Goal: Task Accomplishment & Management: Use online tool/utility

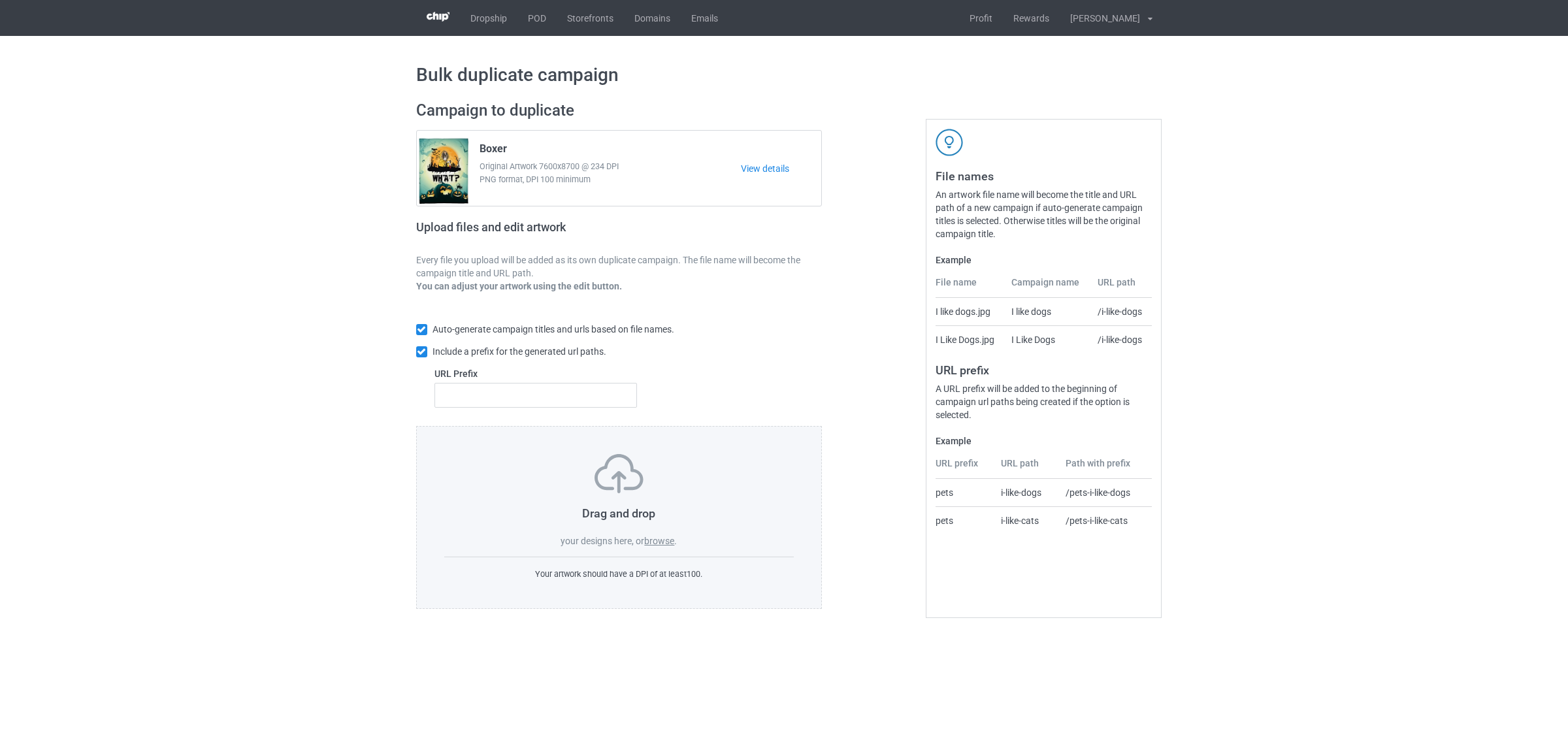
click at [657, 534] on div "Drag and drop your designs here, or browse ." at bounding box center [619, 501] width 350 height 93
click at [666, 542] on label "browse" at bounding box center [659, 541] width 30 height 10
click at [0, 0] on input "browse" at bounding box center [0, 0] width 0 height 0
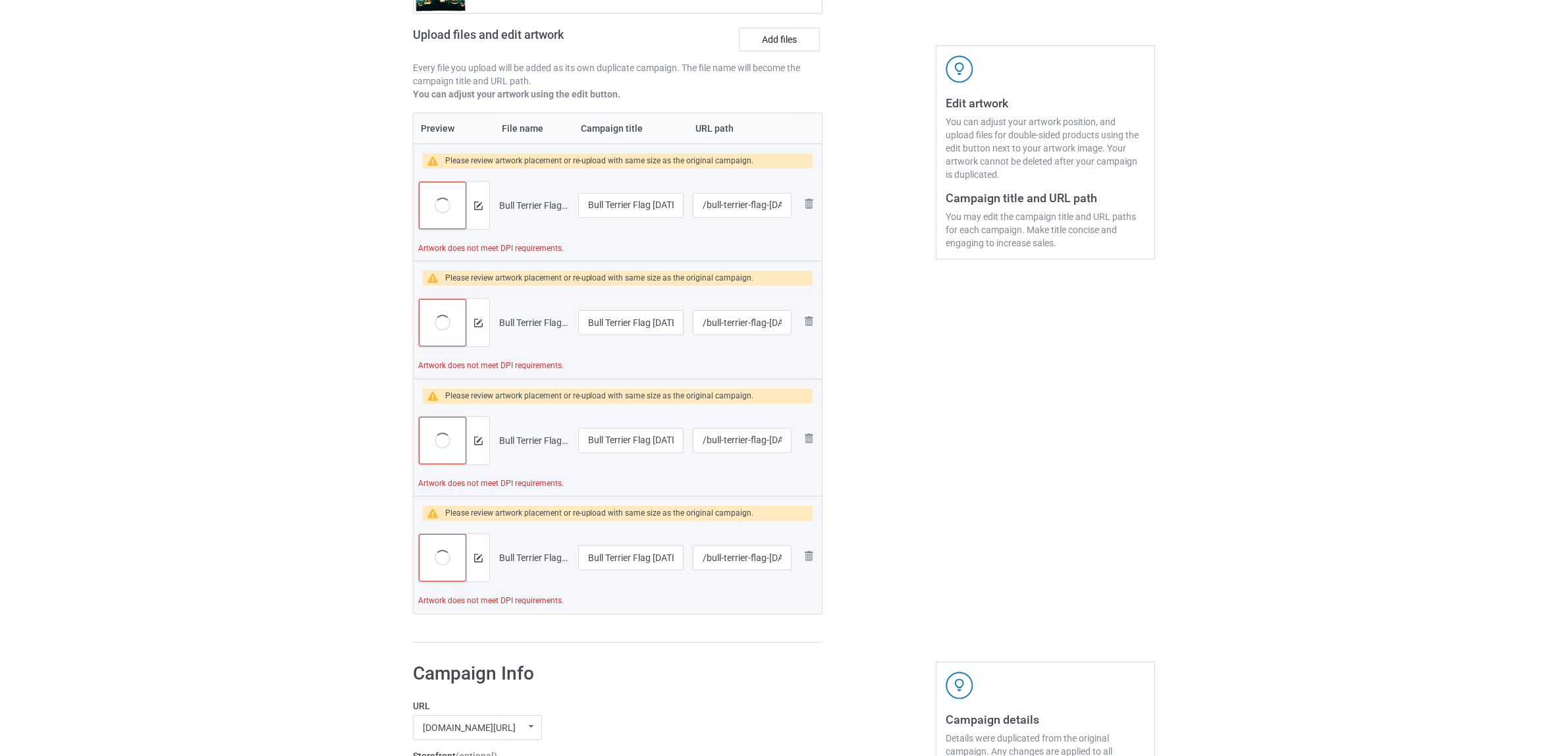
scroll to position [329, 0]
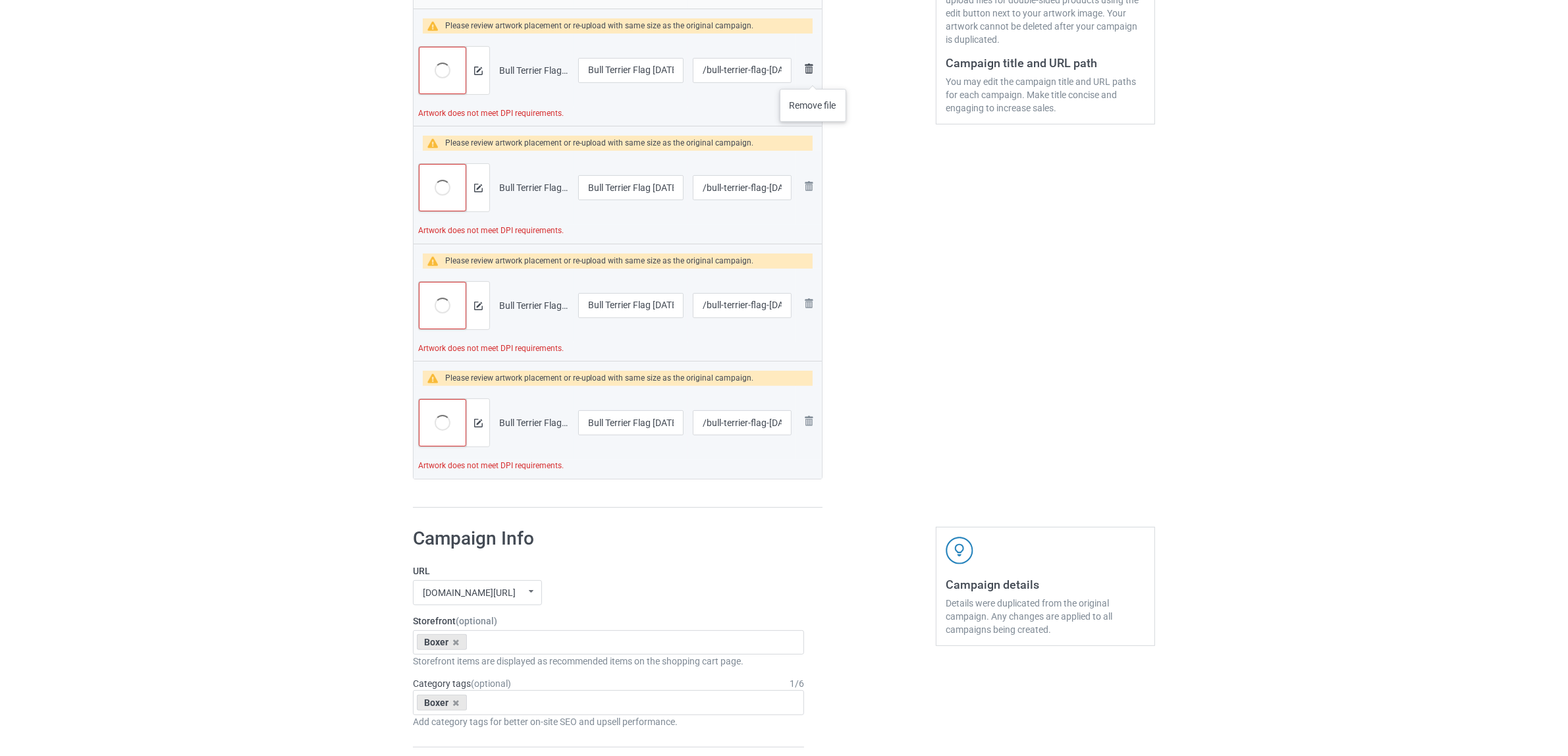
click at [815, 71] on img at bounding box center [808, 68] width 16 height 16
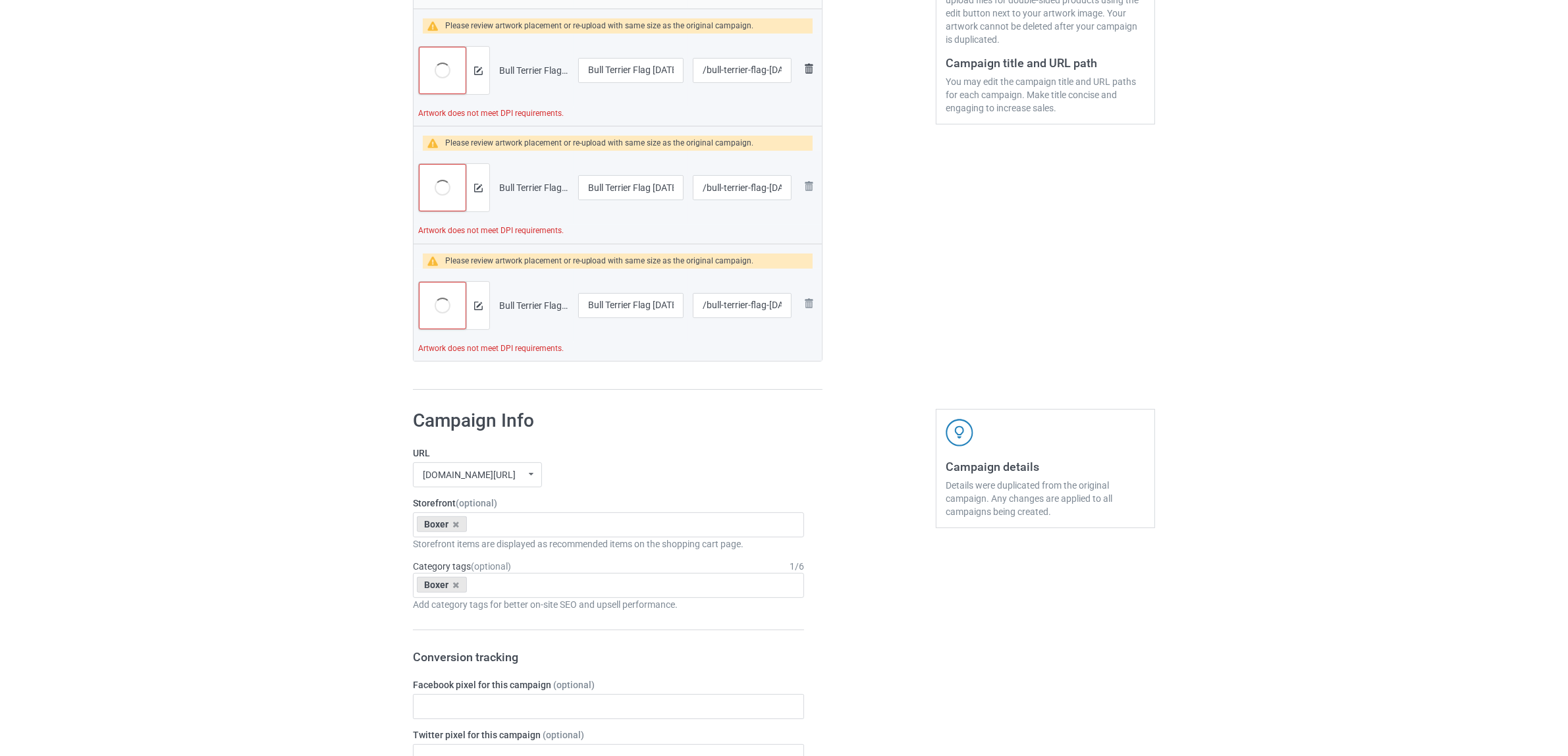
click at [810, 71] on img at bounding box center [808, 68] width 16 height 16
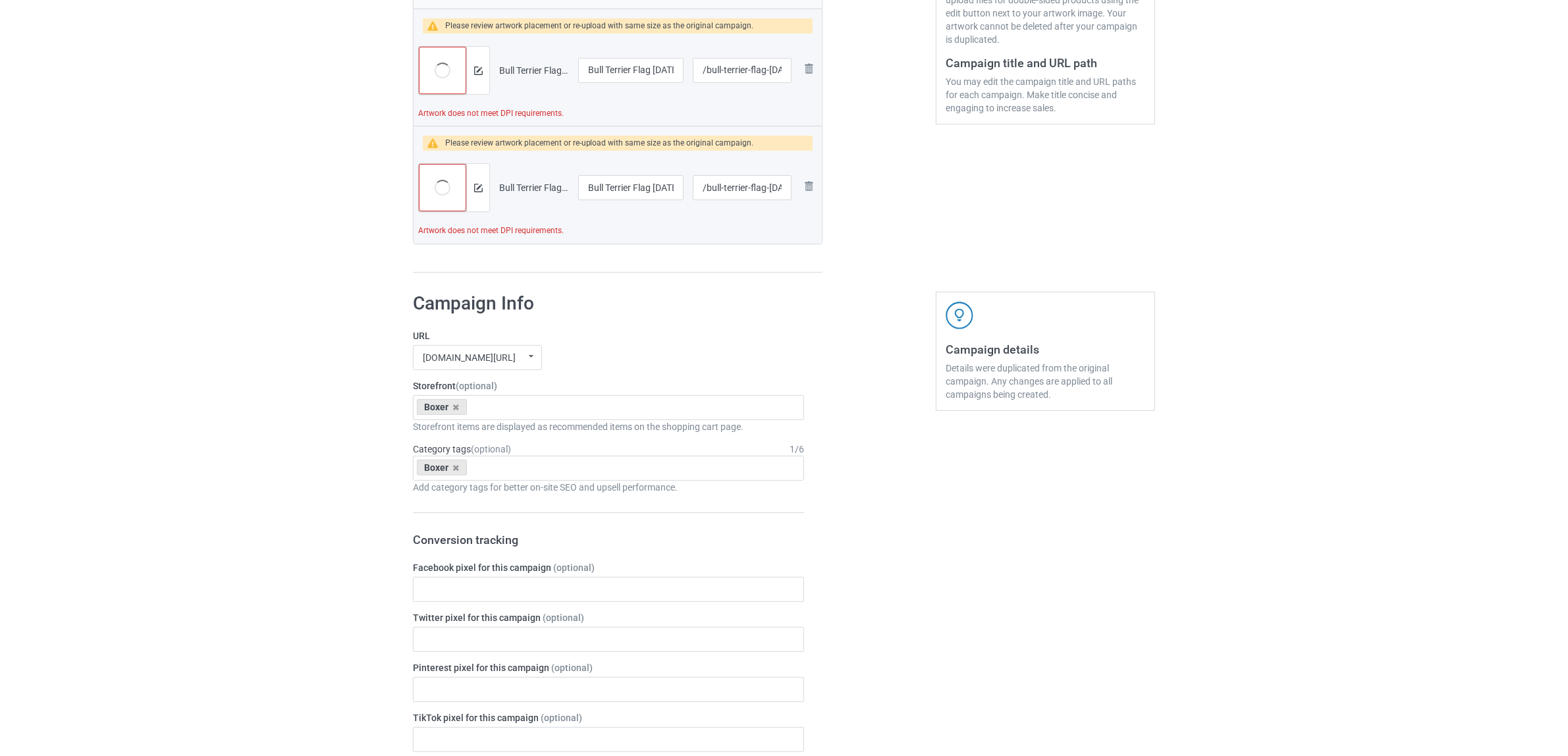
click at [0, 0] on img at bounding box center [0, 0] width 0 height 0
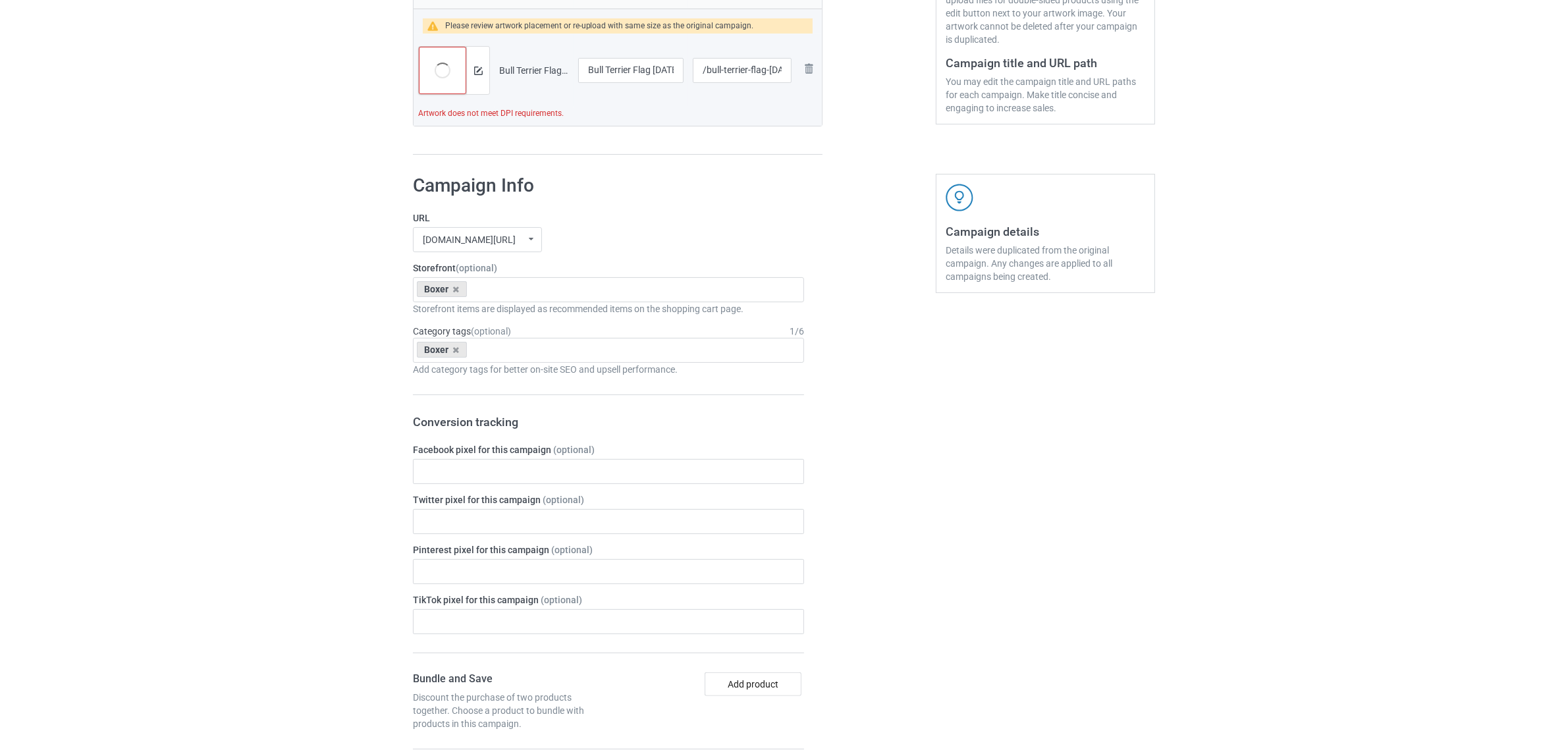
click at [0, 0] on img at bounding box center [0, 0] width 0 height 0
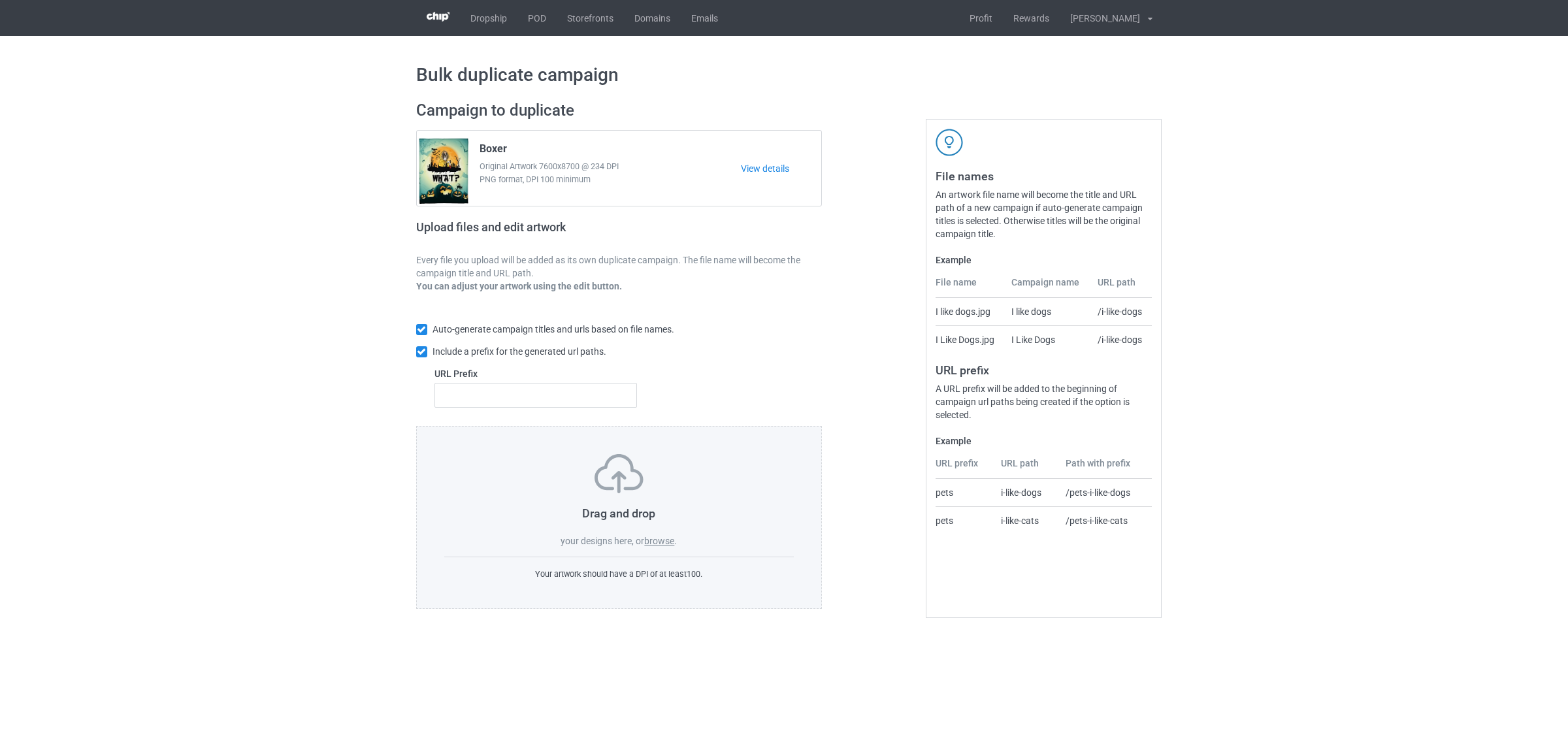
click at [668, 540] on label "browse" at bounding box center [659, 541] width 30 height 10
click at [0, 0] on input "browse" at bounding box center [0, 0] width 0 height 0
click at [664, 541] on label "browse" at bounding box center [659, 541] width 30 height 10
click at [0, 0] on input "browse" at bounding box center [0, 0] width 0 height 0
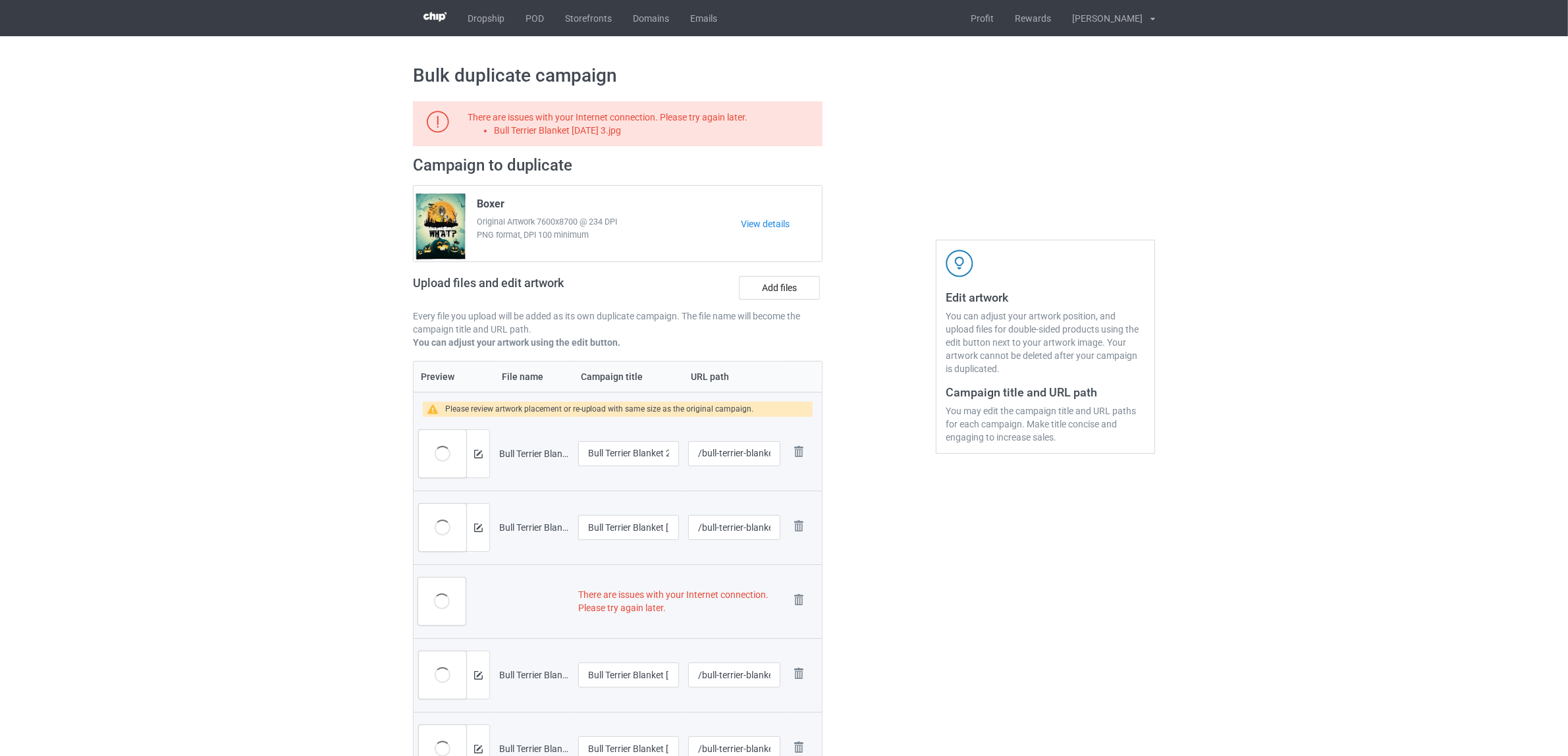
scroll to position [329, 0]
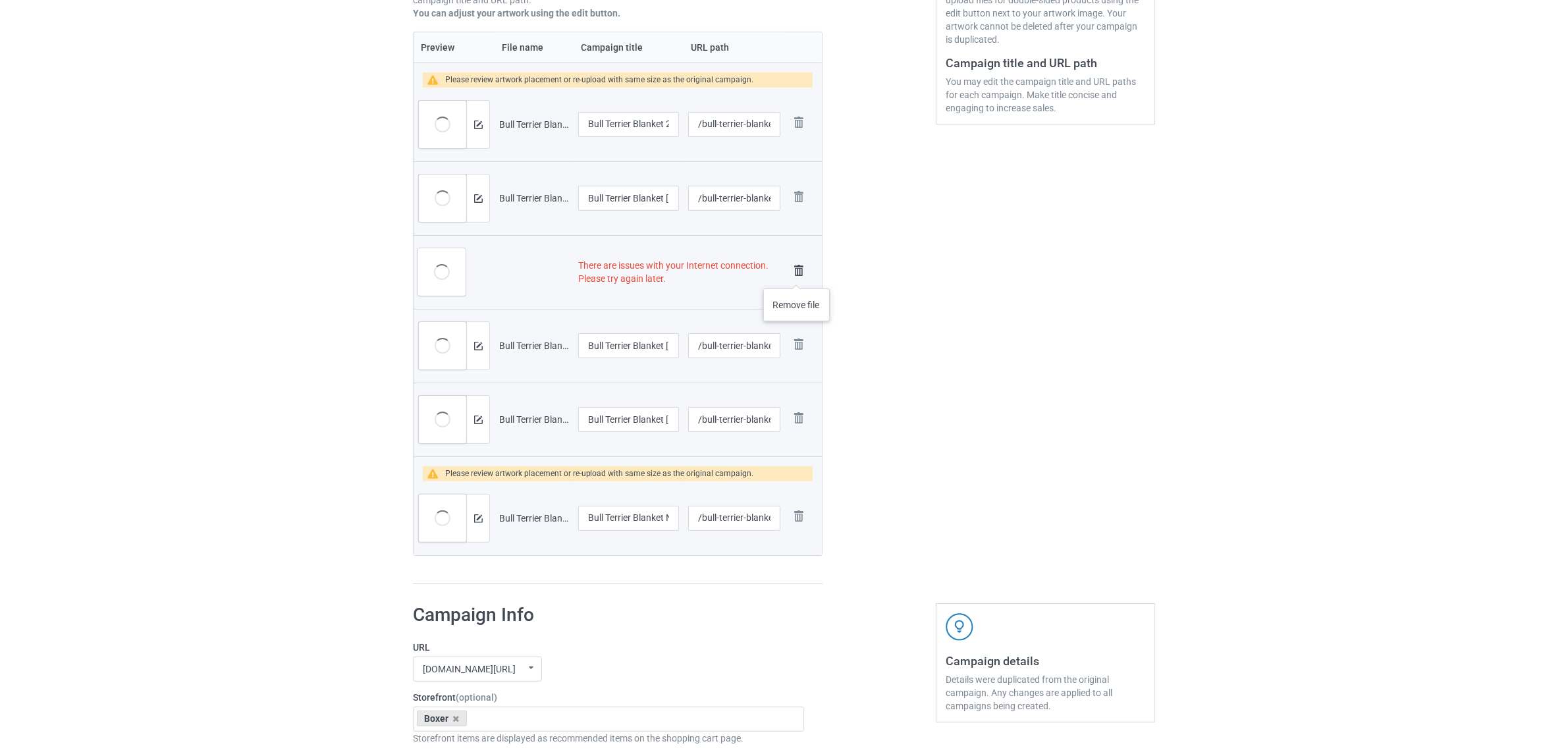
click at [797, 276] on img at bounding box center [798, 270] width 19 height 19
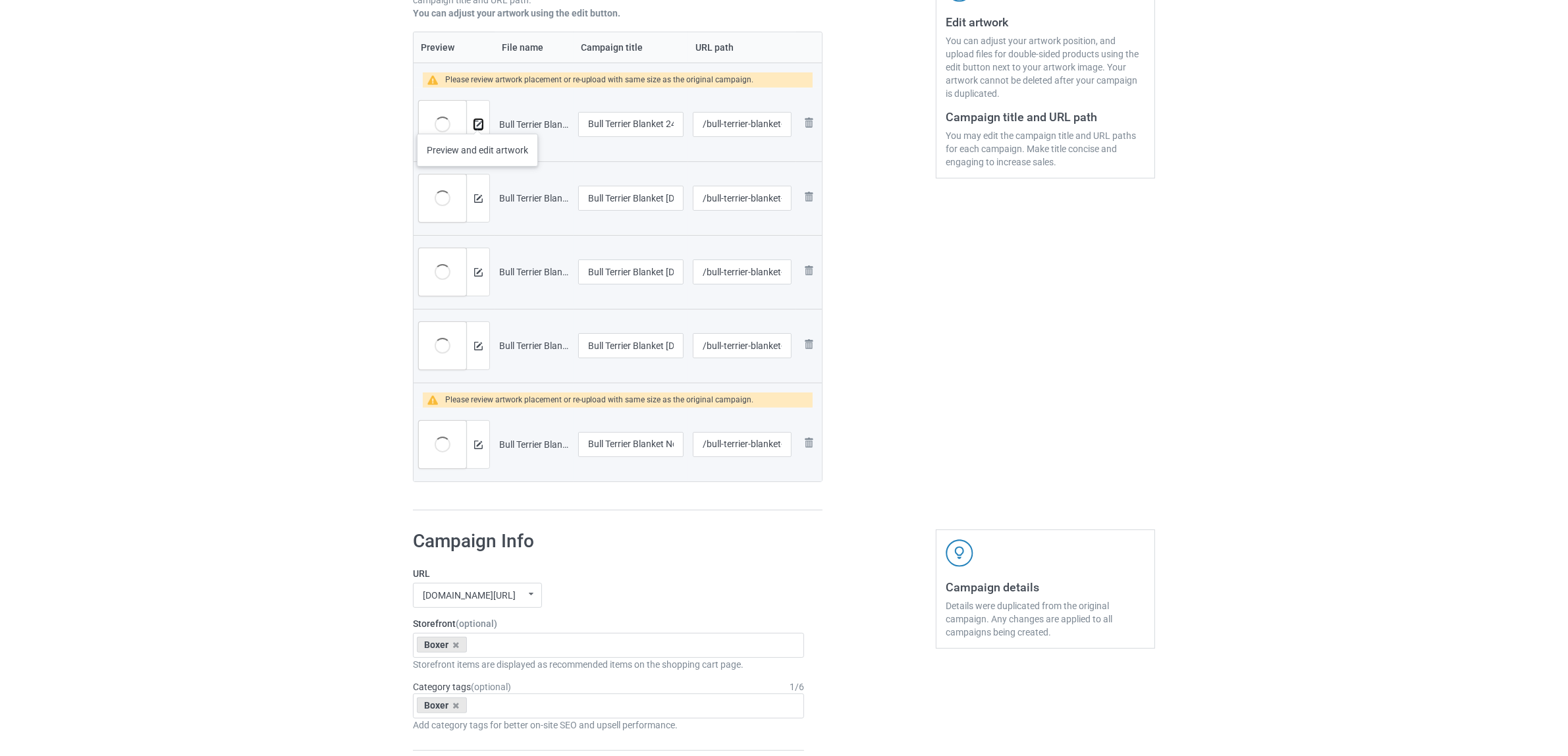
click at [476, 124] on img at bounding box center [478, 124] width 8 height 8
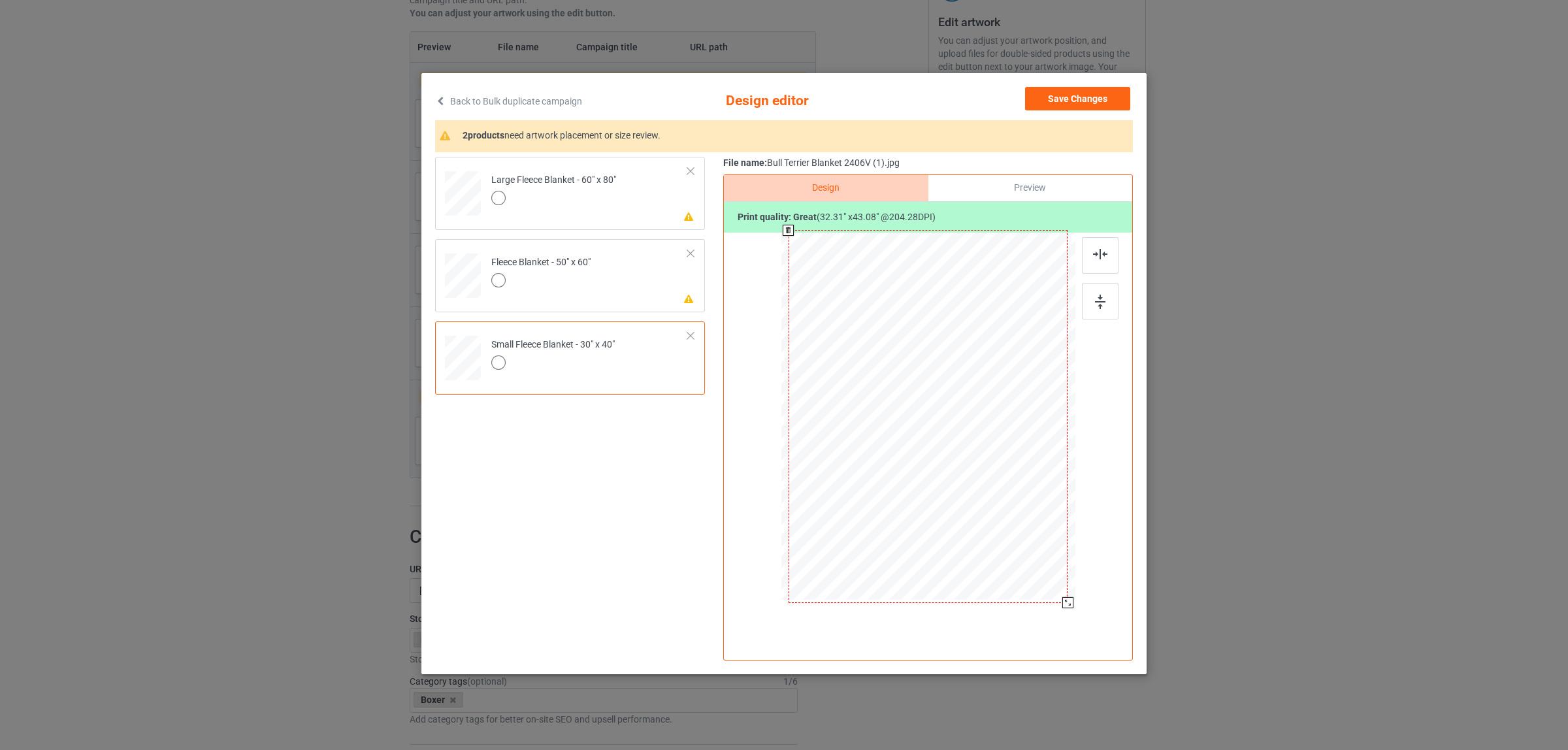
drag, startPoint x: 1015, startPoint y: 531, endPoint x: 1083, endPoint y: 598, distance: 95.5
click at [1083, 598] on div at bounding box center [928, 417] width 340 height 370
click at [566, 257] on div "Fleece Blanket - 50" x 60"" at bounding box center [541, 272] width 99 height 31
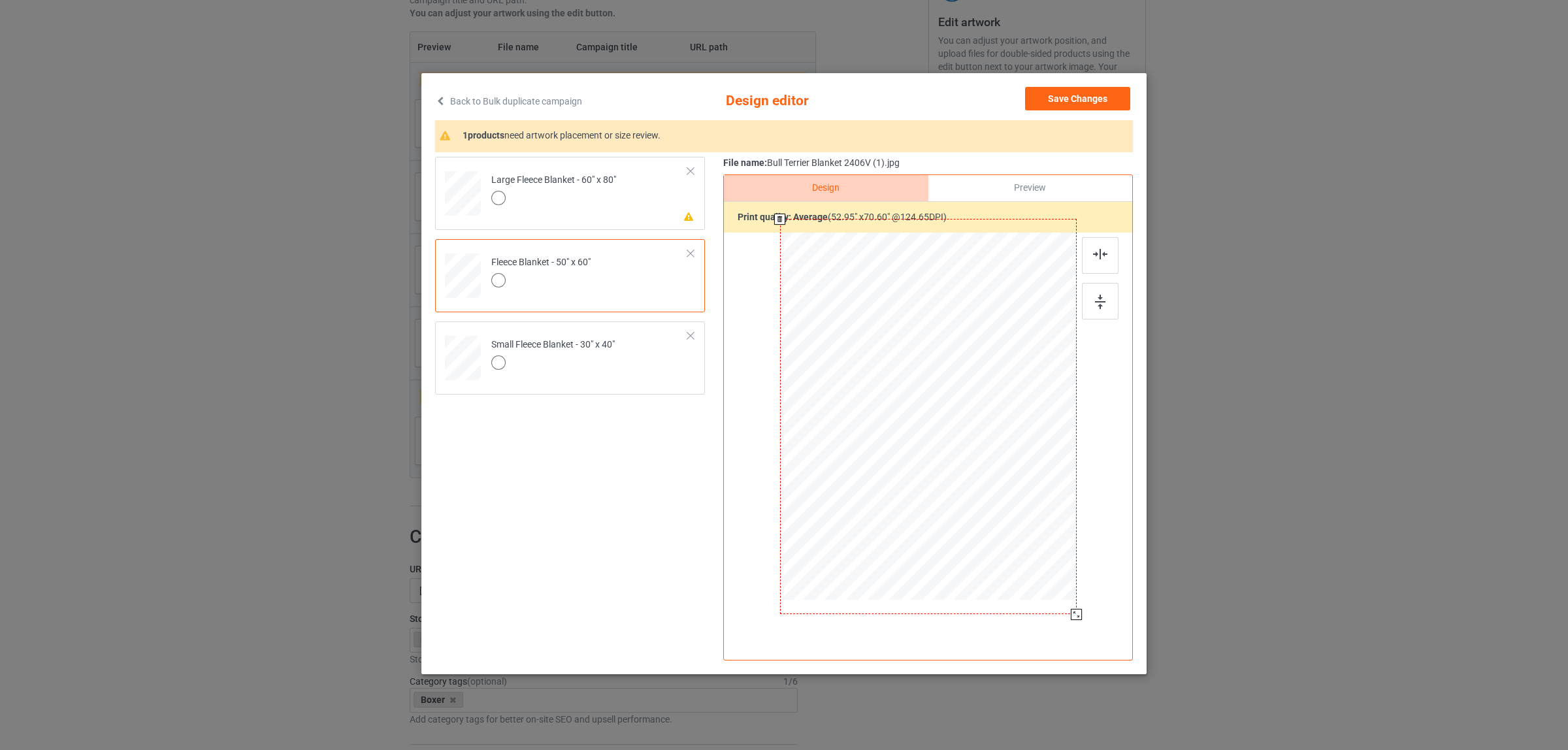
drag, startPoint x: 1016, startPoint y: 536, endPoint x: 1100, endPoint y: 598, distance: 104.4
click at [1100, 598] on div "Design Preview Print quality: average ( 52.95 " x 70.60 " @ 124.65 DPI)" at bounding box center [928, 417] width 410 height 486
click at [585, 184] on div "Large Fleece Blanket - 60" x 80"" at bounding box center [553, 189] width 125 height 31
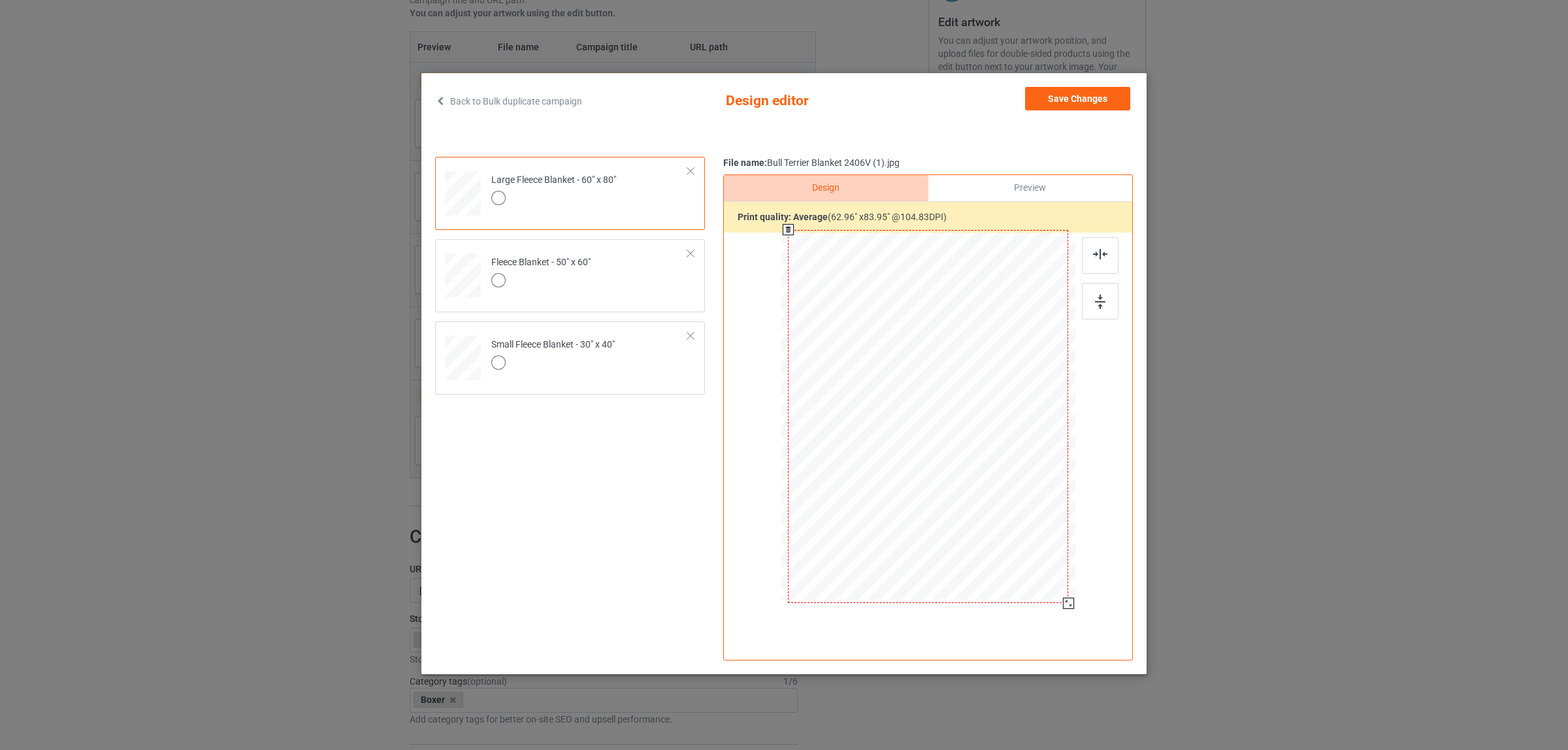
click at [1075, 599] on div at bounding box center [928, 417] width 294 height 370
click at [1084, 99] on button "Save Changes" at bounding box center [1078, 99] width 105 height 24
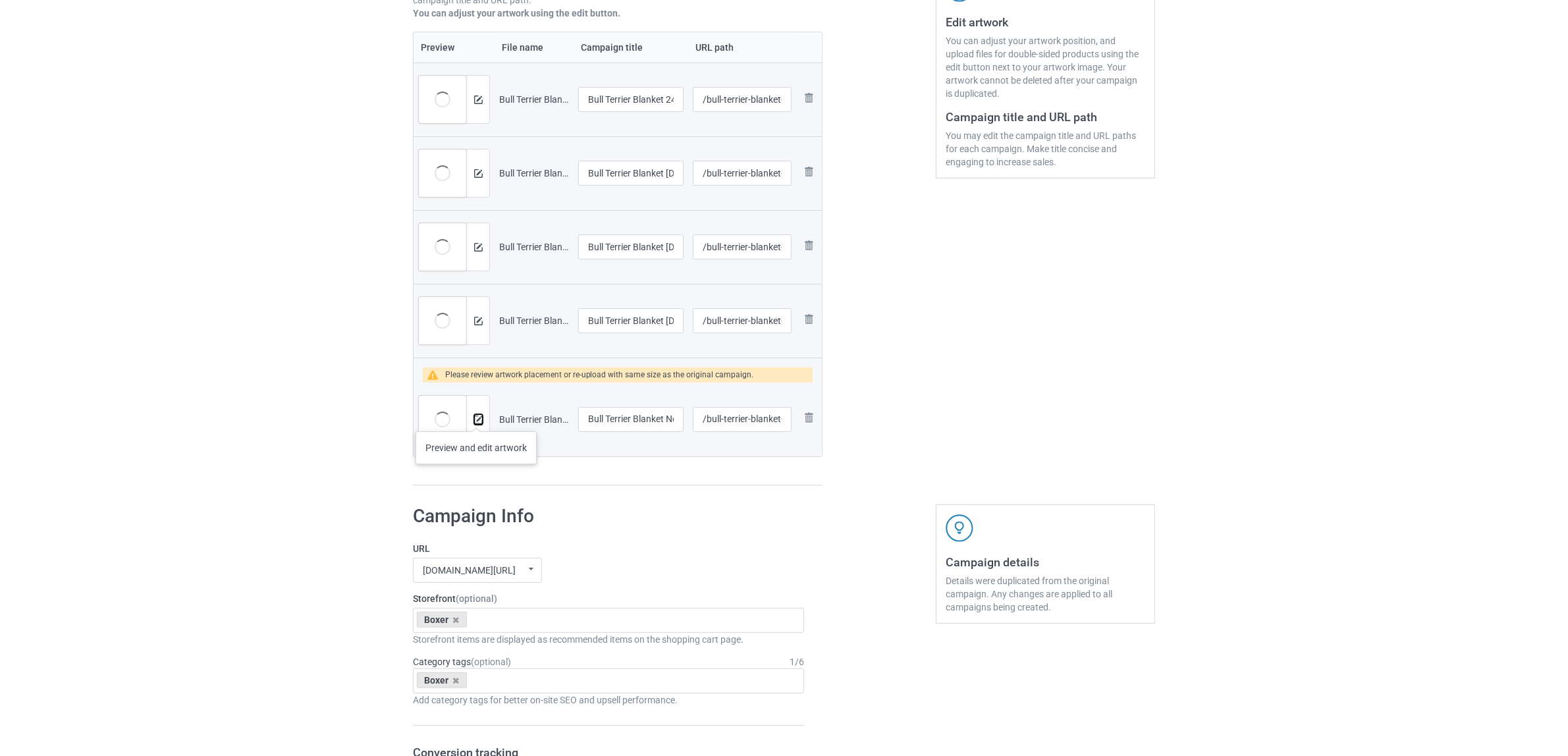
click at [476, 419] on img at bounding box center [478, 419] width 8 height 8
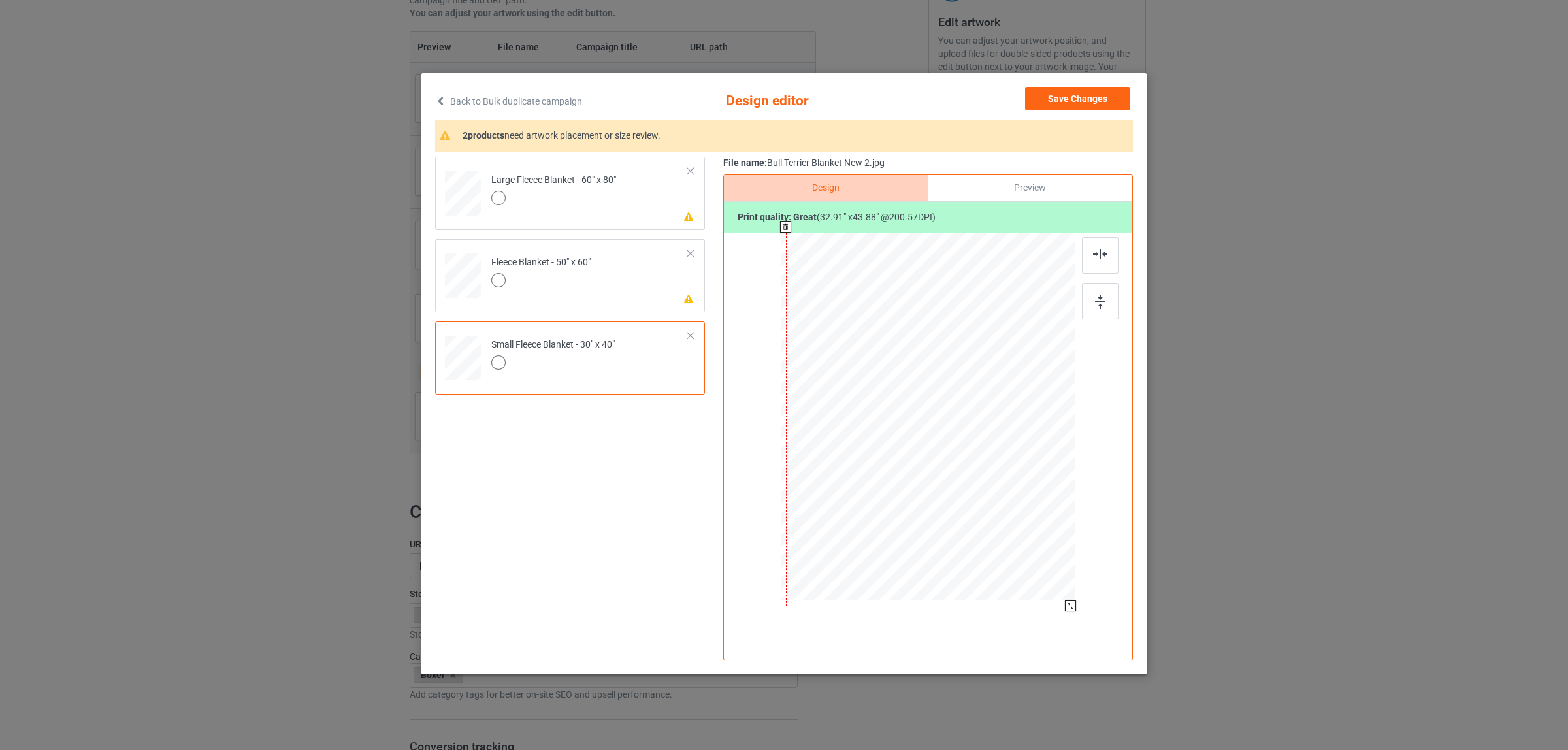
drag, startPoint x: 1016, startPoint y: 531, endPoint x: 1065, endPoint y: 618, distance: 99.8
click at [1065, 618] on div "Design Preview Print quality: great ( 32.91 " x 43.88 " @ 200.57 DPI)" at bounding box center [928, 417] width 410 height 486
click at [570, 282] on div at bounding box center [541, 282] width 99 height 18
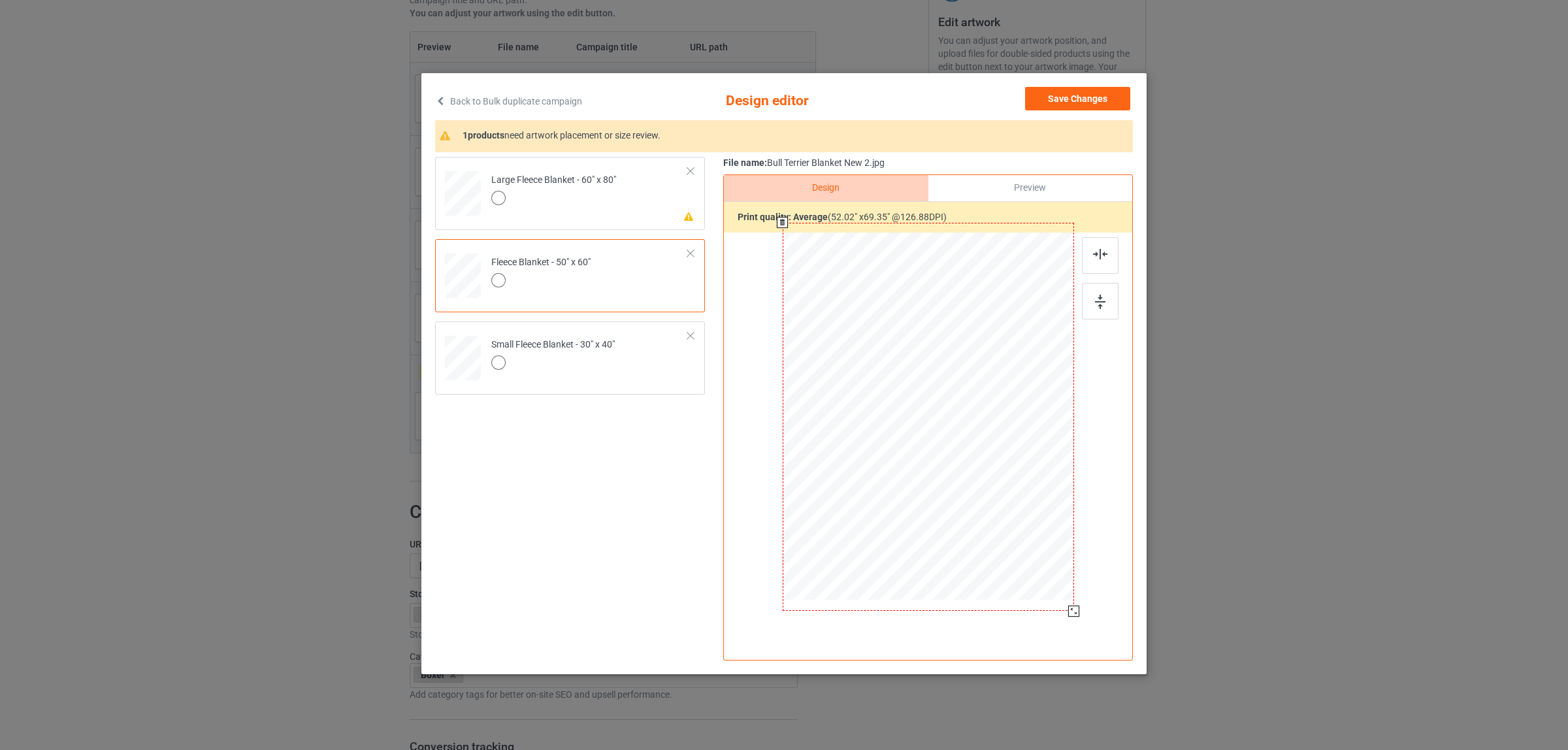
drag, startPoint x: 1020, startPoint y: 534, endPoint x: 1075, endPoint y: 613, distance: 96.3
click at [1075, 613] on div at bounding box center [1073, 611] width 11 height 11
click at [602, 197] on div at bounding box center [553, 200] width 125 height 18
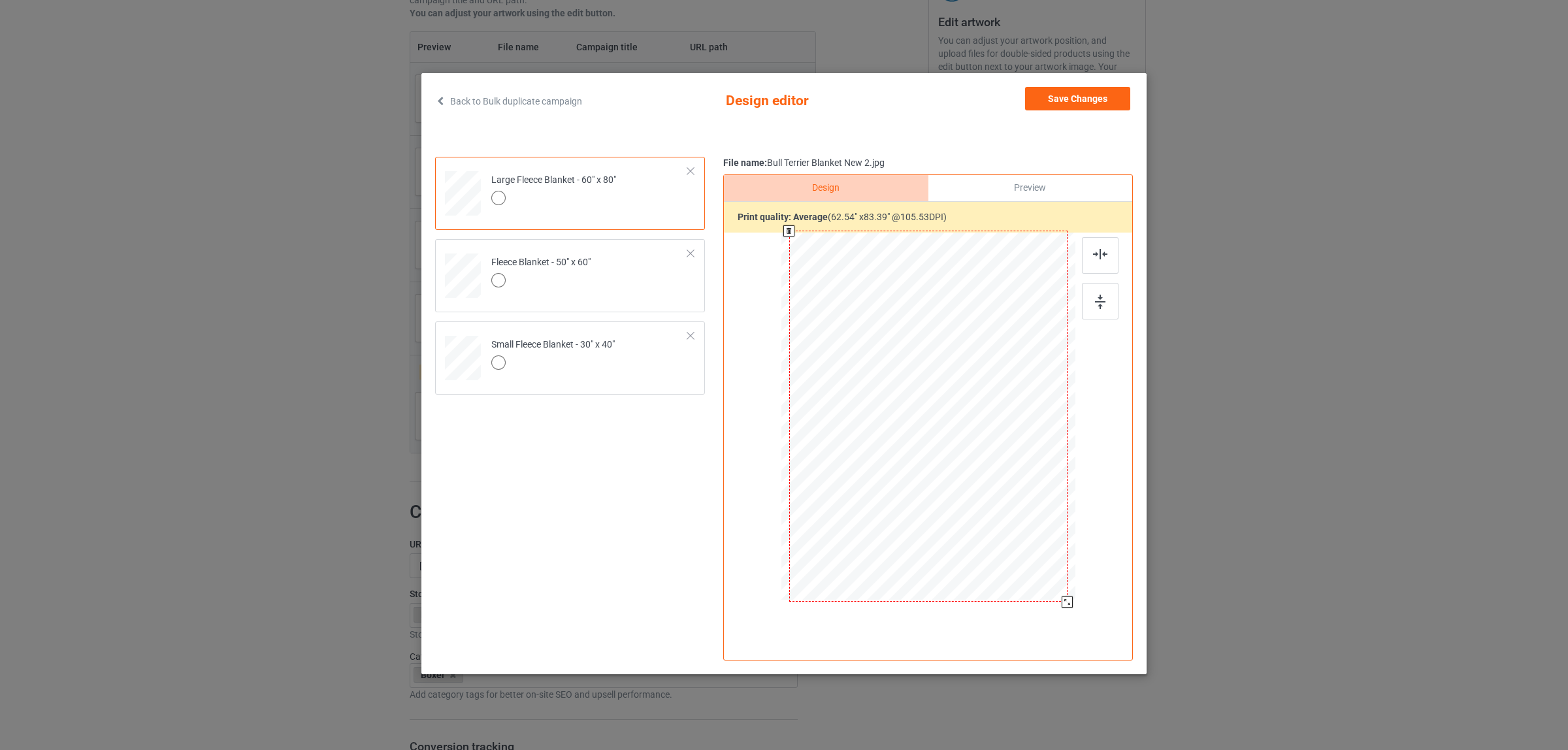
click at [1068, 592] on div at bounding box center [928, 417] width 294 height 370
click at [1083, 99] on button "Save Changes" at bounding box center [1078, 99] width 105 height 24
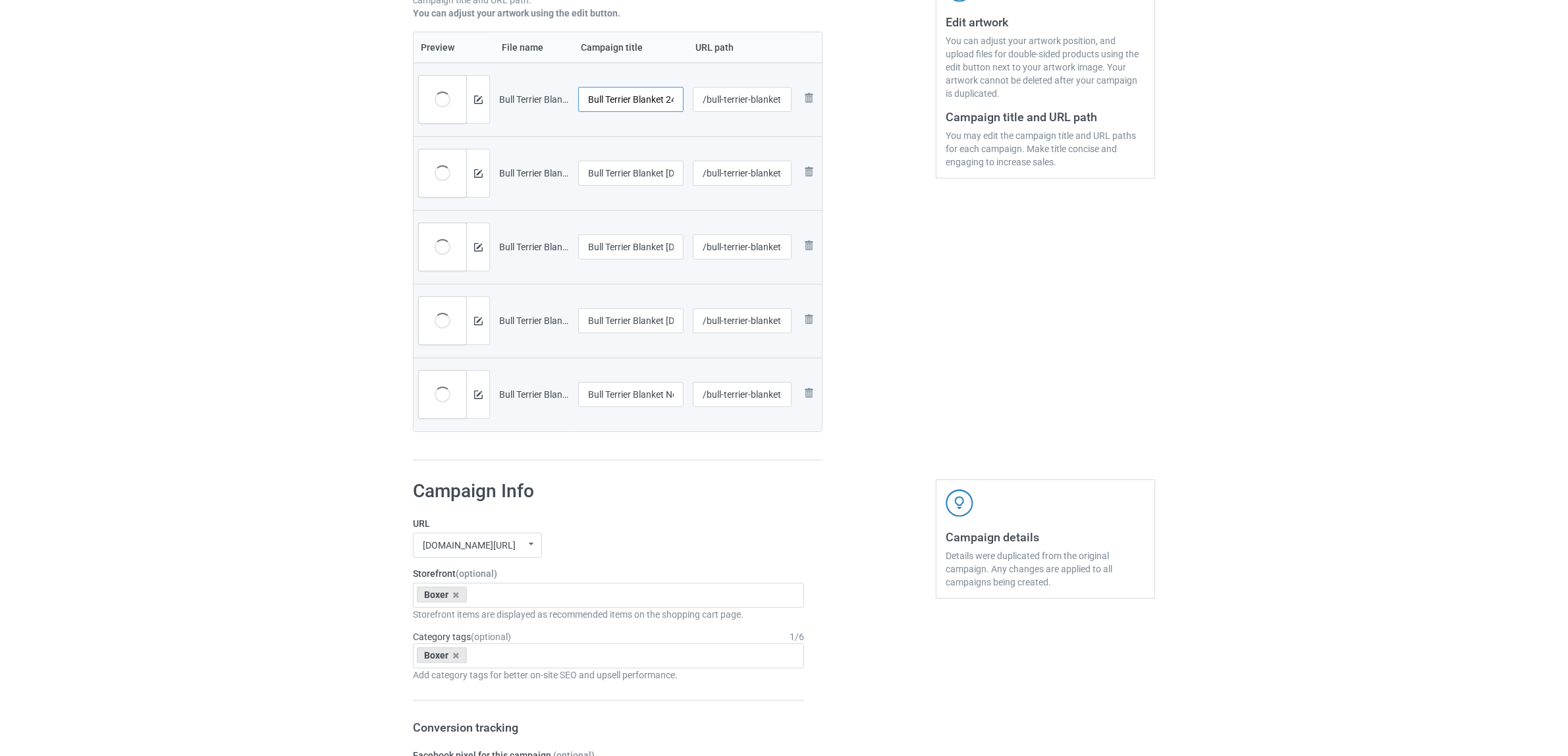
scroll to position [0, 49]
drag, startPoint x: 634, startPoint y: 95, endPoint x: 713, endPoint y: 107, distance: 79.9
click at [713, 107] on tr "Preview and edit artwork Bull Terrier Blanket 2406V (1).jpg Bull Terrier Blanke…" at bounding box center [617, 99] width 408 height 74
drag, startPoint x: 567, startPoint y: 83, endPoint x: 534, endPoint y: 81, distance: 33.1
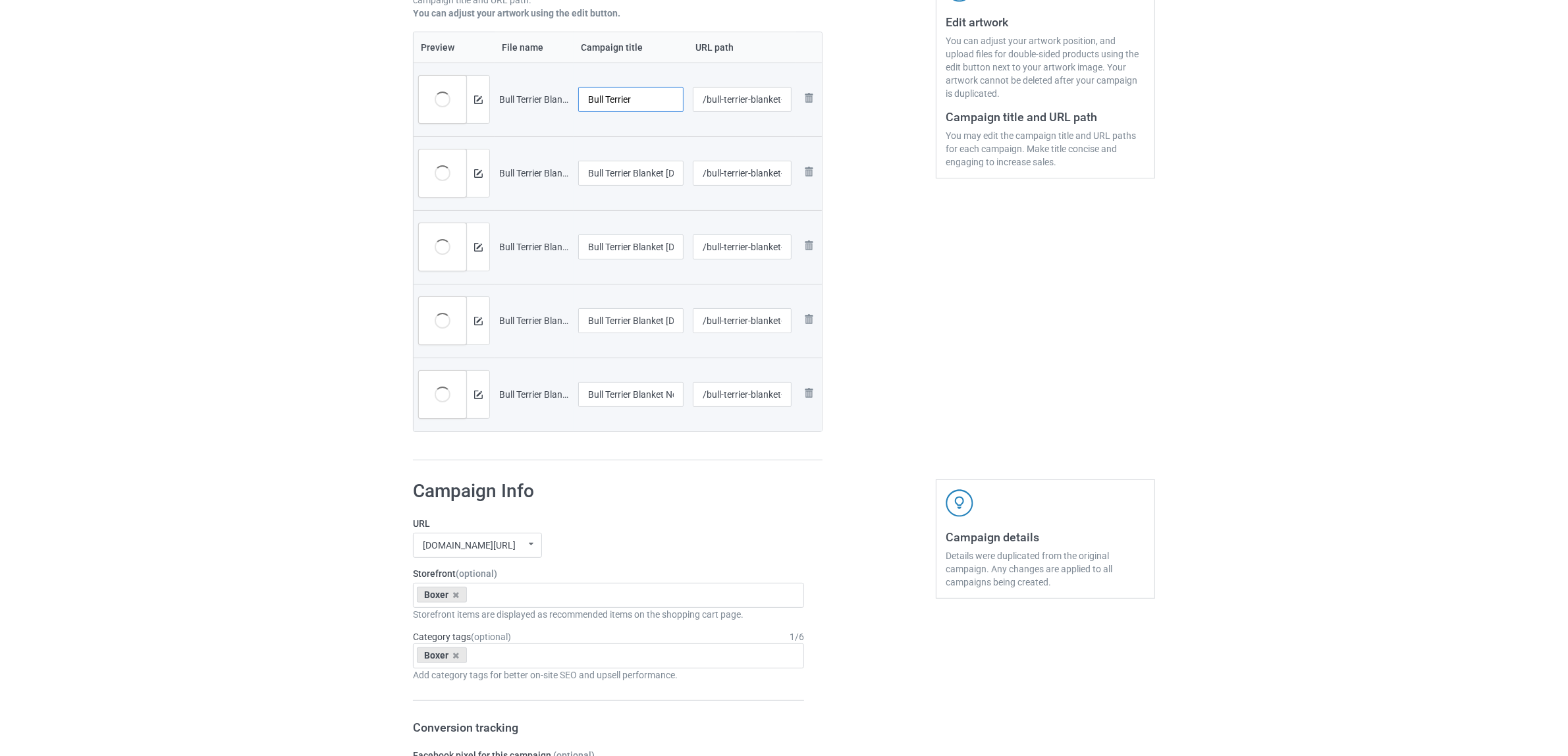
click at [535, 81] on tr "Preview and edit artwork Bull Terrier Blanket 2406V (1).jpg Bull Terrier /bull-…" at bounding box center [617, 99] width 408 height 74
type input "Bull Terrier"
click at [652, 171] on input "Bull Terrier Blanket Halloween 2.jpg" at bounding box center [631, 174] width 106 height 25
paste input "text"
type input "Bull Terrier"
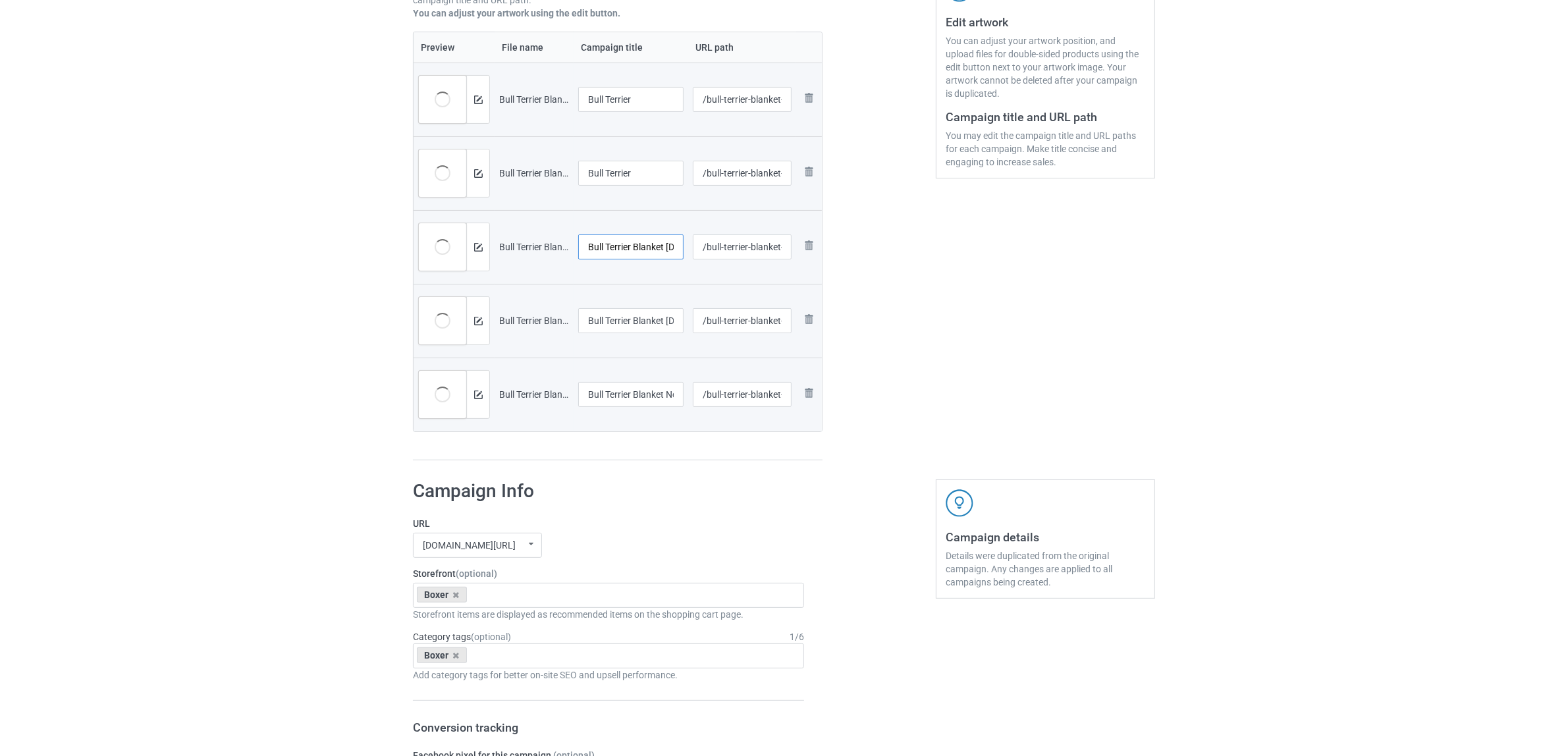
click at [643, 258] on input "Bull Terrier Blanket Halloween 4.jpg" at bounding box center [631, 247] width 106 height 25
paste input "text"
type input "Bull Terrier"
click at [648, 331] on input "Bull Terrier Blanket Halloween.jpg" at bounding box center [631, 321] width 106 height 25
paste input "text"
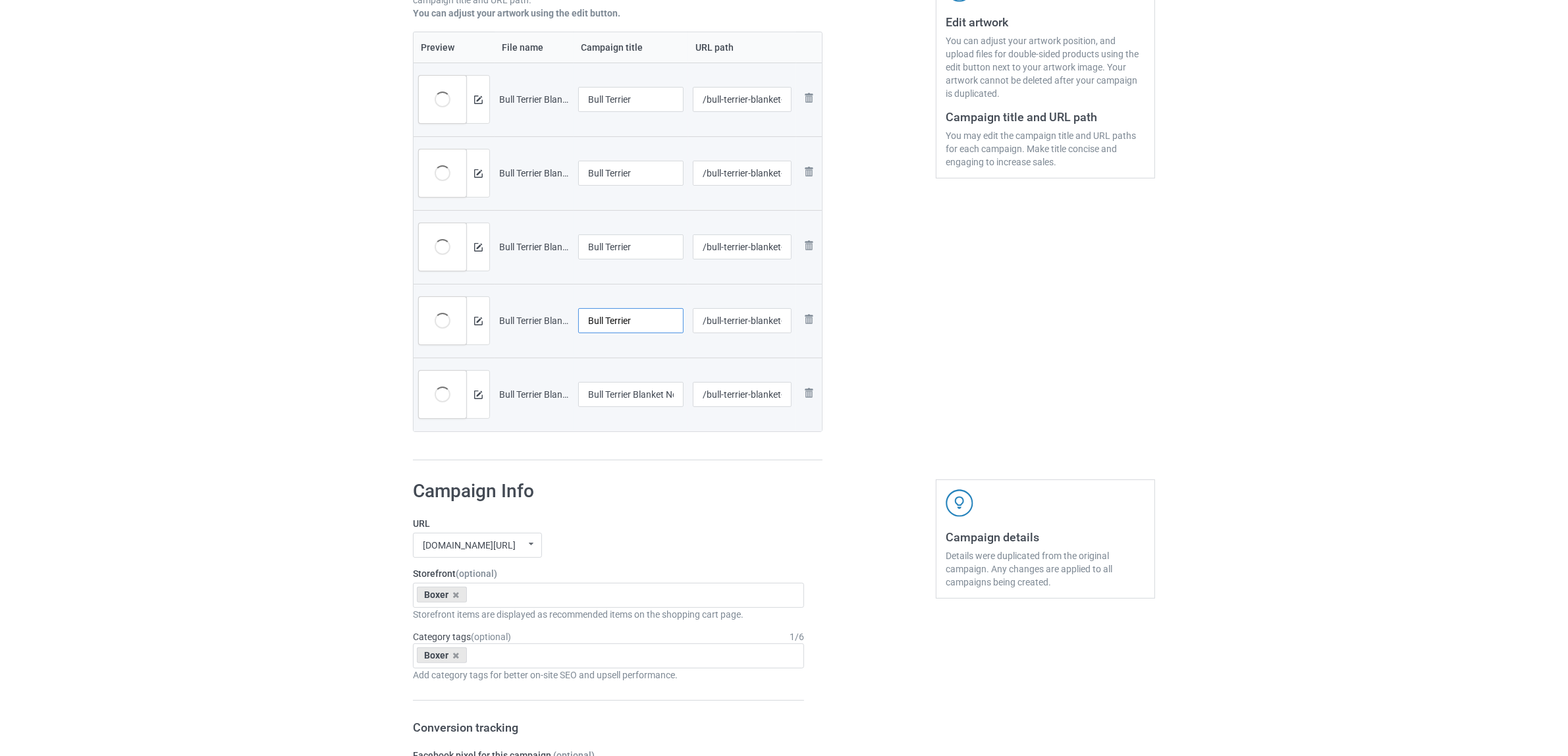
type input "Bull Terrier"
click at [664, 407] on input "Bull Terrier Blanket New 2.jpg" at bounding box center [631, 395] width 106 height 25
paste input "text"
type input "Bull Terrier"
click at [688, 517] on label "URL" at bounding box center [608, 524] width 391 height 13
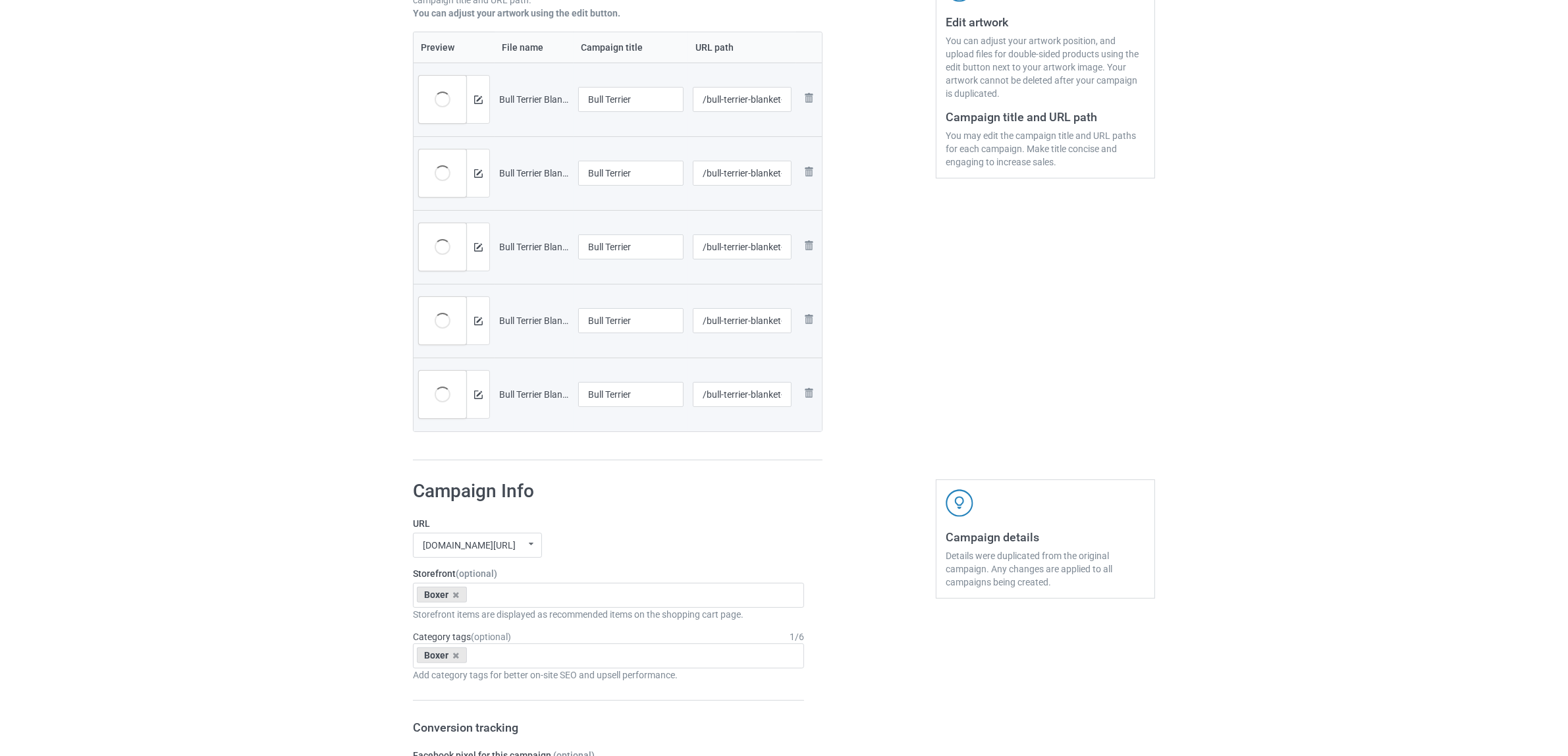
scroll to position [522, 0]
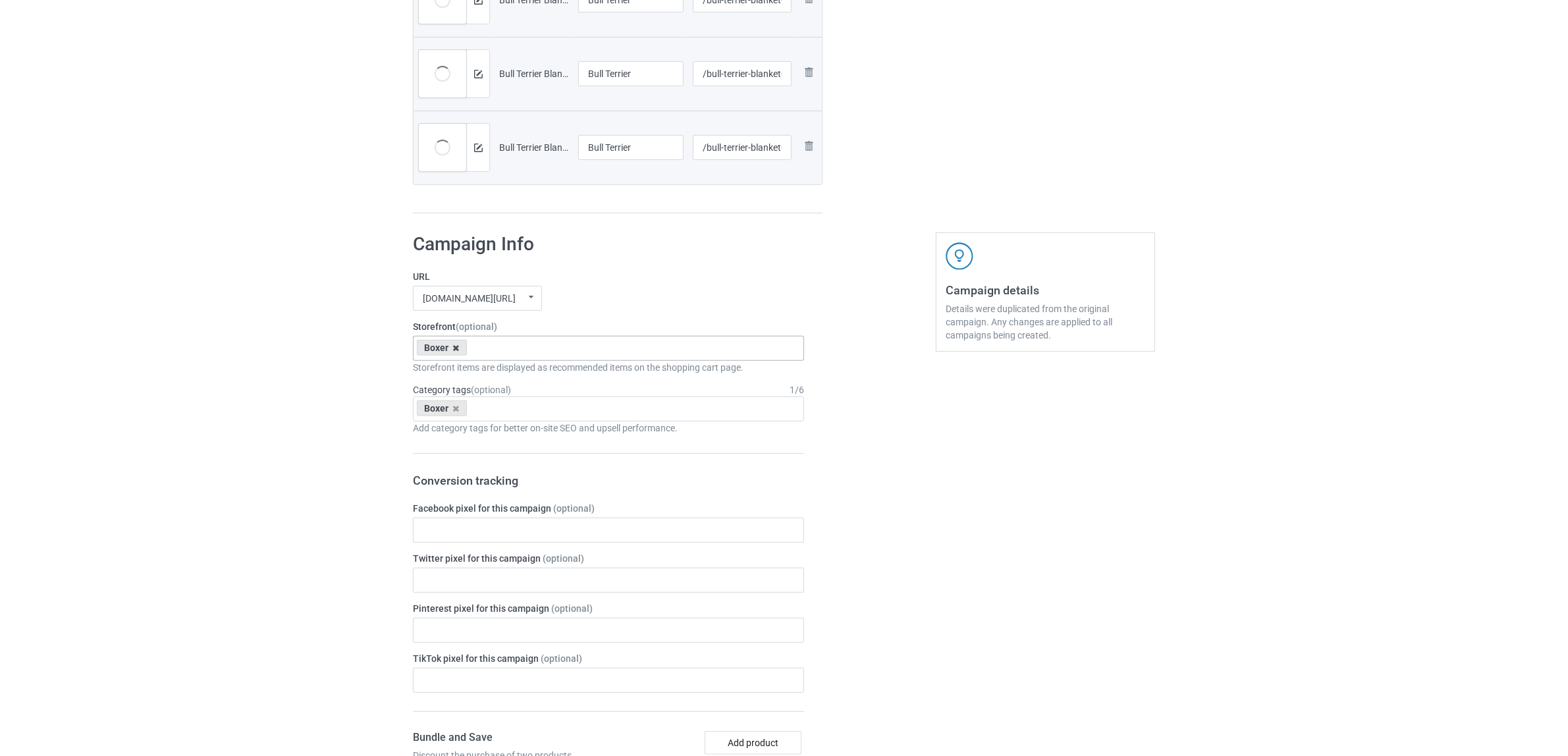
click at [456, 346] on icon at bounding box center [456, 348] width 7 height 8
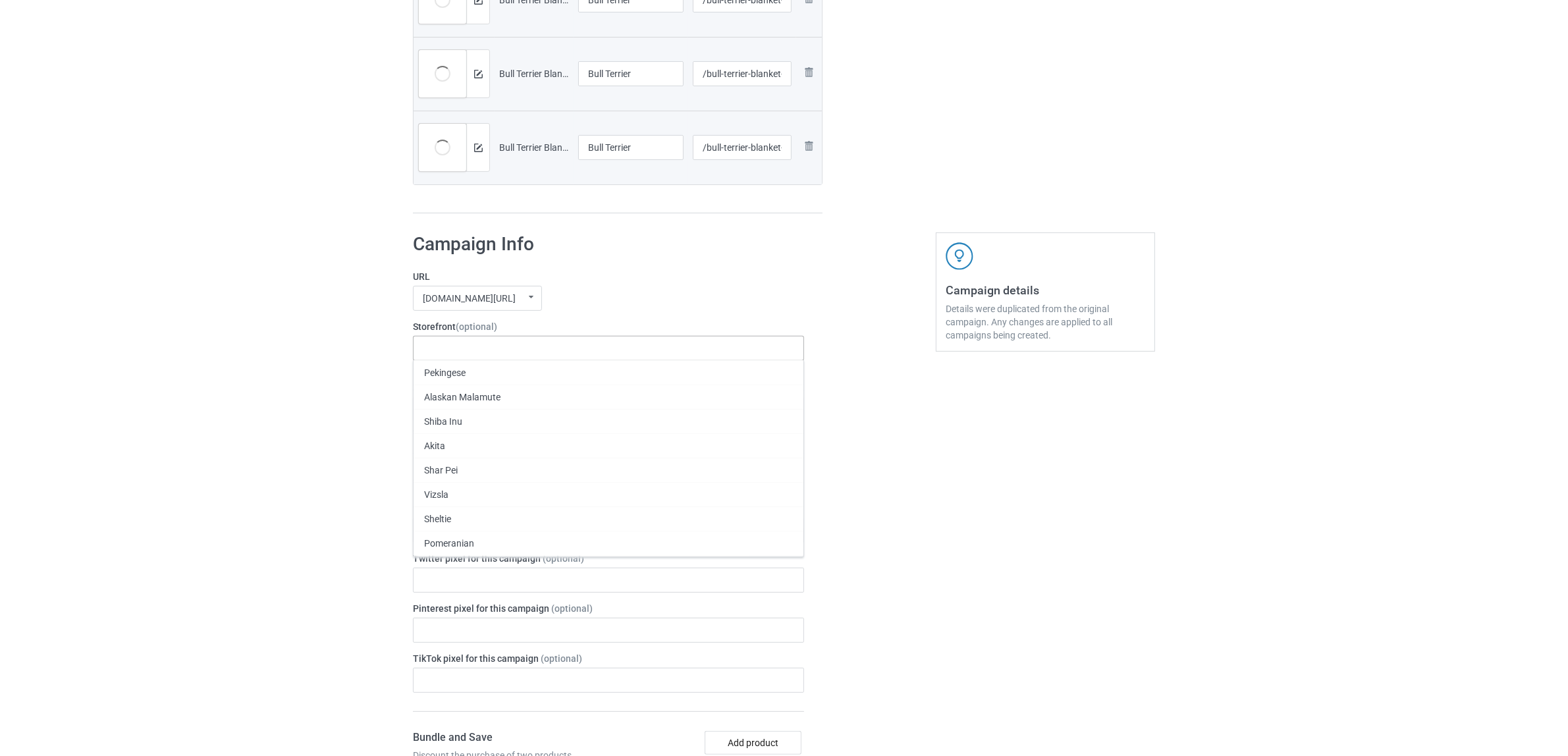
paste input "Bull Terrier"
type input "Bull Terrier"
click at [442, 373] on div "Bull Terrier" at bounding box center [608, 372] width 390 height 25
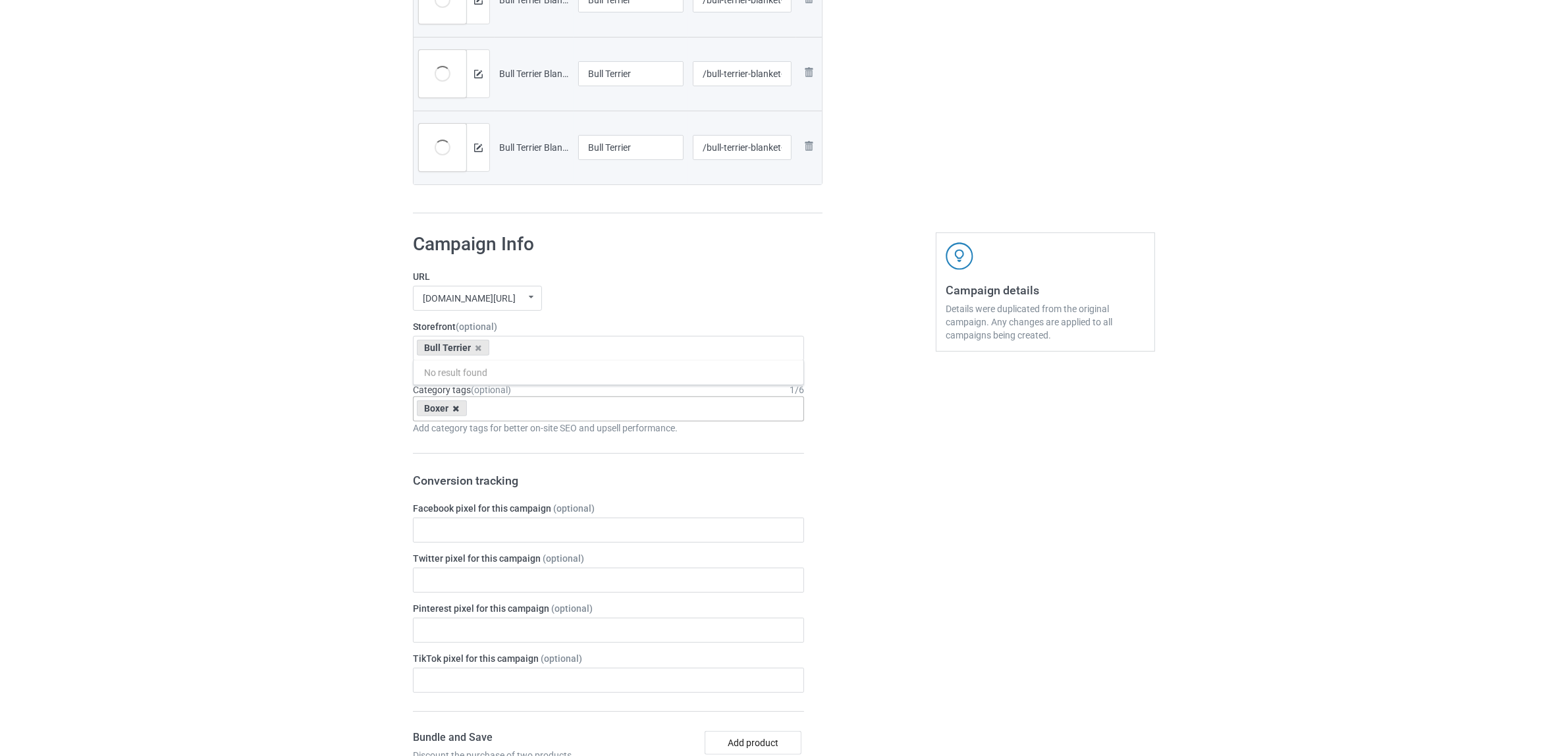
click at [456, 406] on icon at bounding box center [456, 408] width 7 height 8
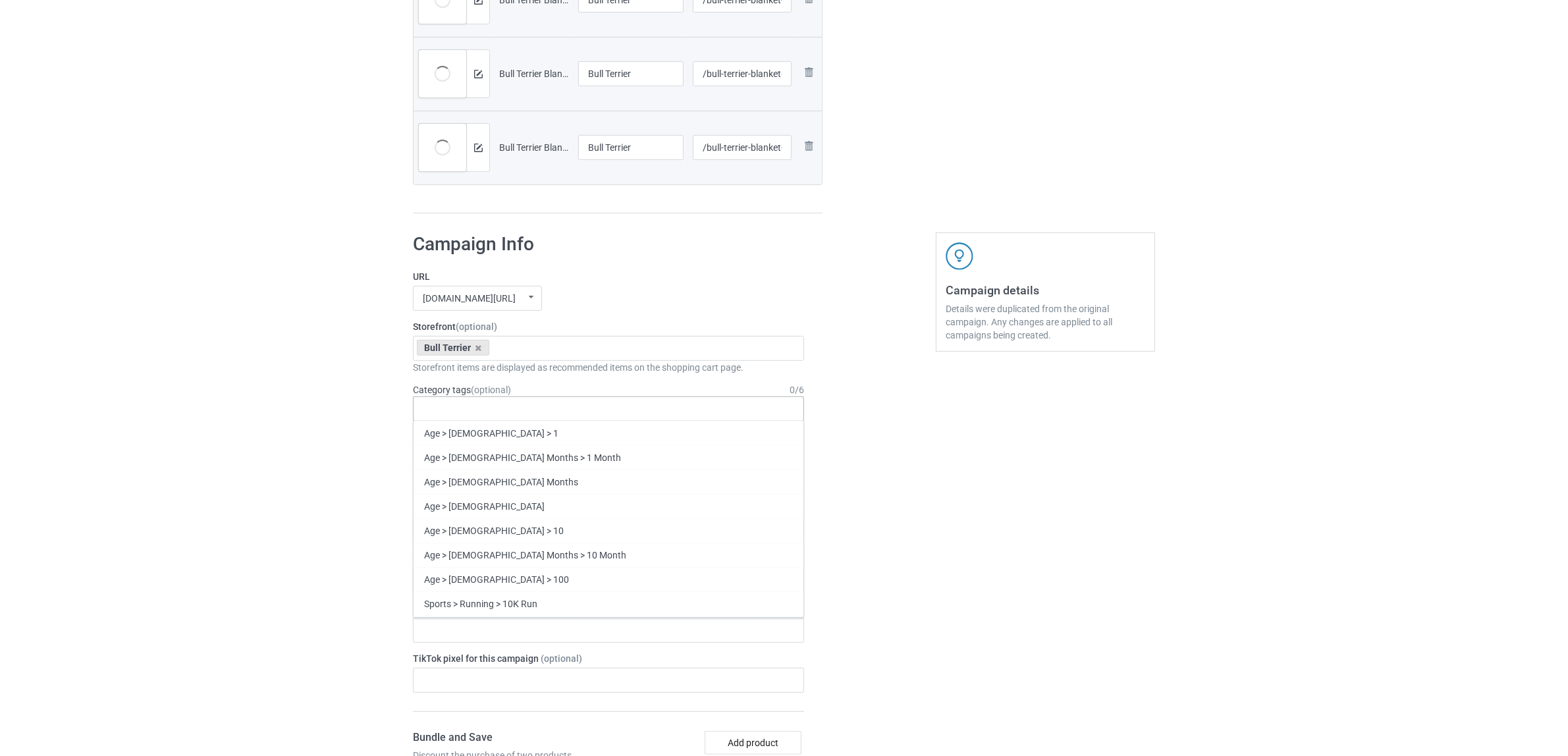
paste input "Bull Terrier"
type input "Bull Terrier"
click at [446, 433] on div "Bull Terrier" at bounding box center [608, 433] width 390 height 25
click at [194, 402] on div "Bulk duplicate campaign Campaign to duplicate Boxer Original Artwork 7600x8700 …" at bounding box center [784, 481] width 1568 height 1936
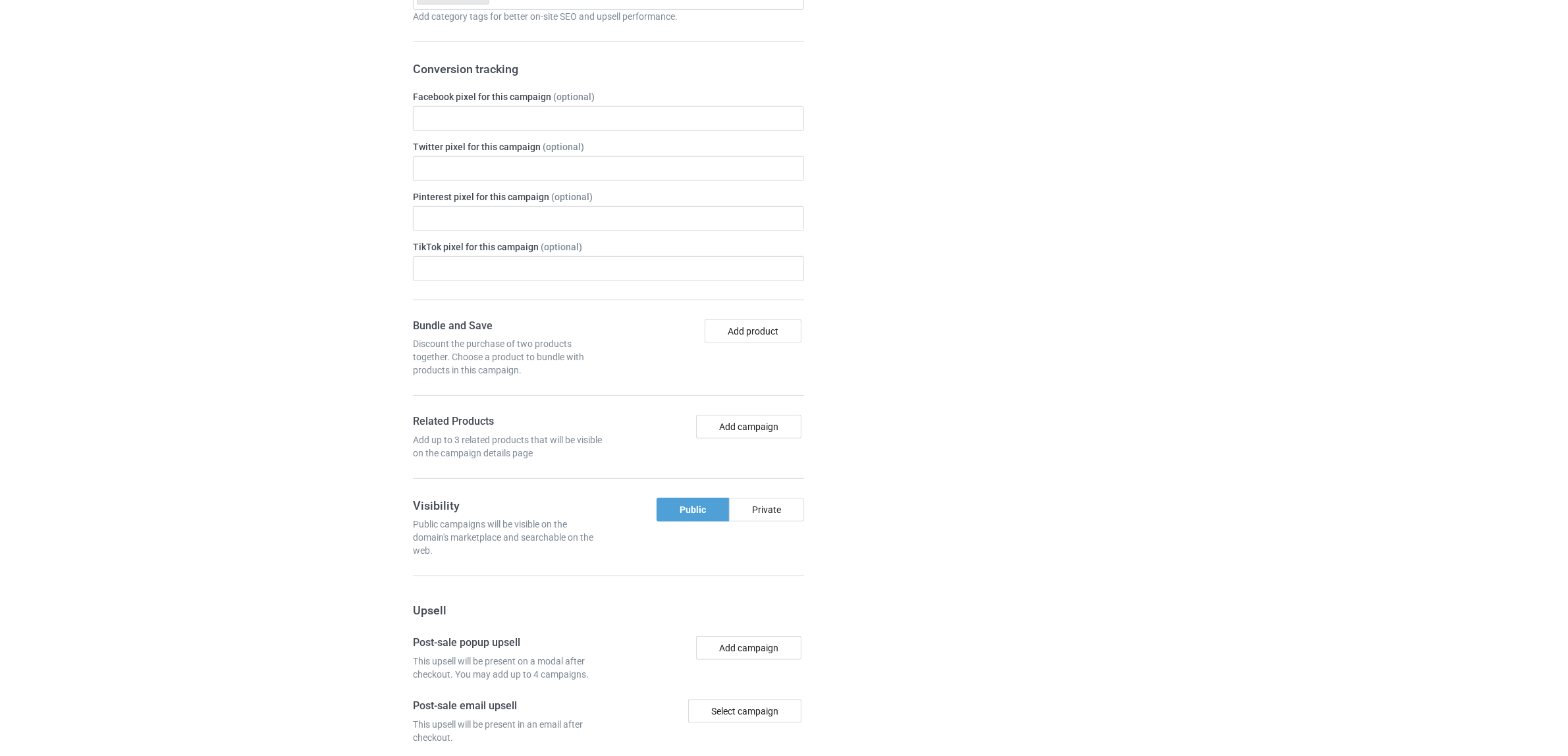
scroll to position [1221, 0]
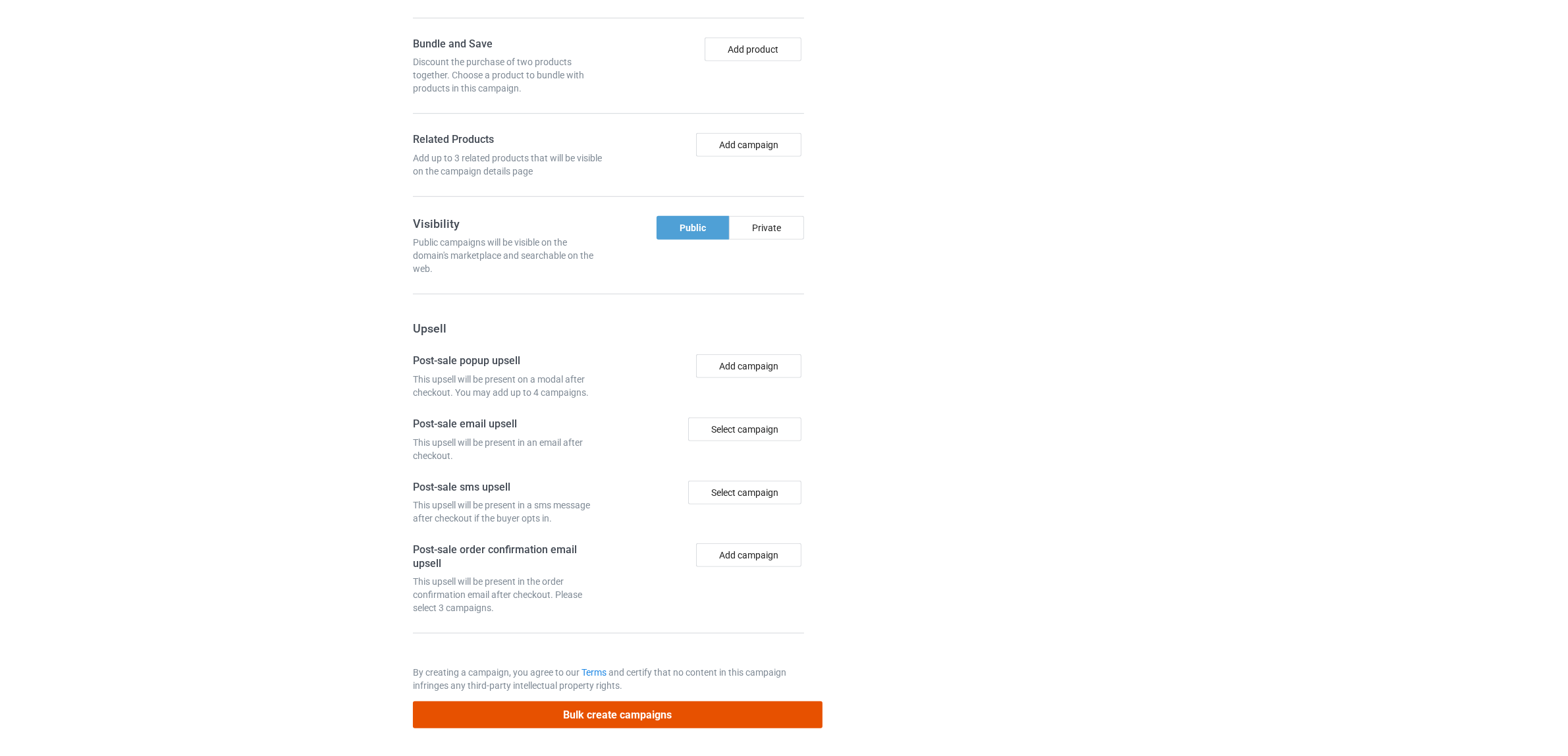
click at [654, 713] on button "Bulk create campaigns" at bounding box center [618, 715] width 409 height 27
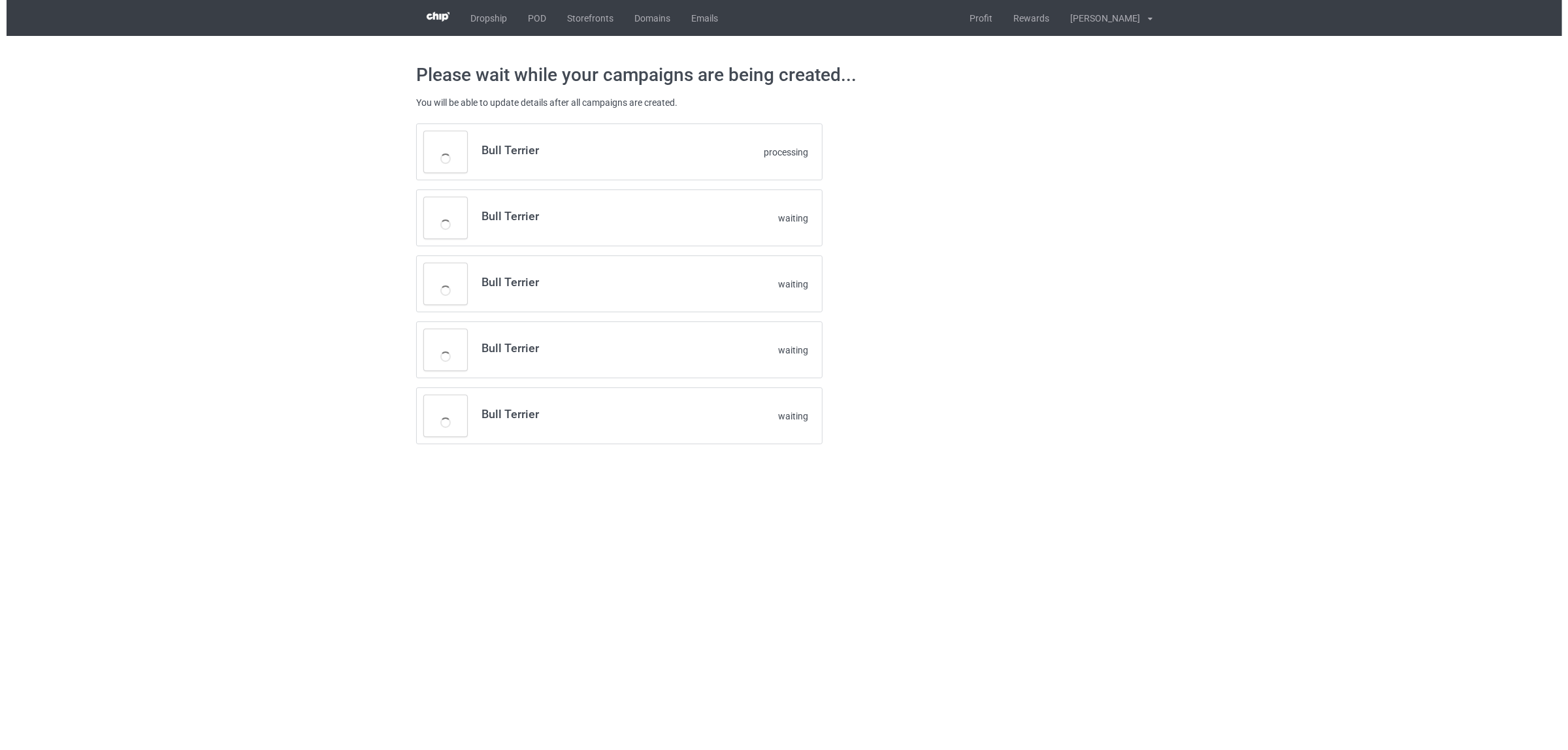
scroll to position [0, 0]
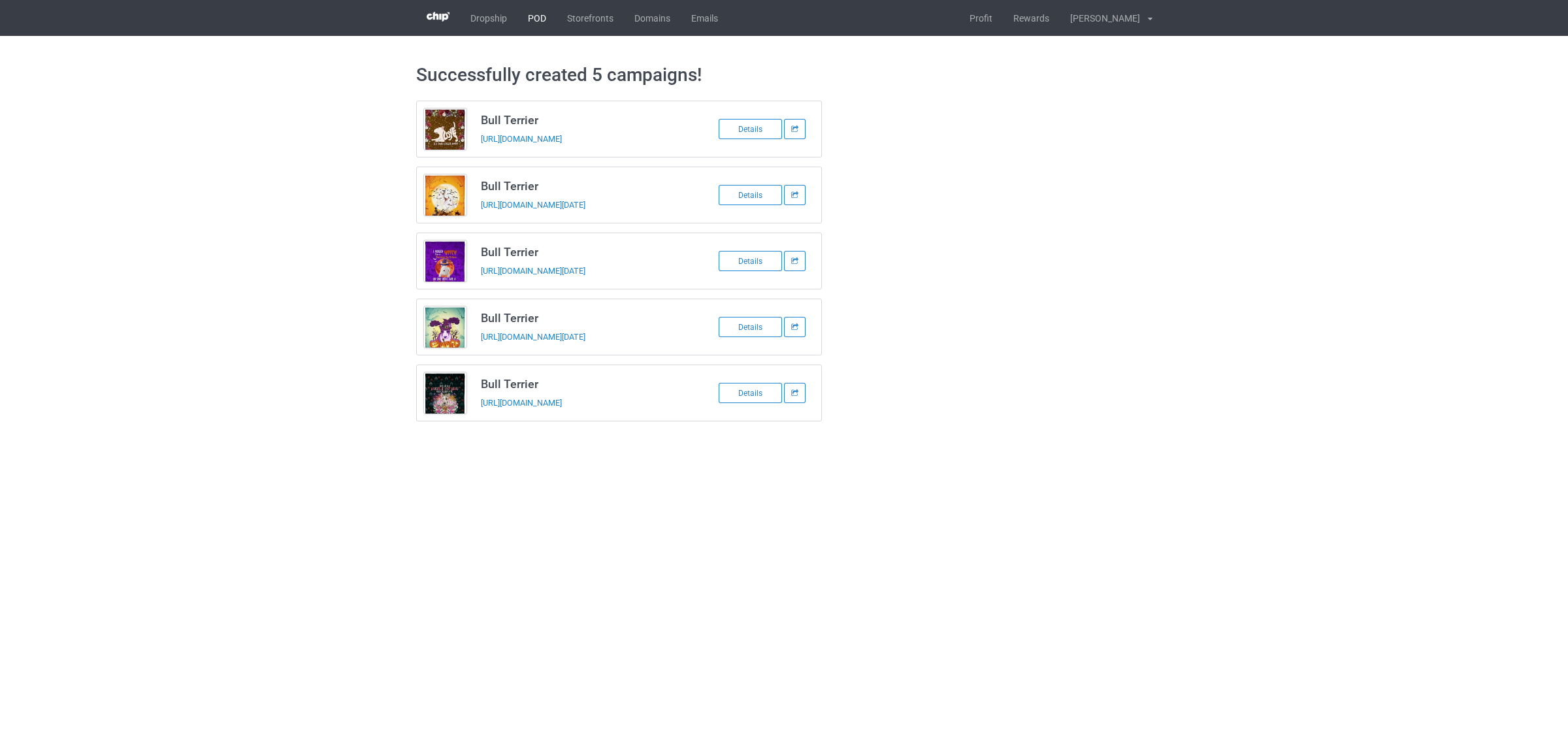
click at [531, 18] on link "POD" at bounding box center [536, 18] width 39 height 36
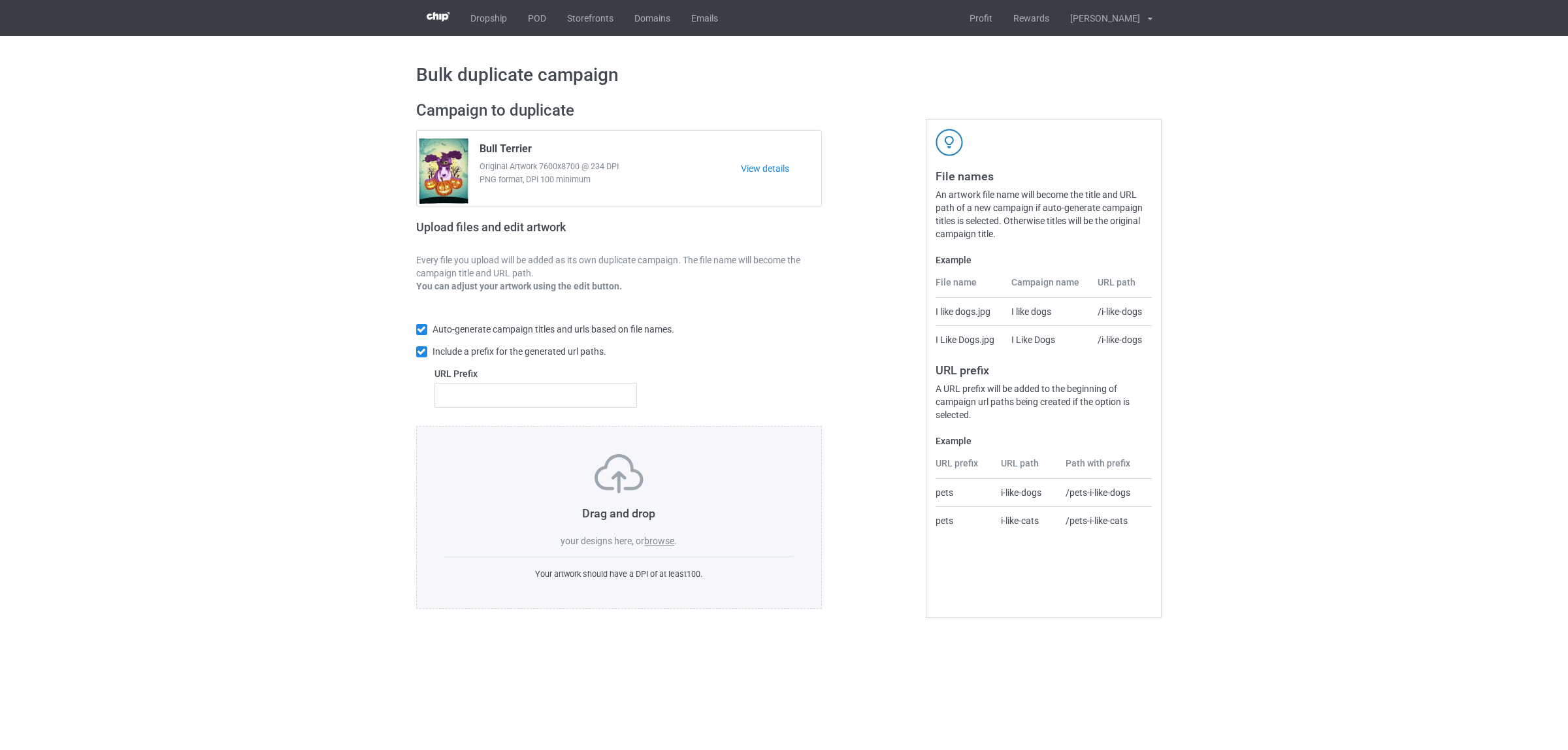
click at [664, 544] on label "browse" at bounding box center [659, 541] width 30 height 10
click at [0, 0] on input "browse" at bounding box center [0, 0] width 0 height 0
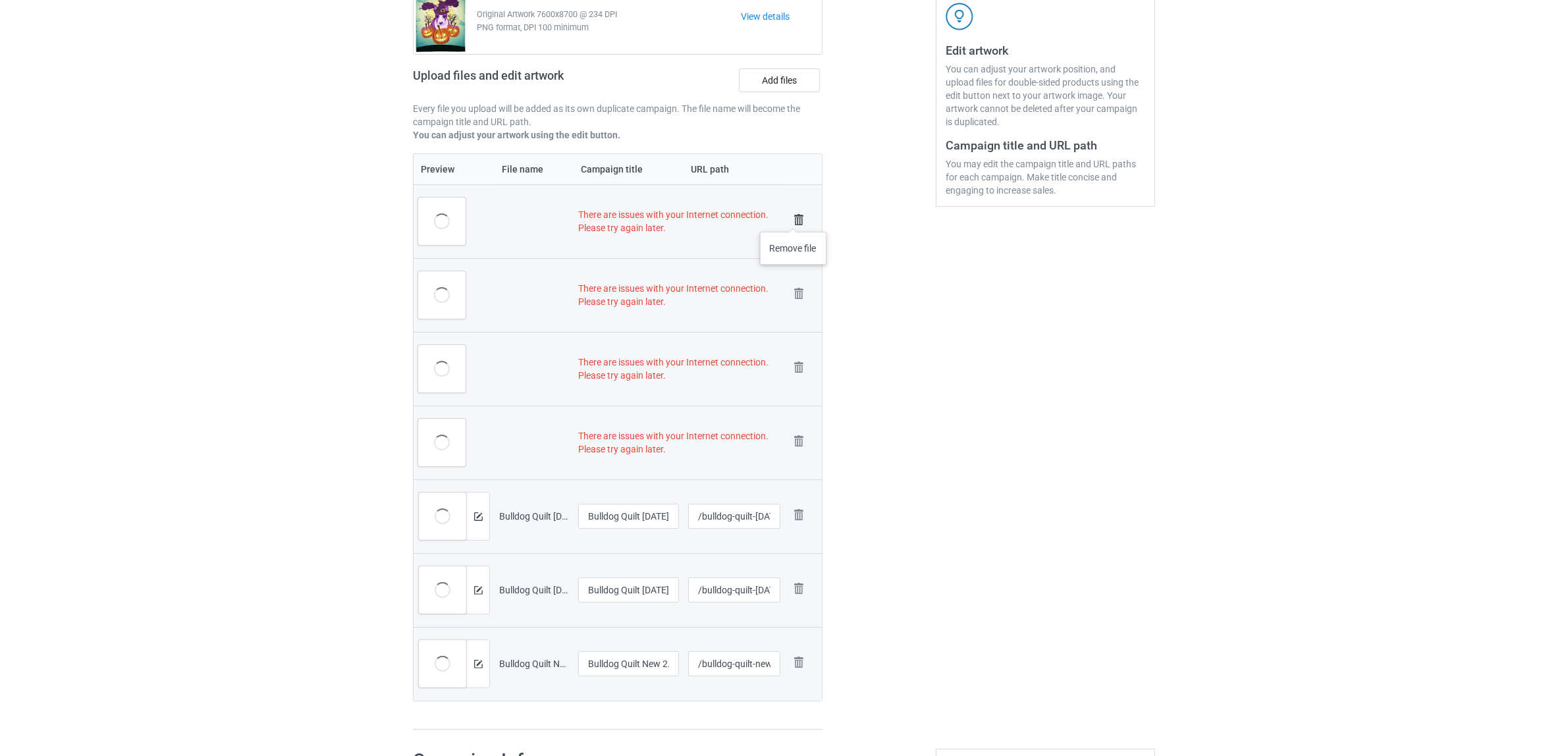
click at [794, 219] on img at bounding box center [798, 220] width 19 height 19
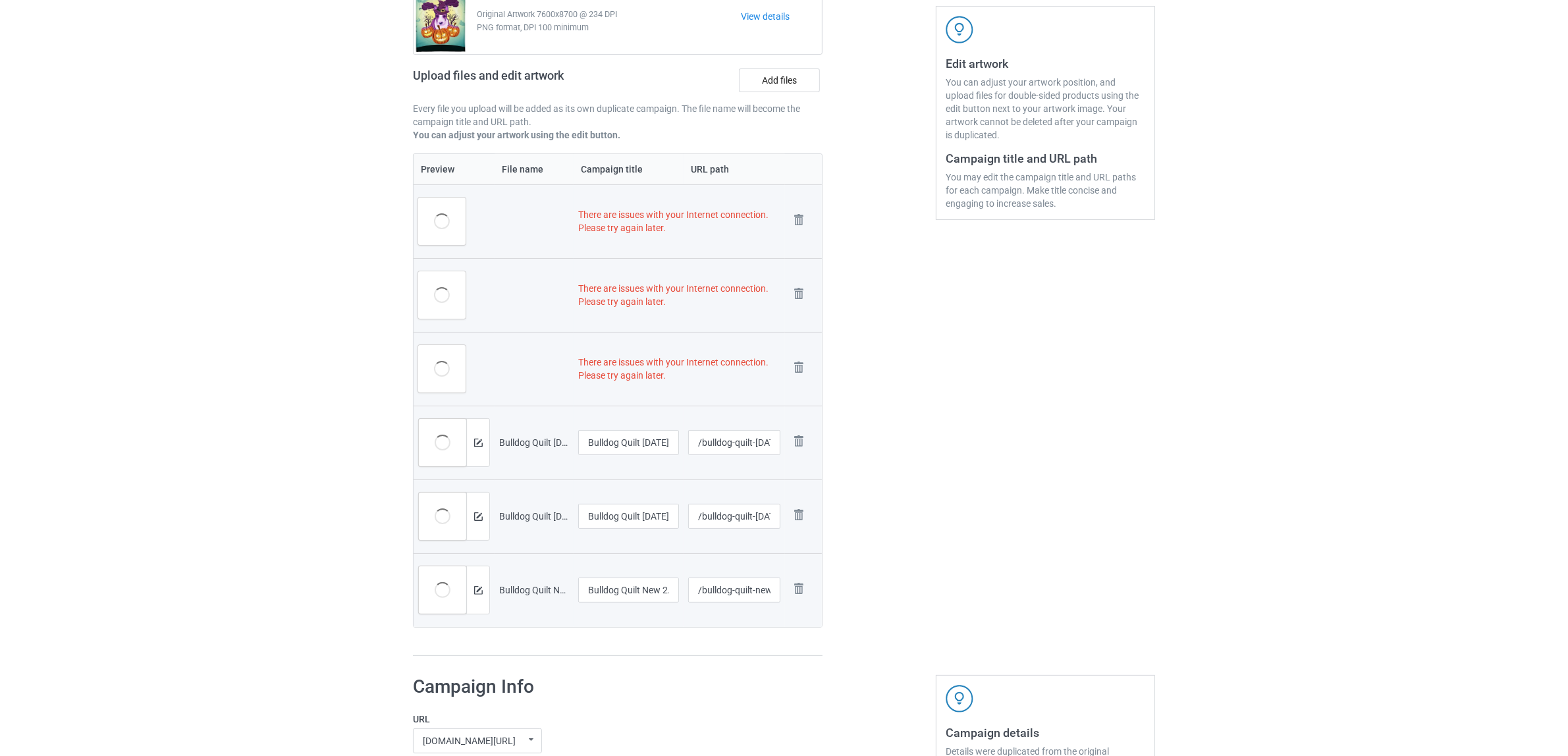
click at [0, 0] on img at bounding box center [0, 0] width 0 height 0
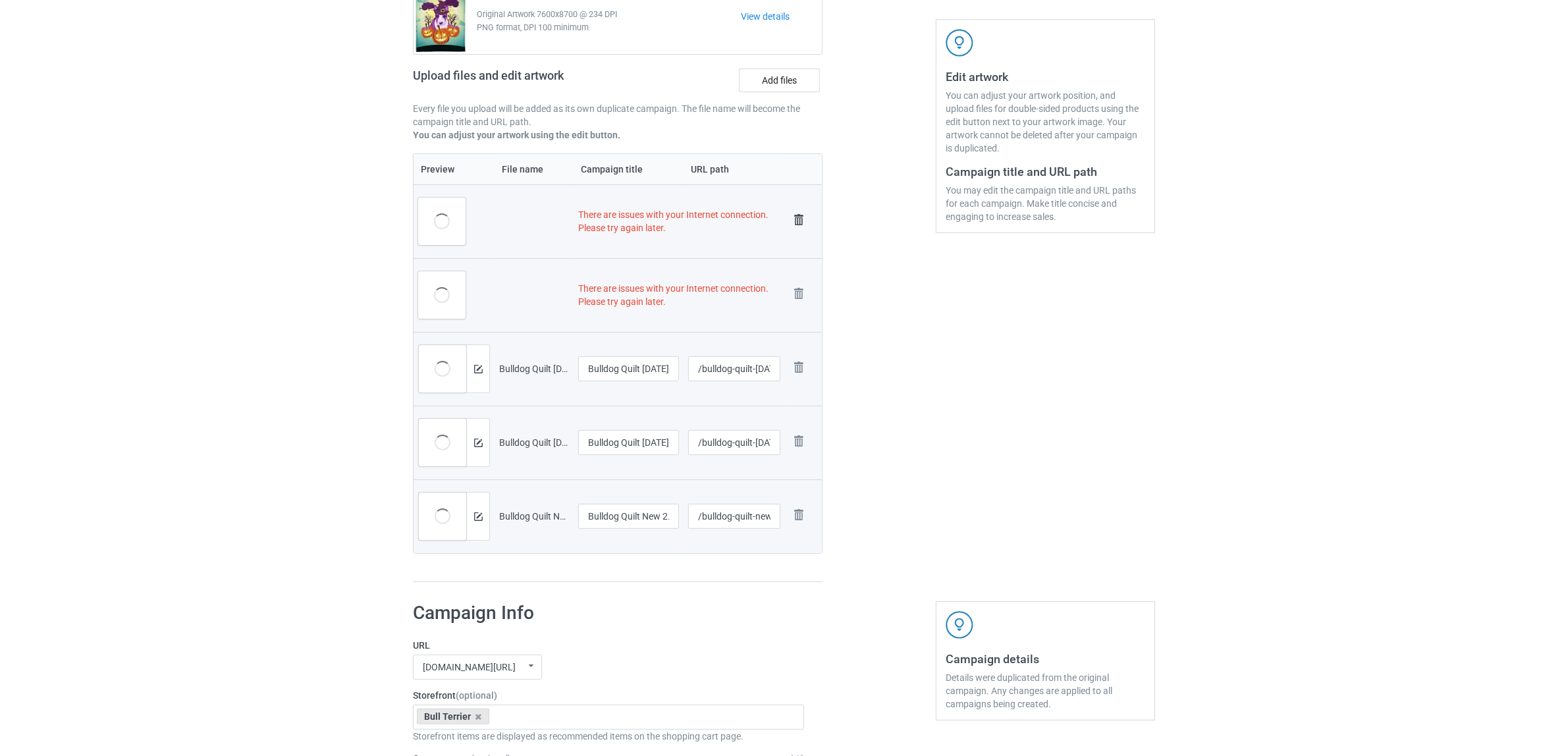
click at [799, 218] on img at bounding box center [798, 220] width 19 height 19
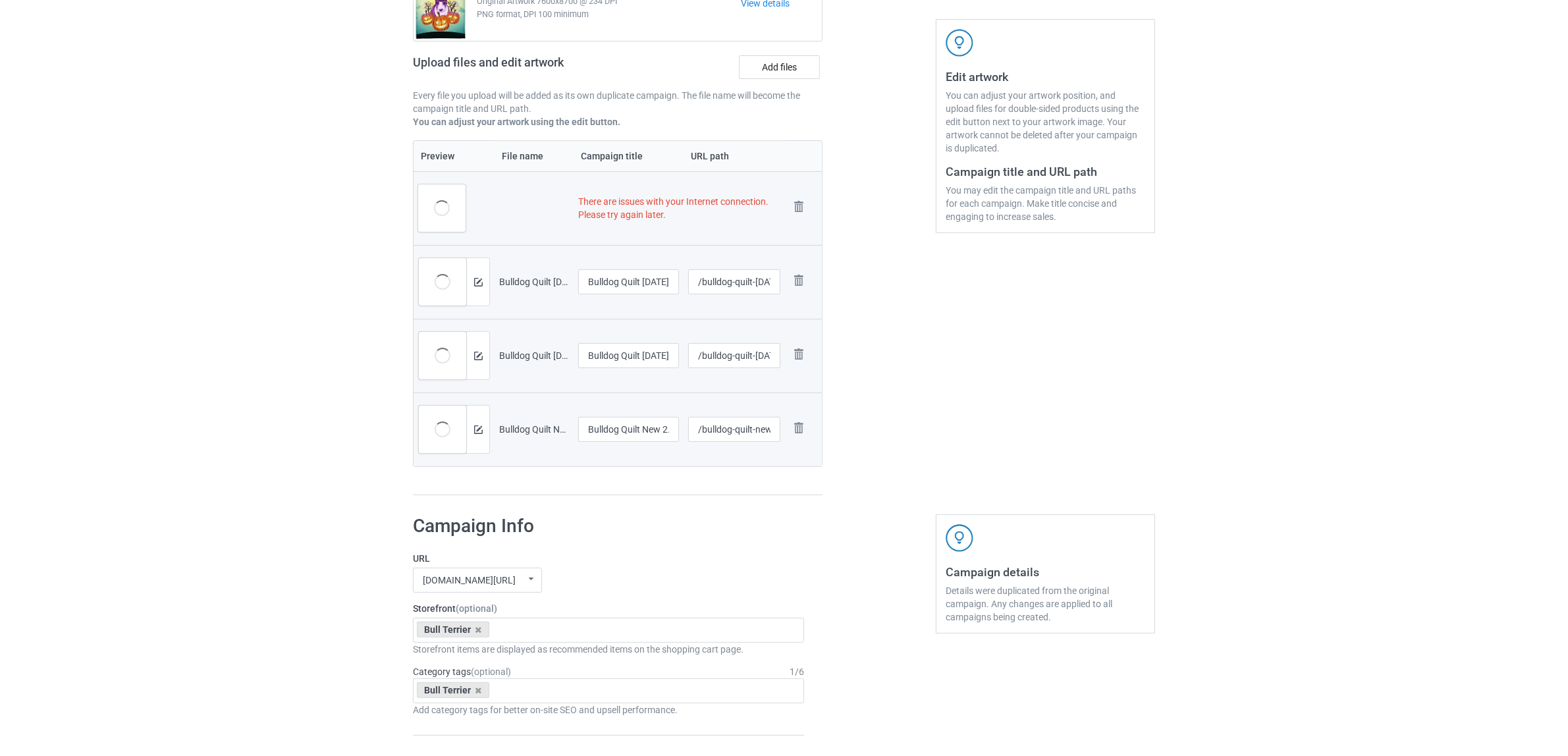
scroll to position [208, 0]
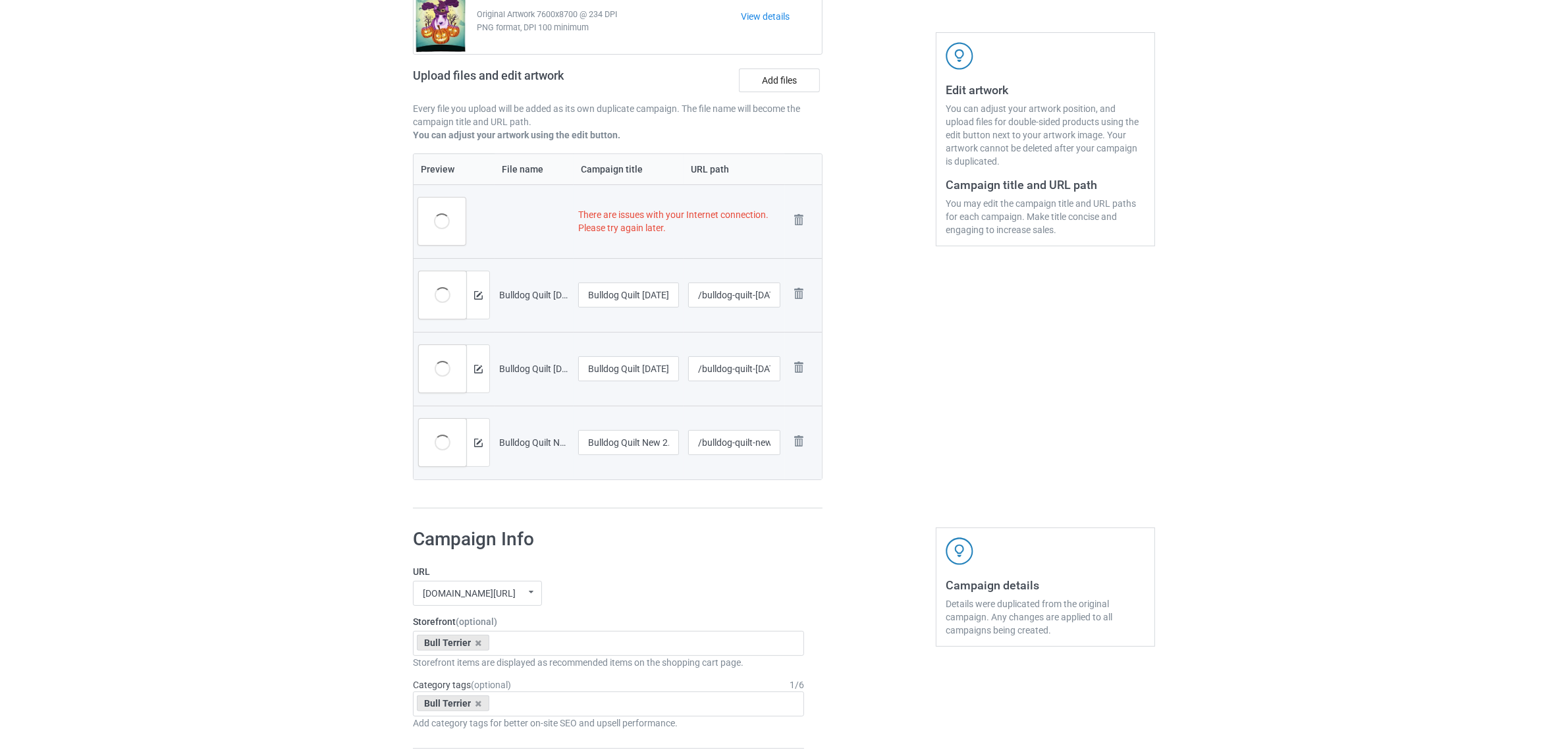
click at [0, 0] on img at bounding box center [0, 0] width 0 height 0
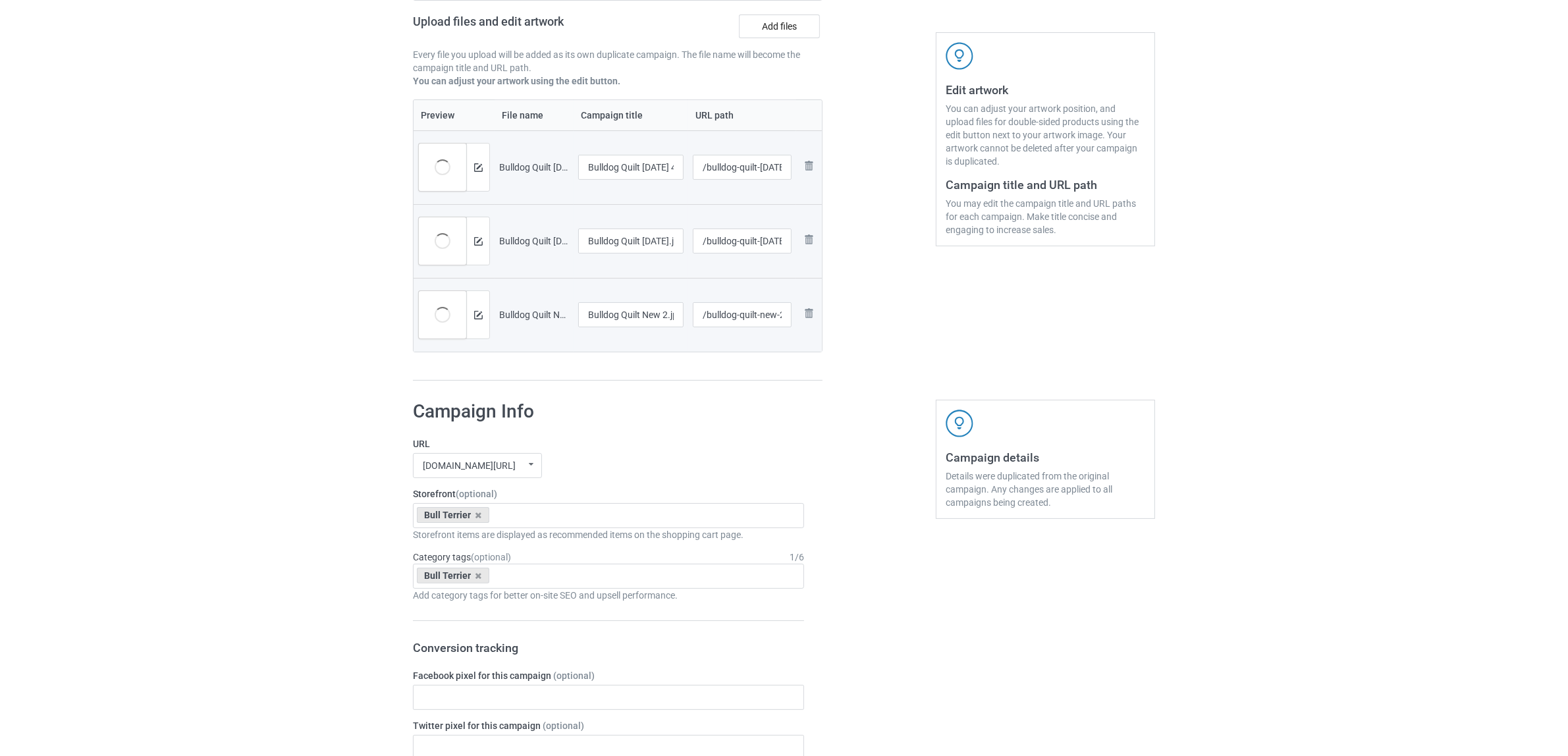
scroll to position [153, 0]
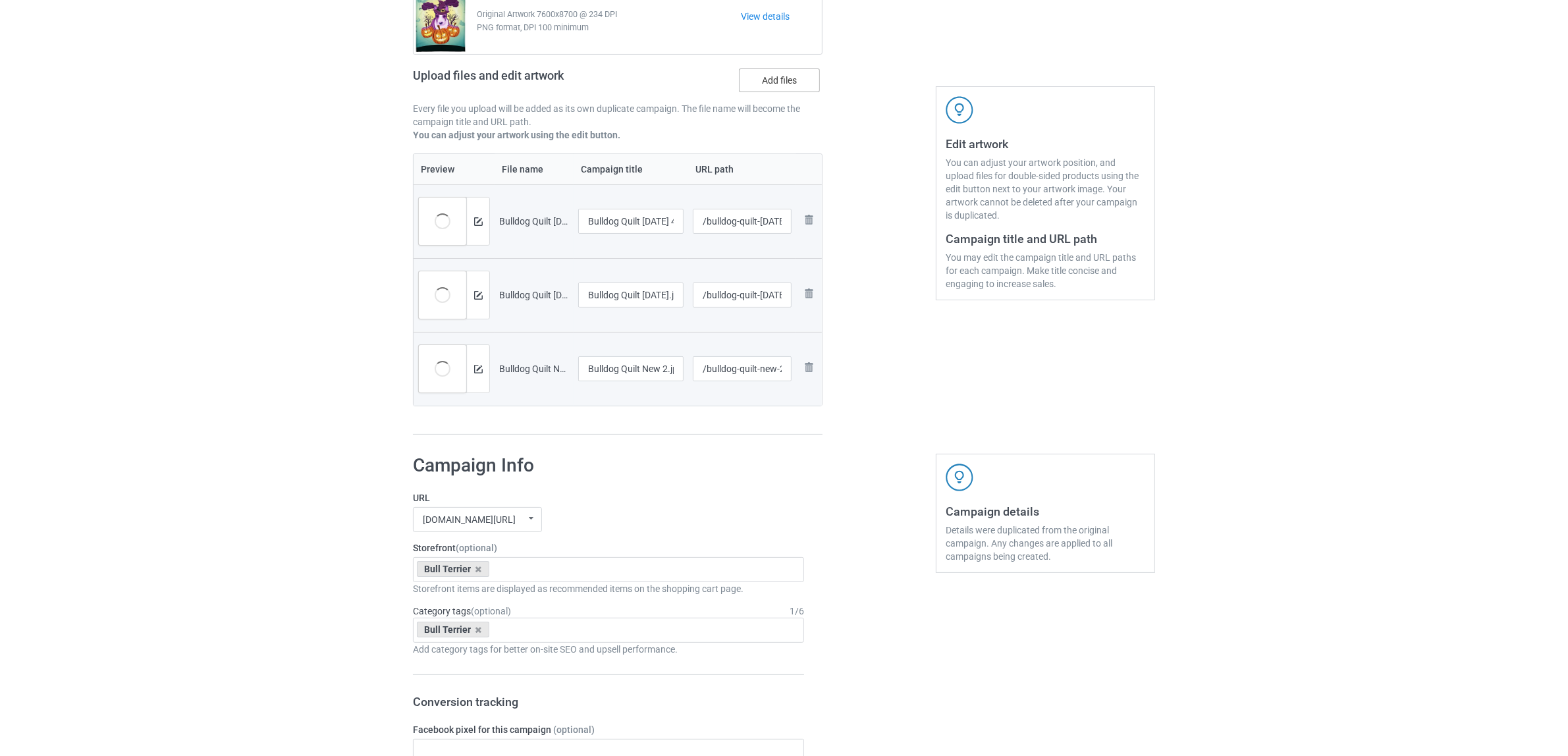
click at [778, 77] on label "Add files" at bounding box center [779, 80] width 81 height 24
click at [0, 0] on input "Add files" at bounding box center [0, 0] width 0 height 0
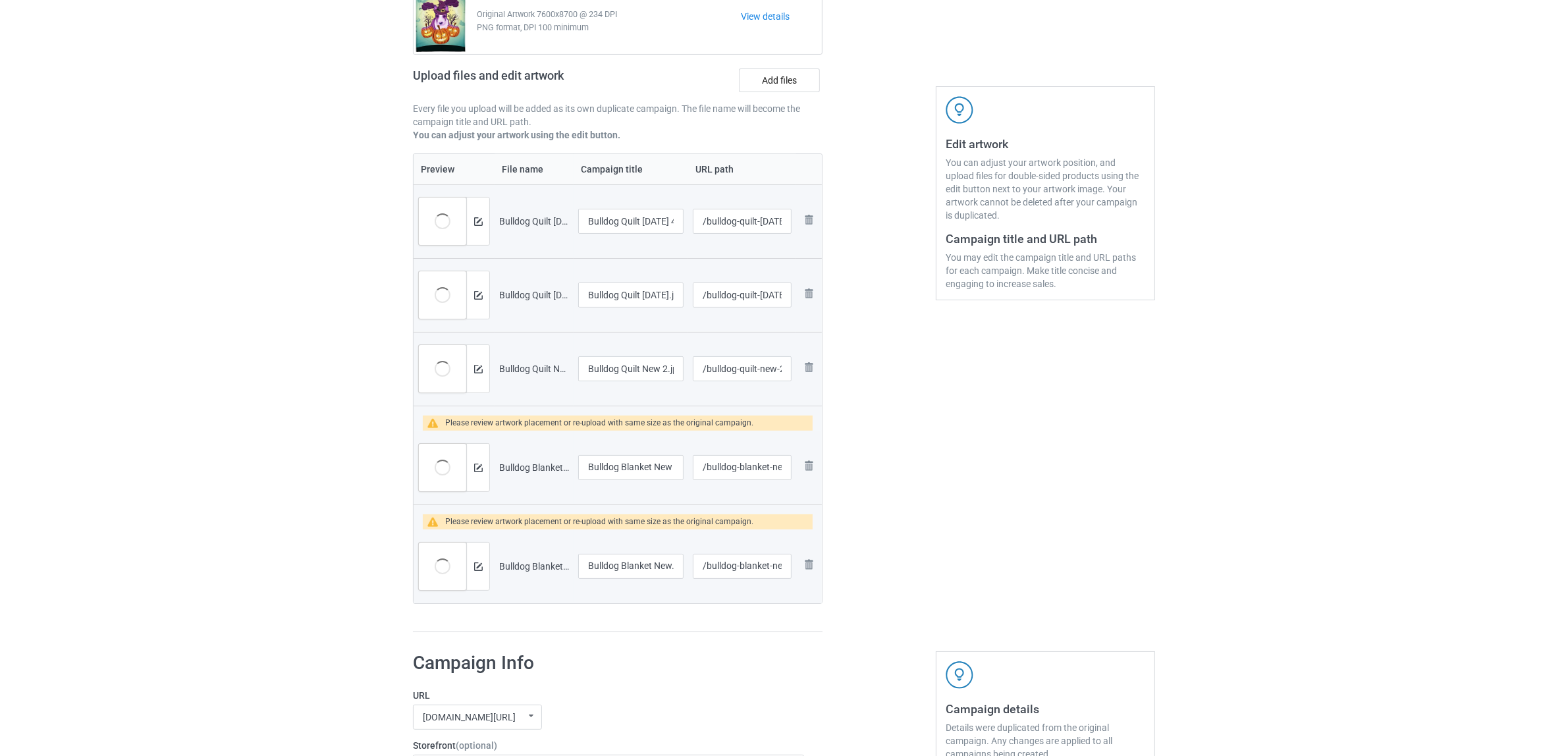
click at [478, 469] on img at bounding box center [478, 468] width 8 height 8
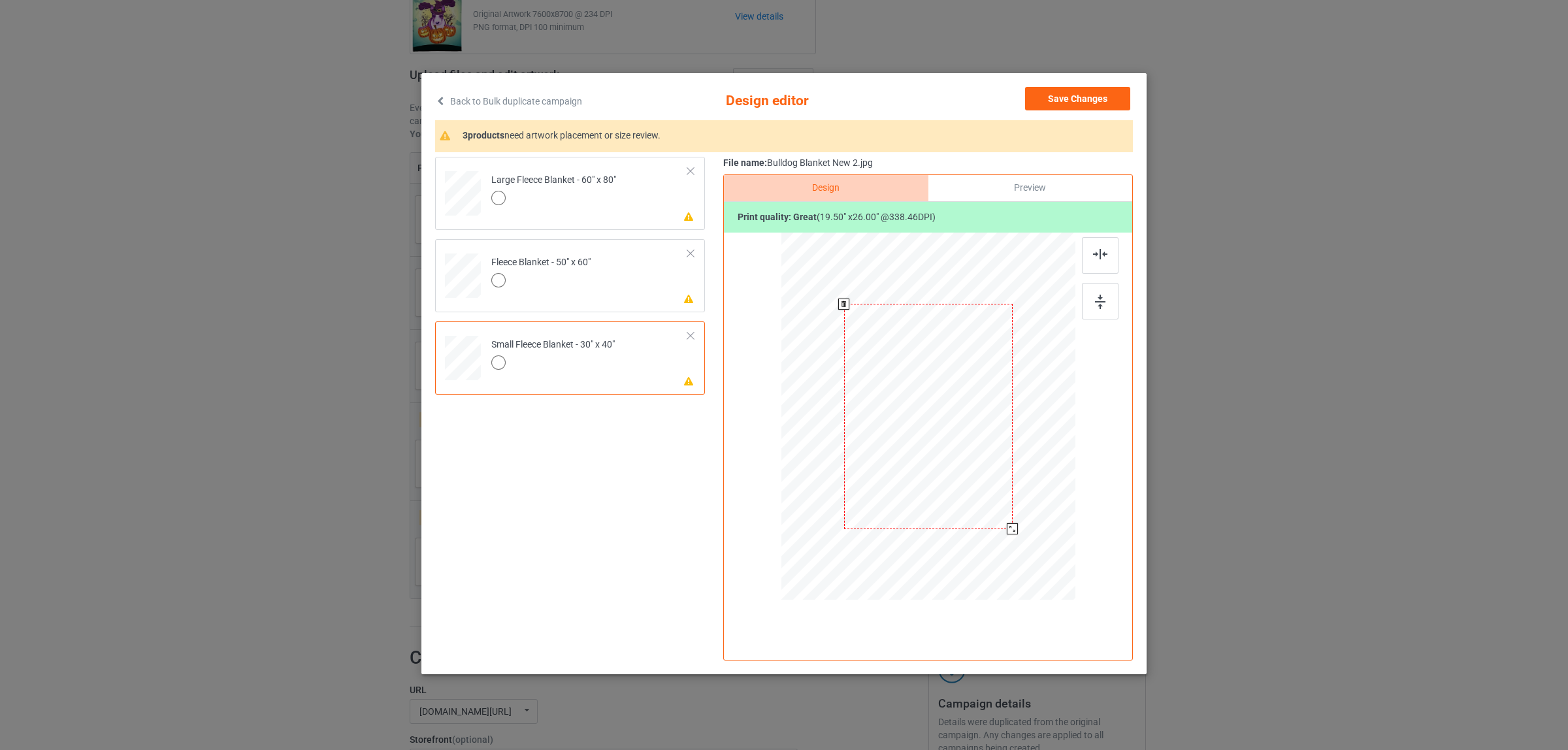
click at [941, 433] on div at bounding box center [928, 416] width 168 height 225
drag, startPoint x: 1013, startPoint y: 527, endPoint x: 1089, endPoint y: 585, distance: 95.6
click at [1089, 585] on div at bounding box center [928, 417] width 340 height 370
click at [583, 272] on div "Fleece Blanket - 50" x 60"" at bounding box center [541, 272] width 99 height 31
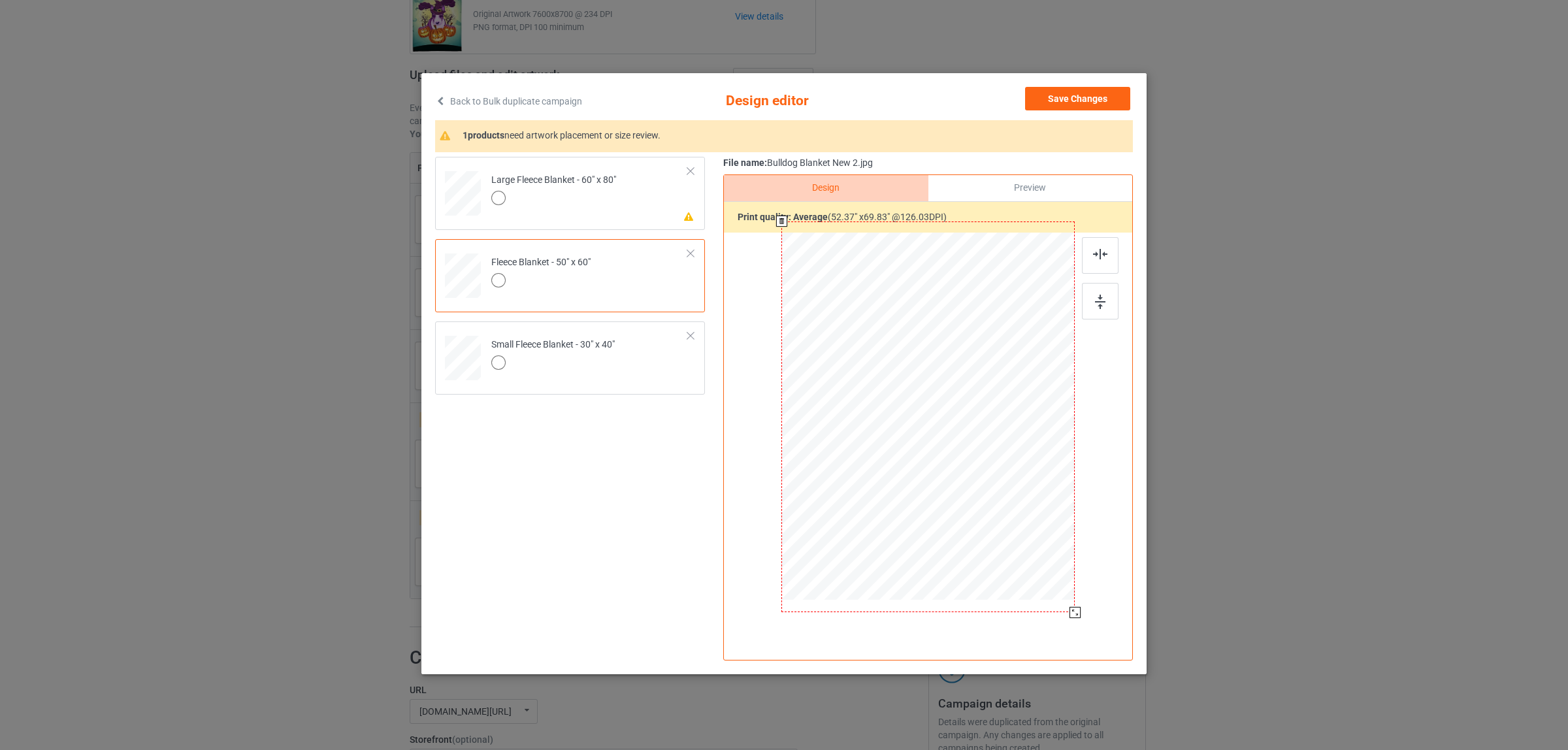
drag, startPoint x: 1016, startPoint y: 533, endPoint x: 1077, endPoint y: 606, distance: 95.1
click at [1077, 606] on div "Design Preview Print quality: average ( 52.37 " x 69.83 " @ 126.03 DPI)" at bounding box center [928, 417] width 410 height 486
click at [585, 213] on td "Please review artwork placement Large Fleece Blanket - 60" x 80"" at bounding box center [589, 190] width 211 height 57
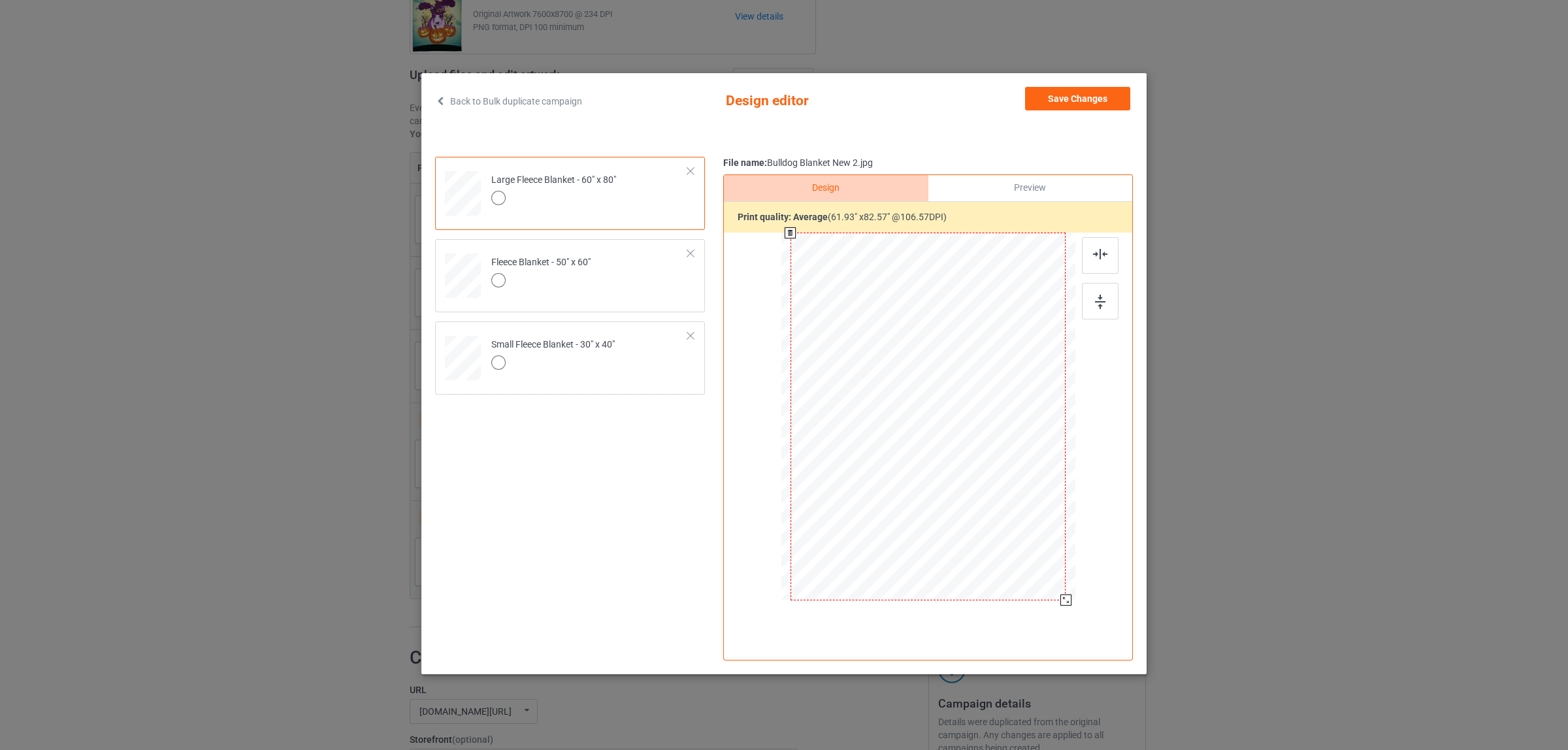
drag, startPoint x: 1011, startPoint y: 529, endPoint x: 1083, endPoint y: 587, distance: 92.5
click at [1083, 587] on div at bounding box center [928, 417] width 340 height 370
click at [1067, 601] on div at bounding box center [1066, 601] width 11 height 11
click at [1065, 99] on button "Save Changes" at bounding box center [1078, 99] width 105 height 24
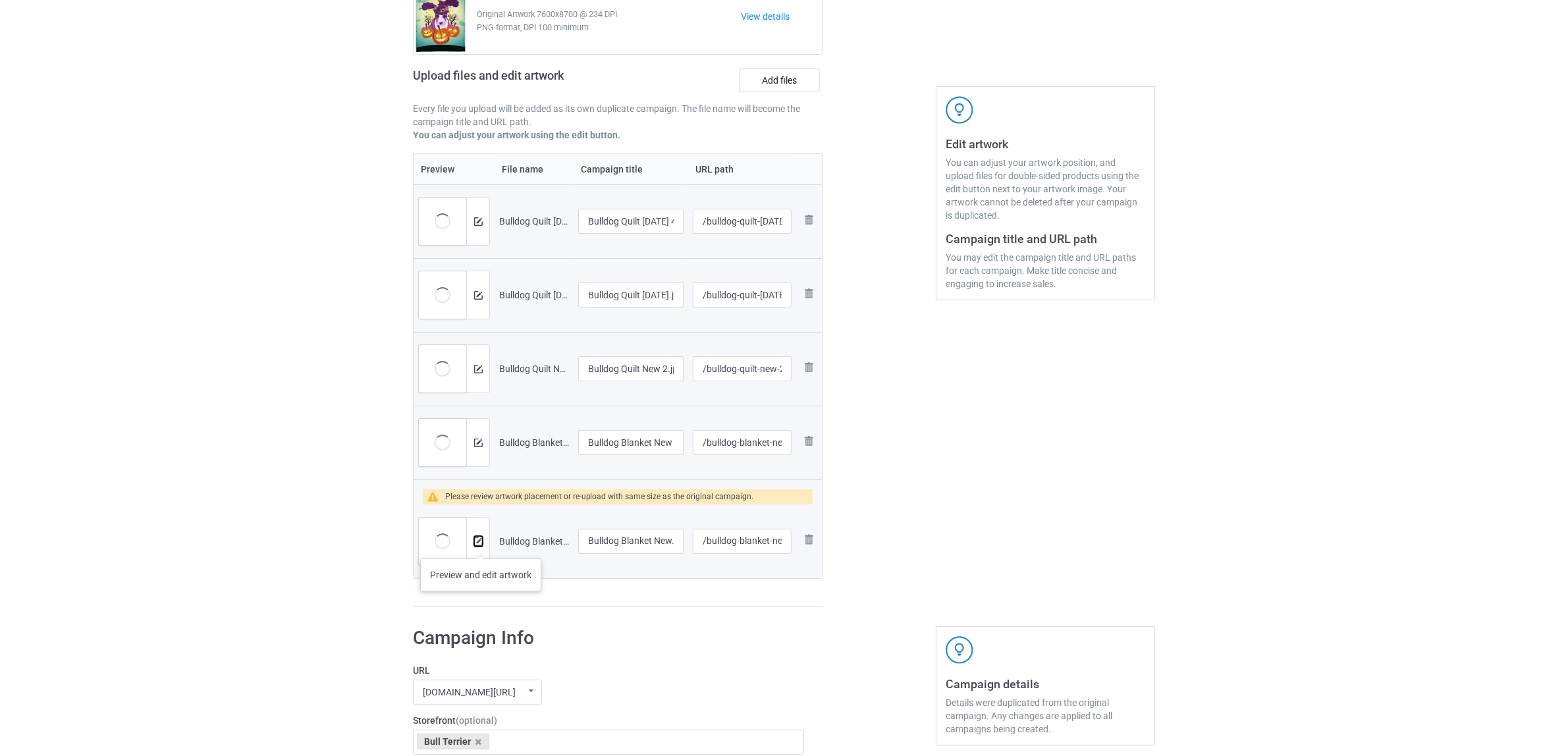
click at [479, 544] on img at bounding box center [478, 541] width 8 height 8
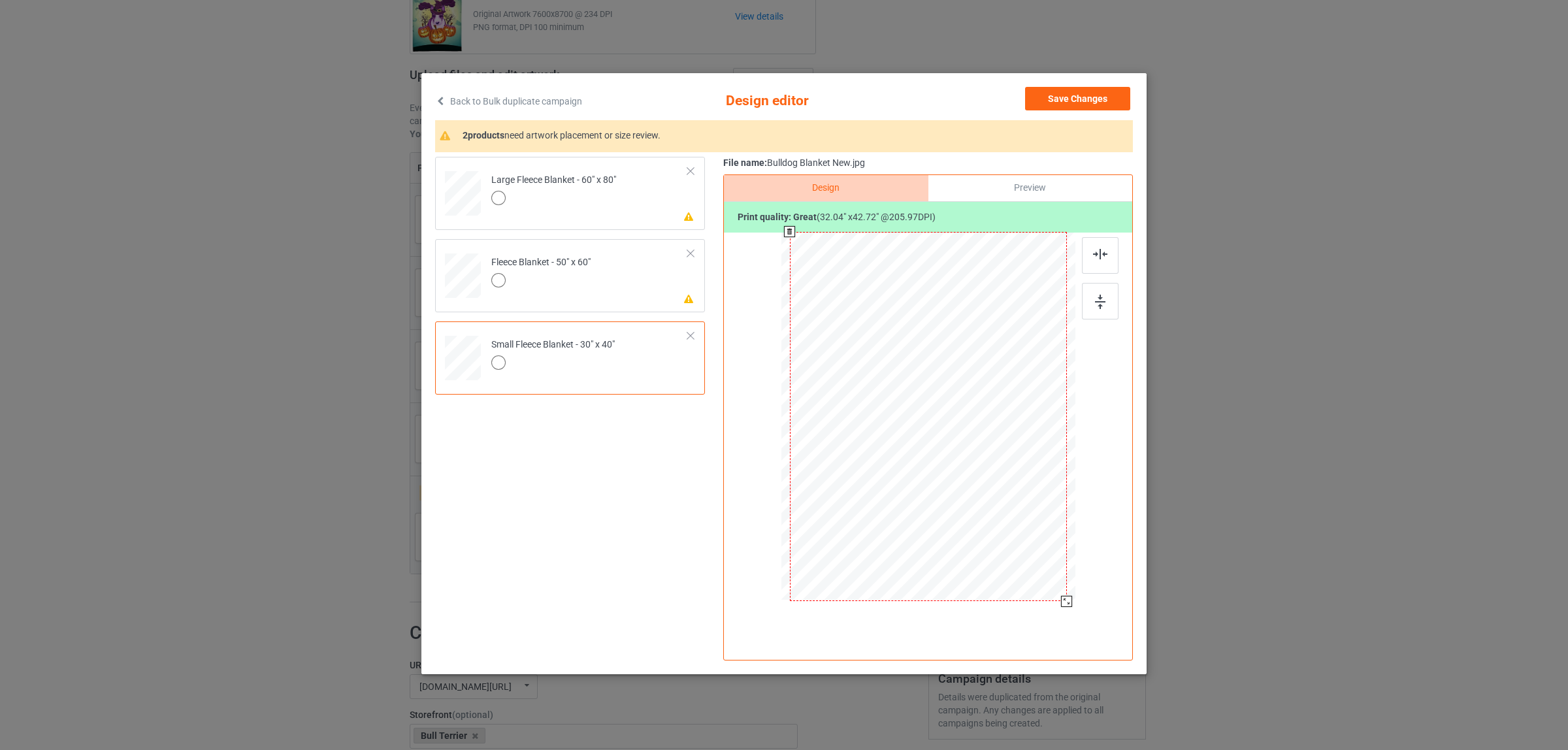
click at [1072, 596] on div at bounding box center [928, 417] width 294 height 370
click at [637, 268] on td "Please review artwork placement Fleece Blanket - 50" x 60"" at bounding box center [589, 273] width 211 height 57
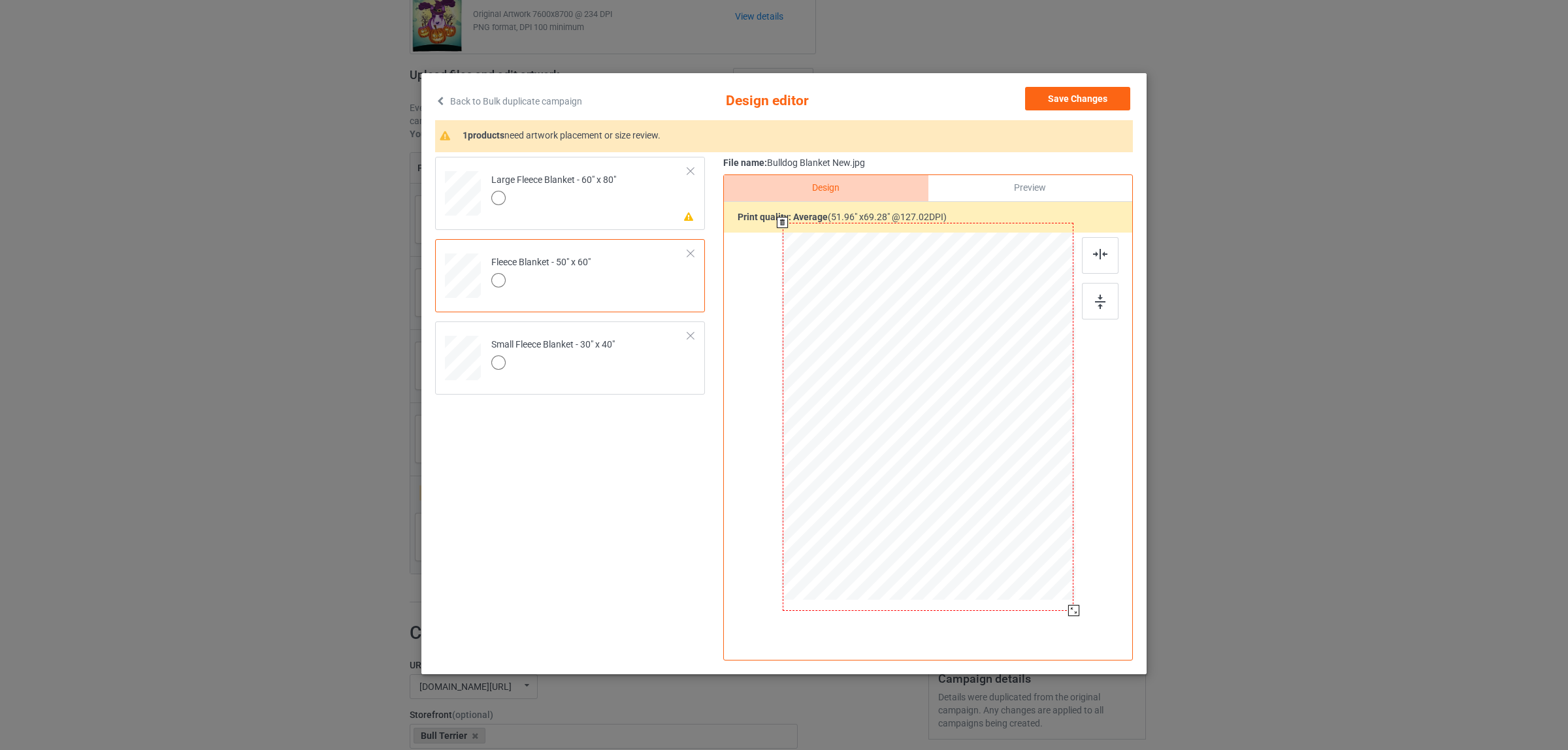
drag, startPoint x: 1061, startPoint y: 562, endPoint x: 1091, endPoint y: 596, distance: 45.3
click at [1091, 596] on div at bounding box center [928, 417] width 340 height 370
click at [544, 161] on div "Please review artwork placement Large Fleece Blanket - 60" x 80"" at bounding box center [569, 193] width 270 height 73
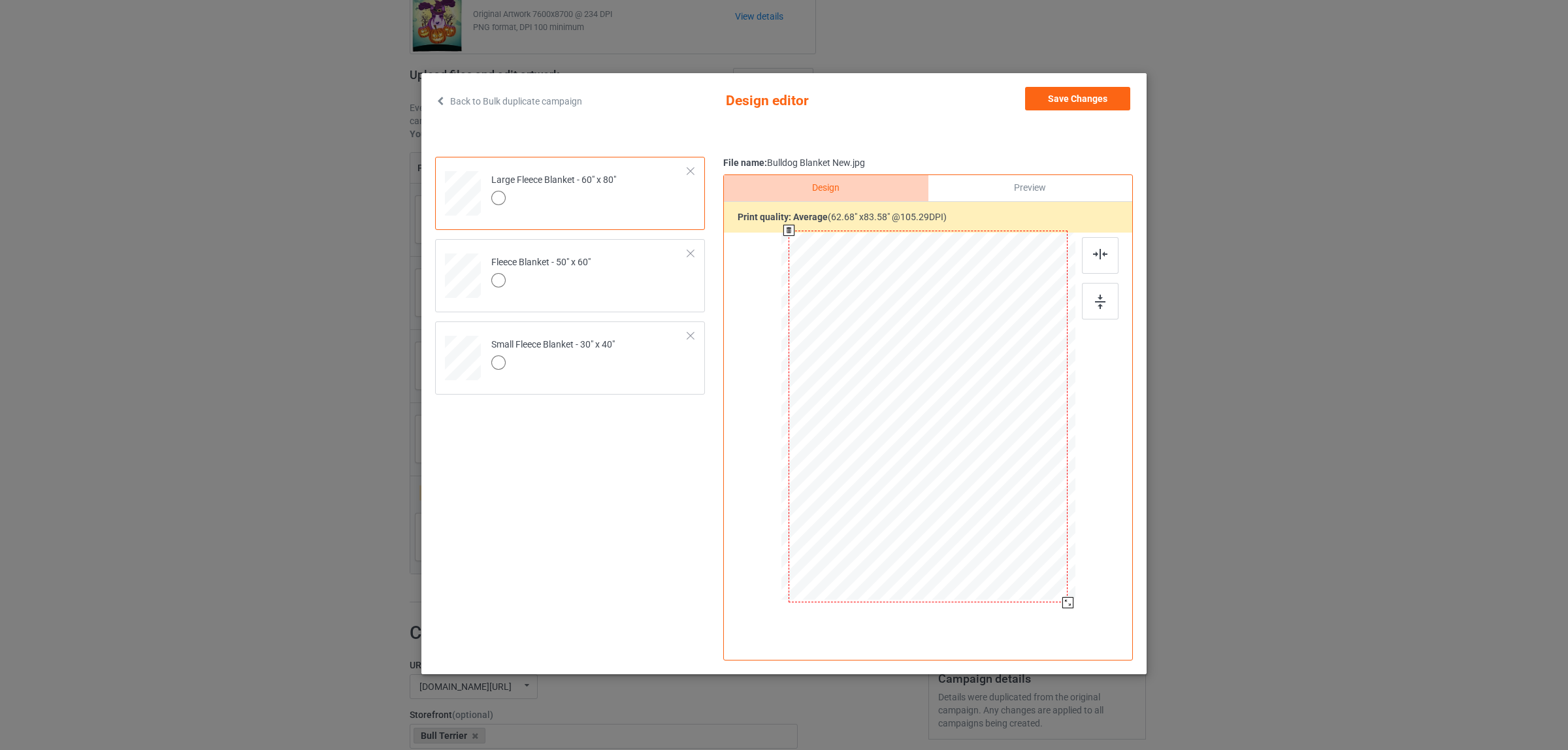
drag, startPoint x: 1015, startPoint y: 528, endPoint x: 1078, endPoint y: 596, distance: 92.7
click at [1078, 596] on div at bounding box center [928, 417] width 340 height 370
click at [1047, 105] on button "Save Changes" at bounding box center [1078, 99] width 105 height 24
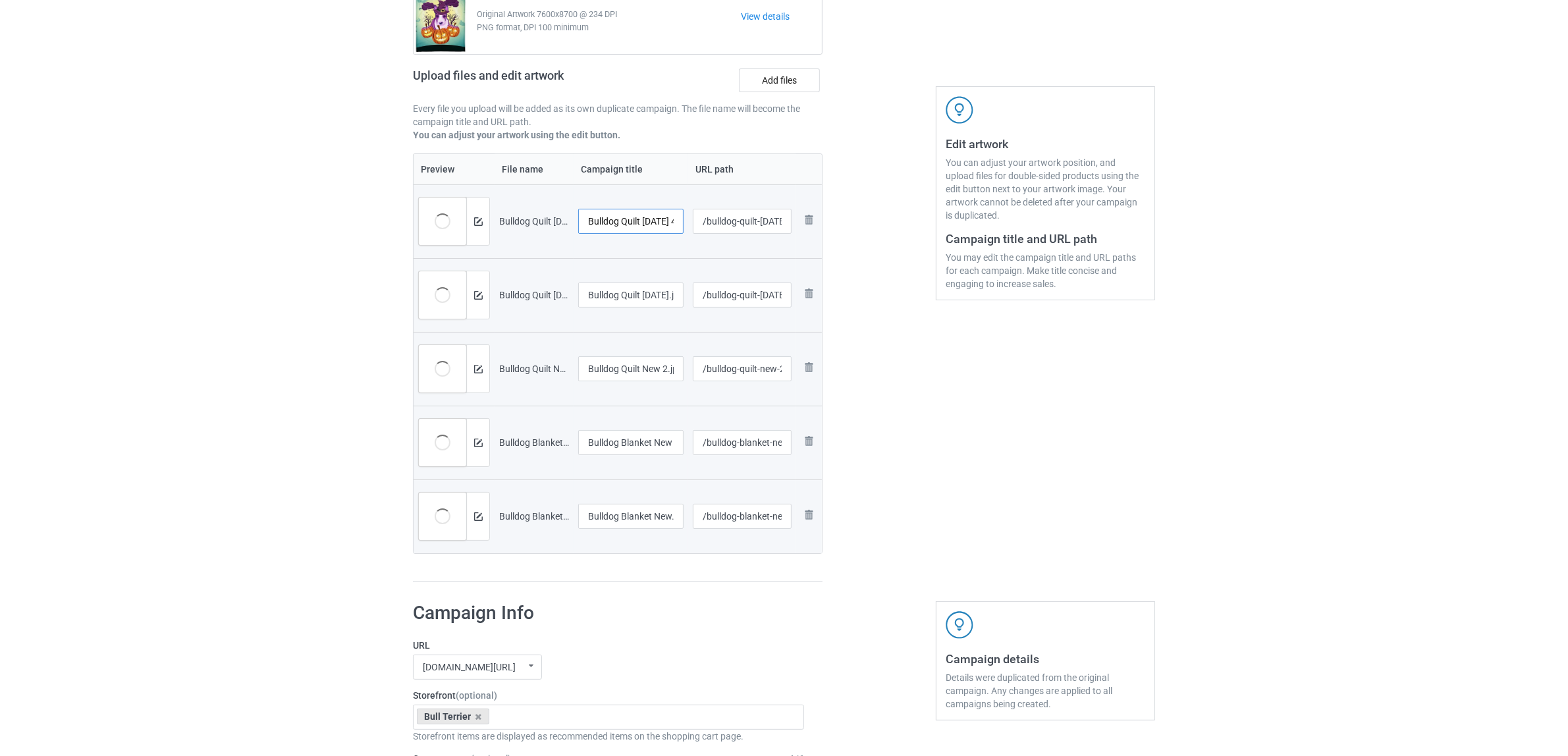
scroll to position [0, 35]
drag, startPoint x: 622, startPoint y: 216, endPoint x: 710, endPoint y: 218, distance: 88.0
click at [710, 218] on tr "Preview and edit artwork Bulldog Quilt Halloween 4.jpg Bulldog Quilt Halloween …" at bounding box center [617, 221] width 408 height 74
click at [579, 224] on input "Bulldog" at bounding box center [631, 221] width 106 height 25
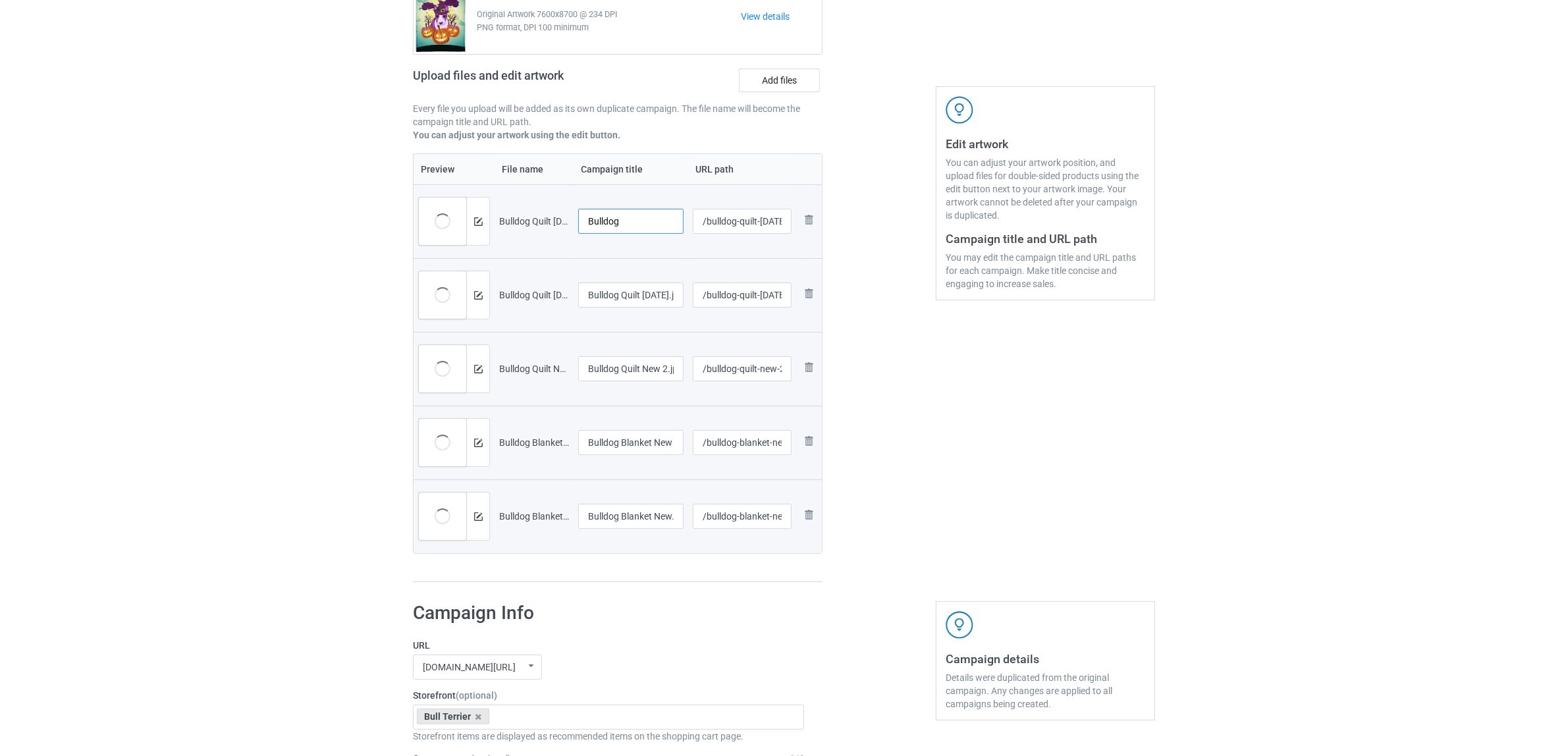
click at [596, 220] on input "Bulldog" at bounding box center [631, 221] width 106 height 25
type input "Bulldog"
click at [640, 307] on input "Bulldog Quilt Halloween.jpg" at bounding box center [631, 295] width 106 height 25
paste input "text"
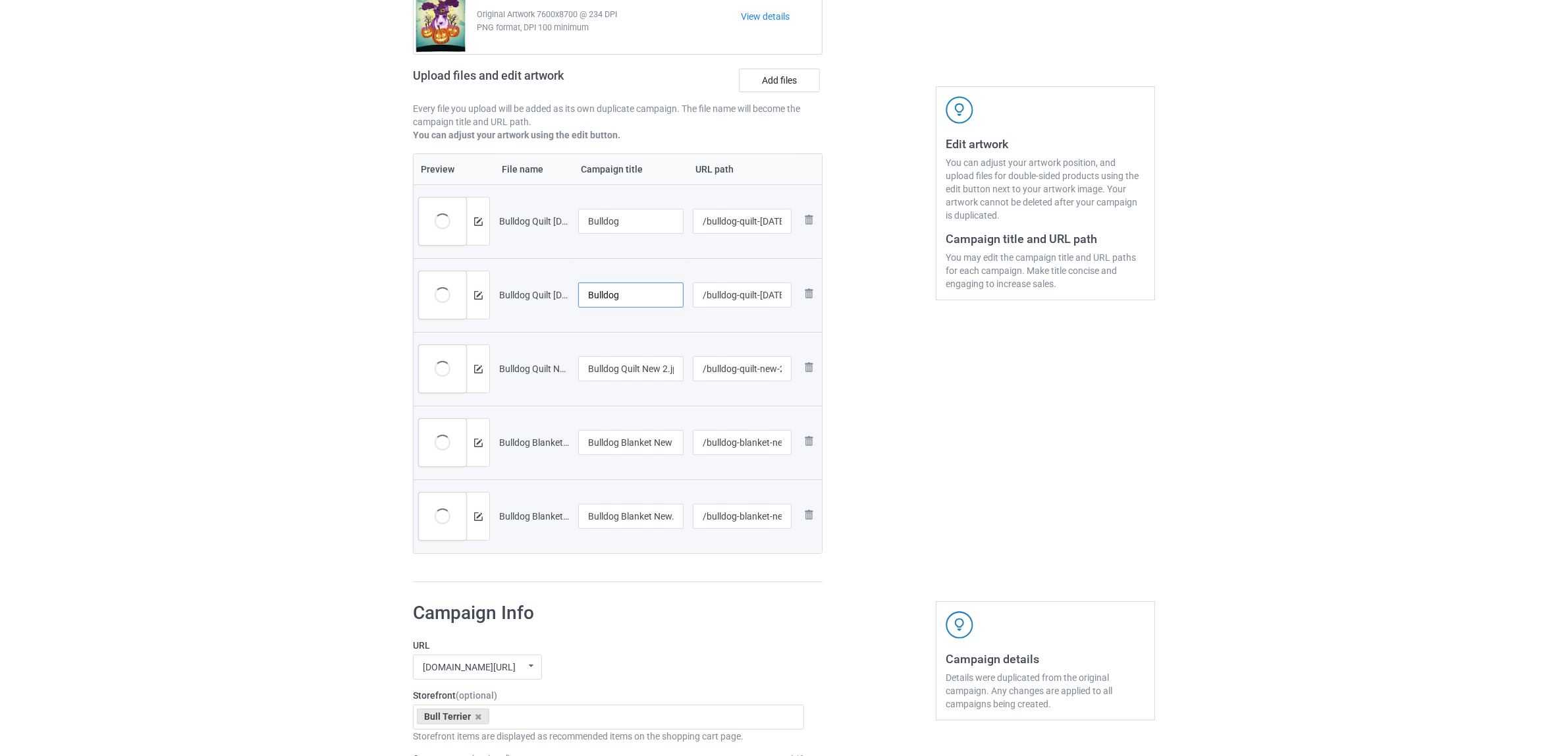
type input "Bulldog"
click at [613, 370] on input "Bulldog Quilt New 2.jpg" at bounding box center [631, 369] width 106 height 25
paste input "text"
type input "Bulldog"
click at [626, 448] on input "Bulldog Blanket New 2.jpg" at bounding box center [631, 443] width 106 height 25
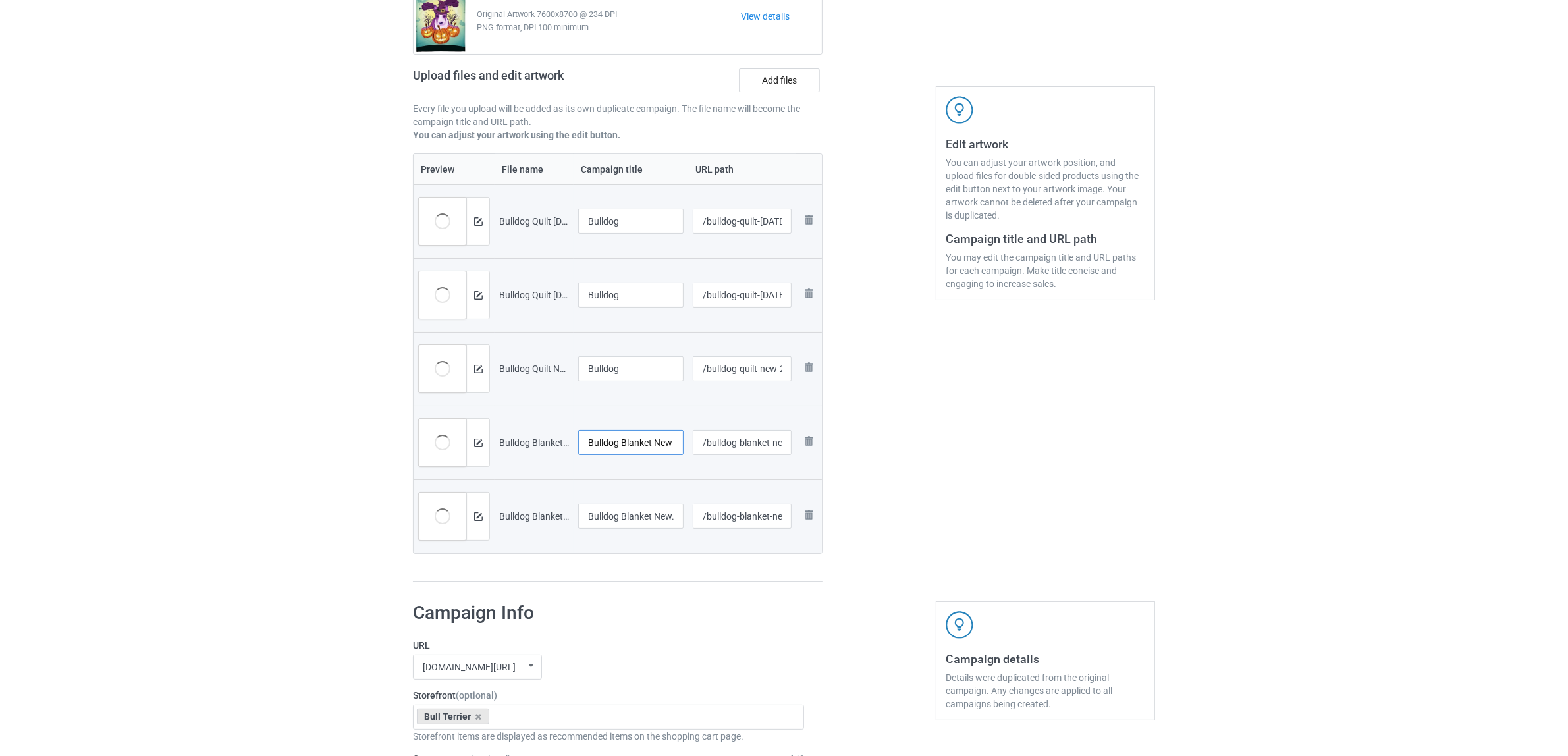
paste input "text"
type input "Bulldog"
click at [607, 515] on input "Bulldog Blanket New.jpg" at bounding box center [631, 517] width 106 height 25
paste input "text"
type input "Bulldog"
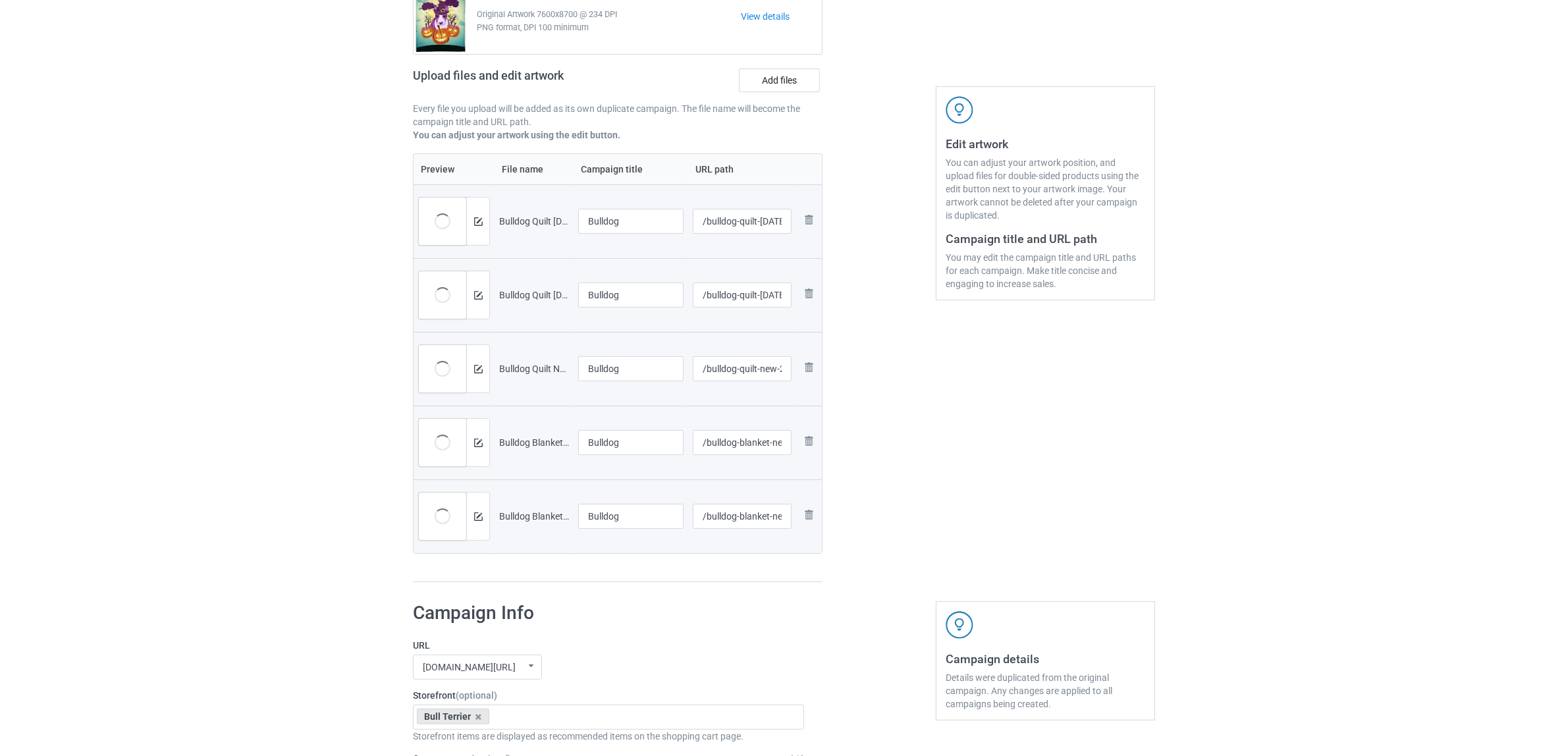
click at [634, 586] on div "Campaign to duplicate Bull Terrier Original Artwork 7600x8700 @ 234 DPI PNG for…" at bounding box center [617, 265] width 428 height 653
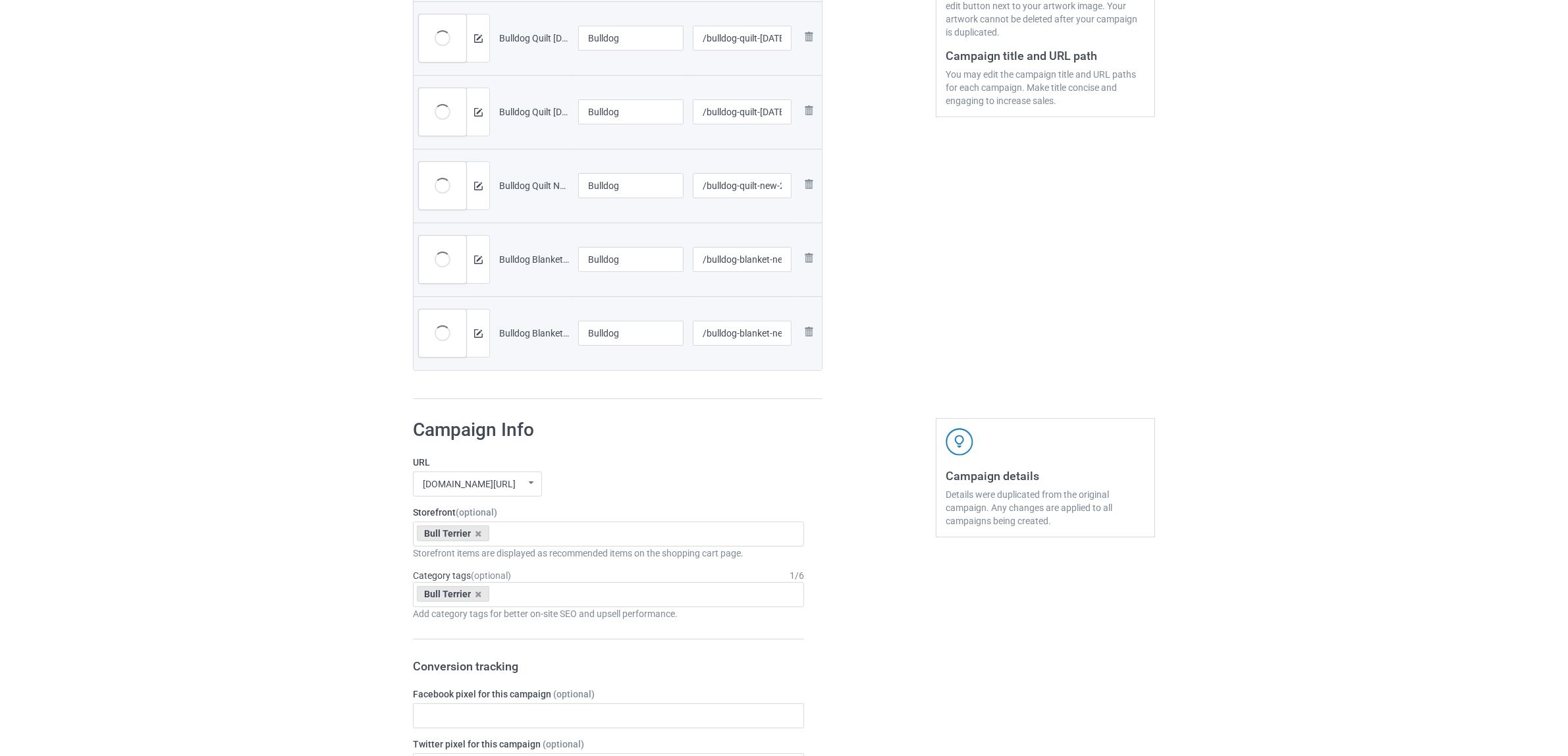
scroll to position [483, 0]
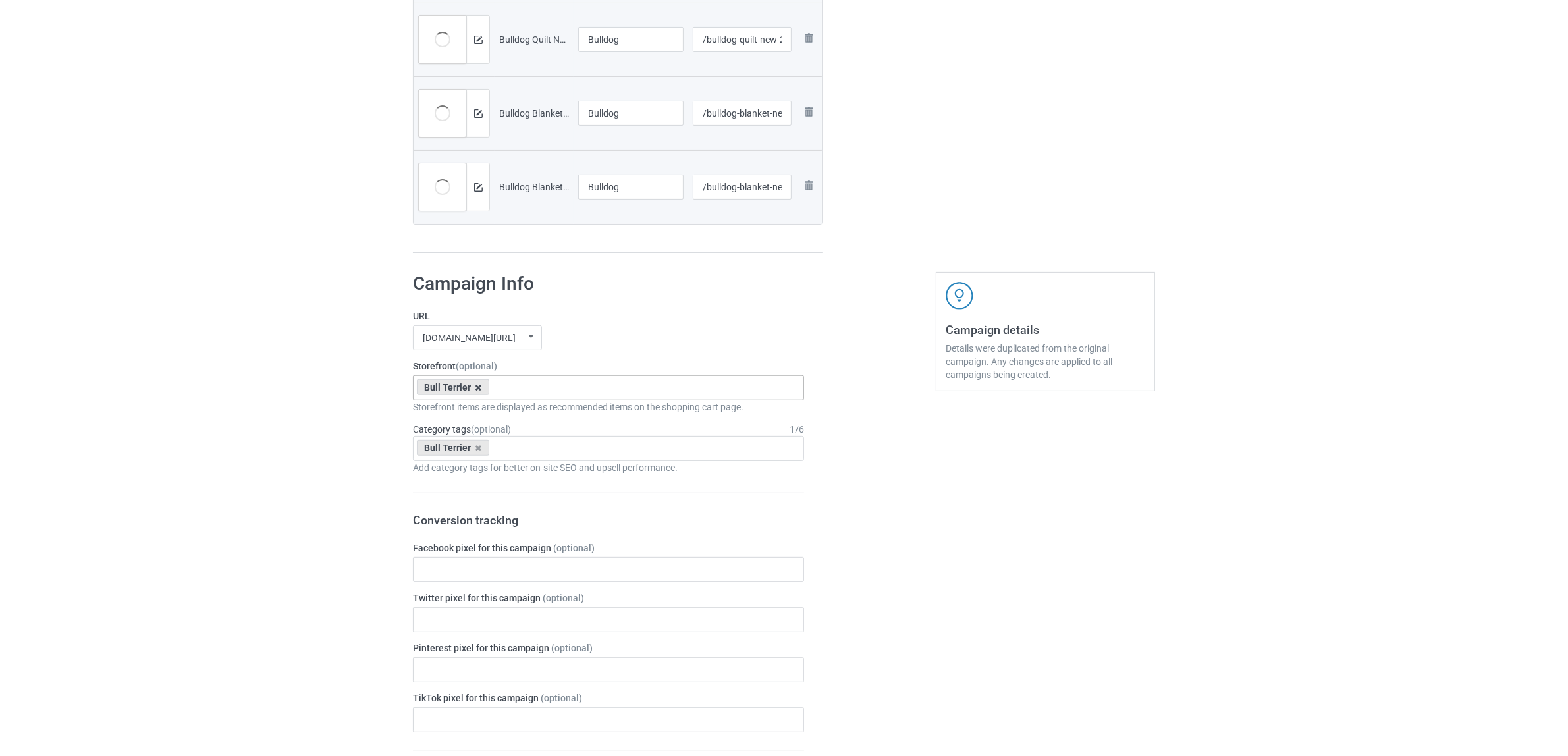
click at [476, 390] on icon at bounding box center [479, 387] width 7 height 8
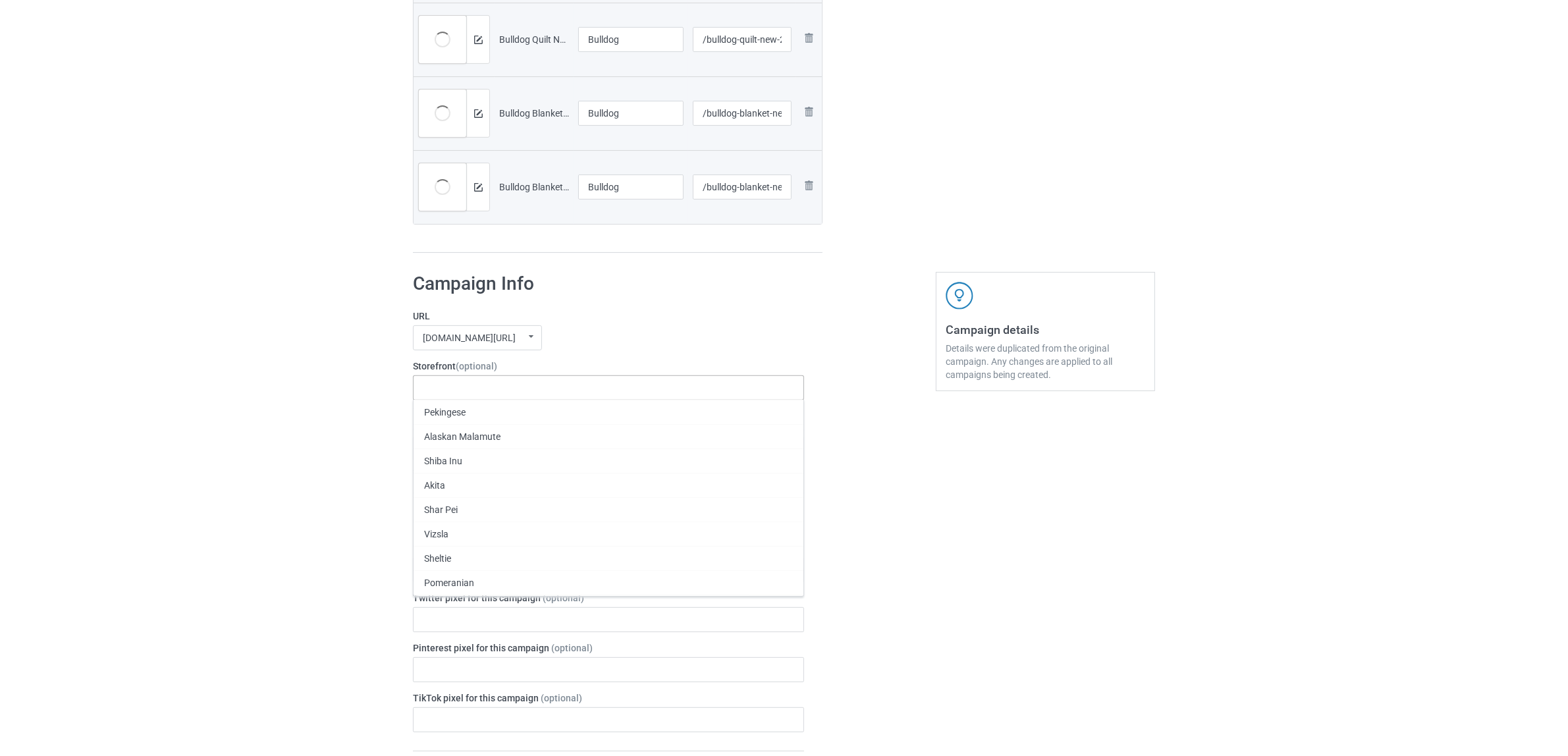
paste input "Bulldog"
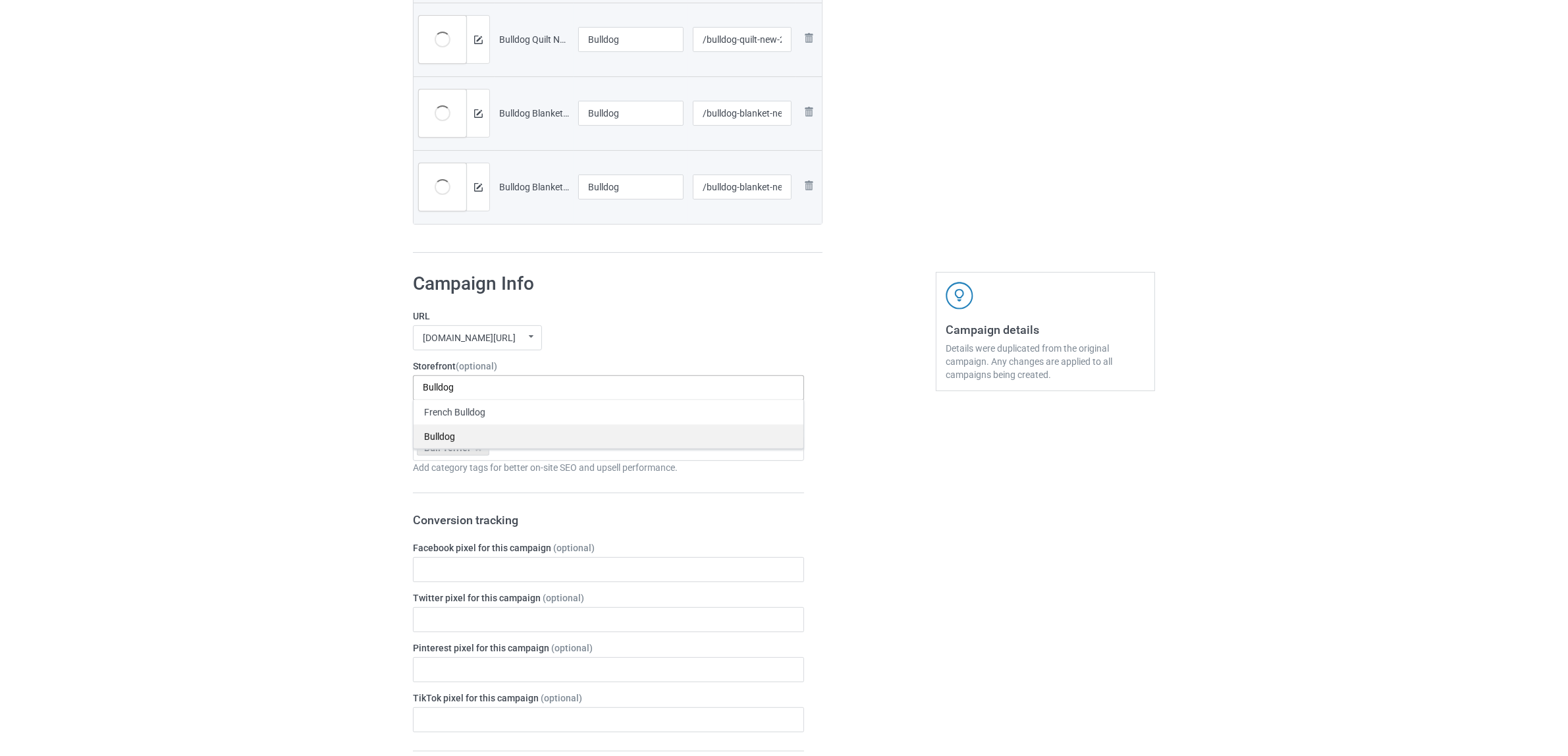
type input "Bulldog"
click at [443, 432] on div "Bulldog" at bounding box center [608, 436] width 390 height 25
click at [476, 447] on icon at bounding box center [479, 448] width 7 height 8
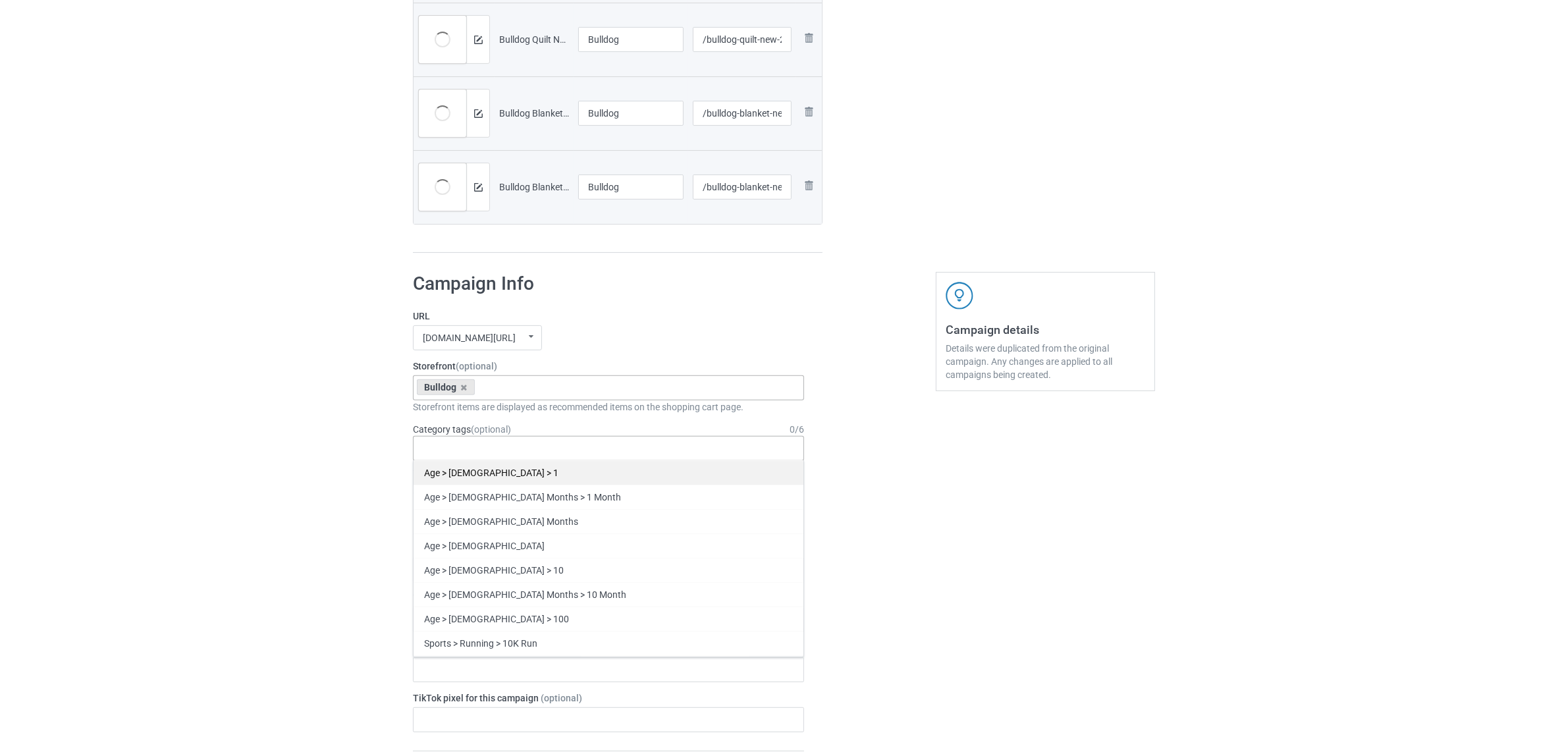
paste input "Bulldog"
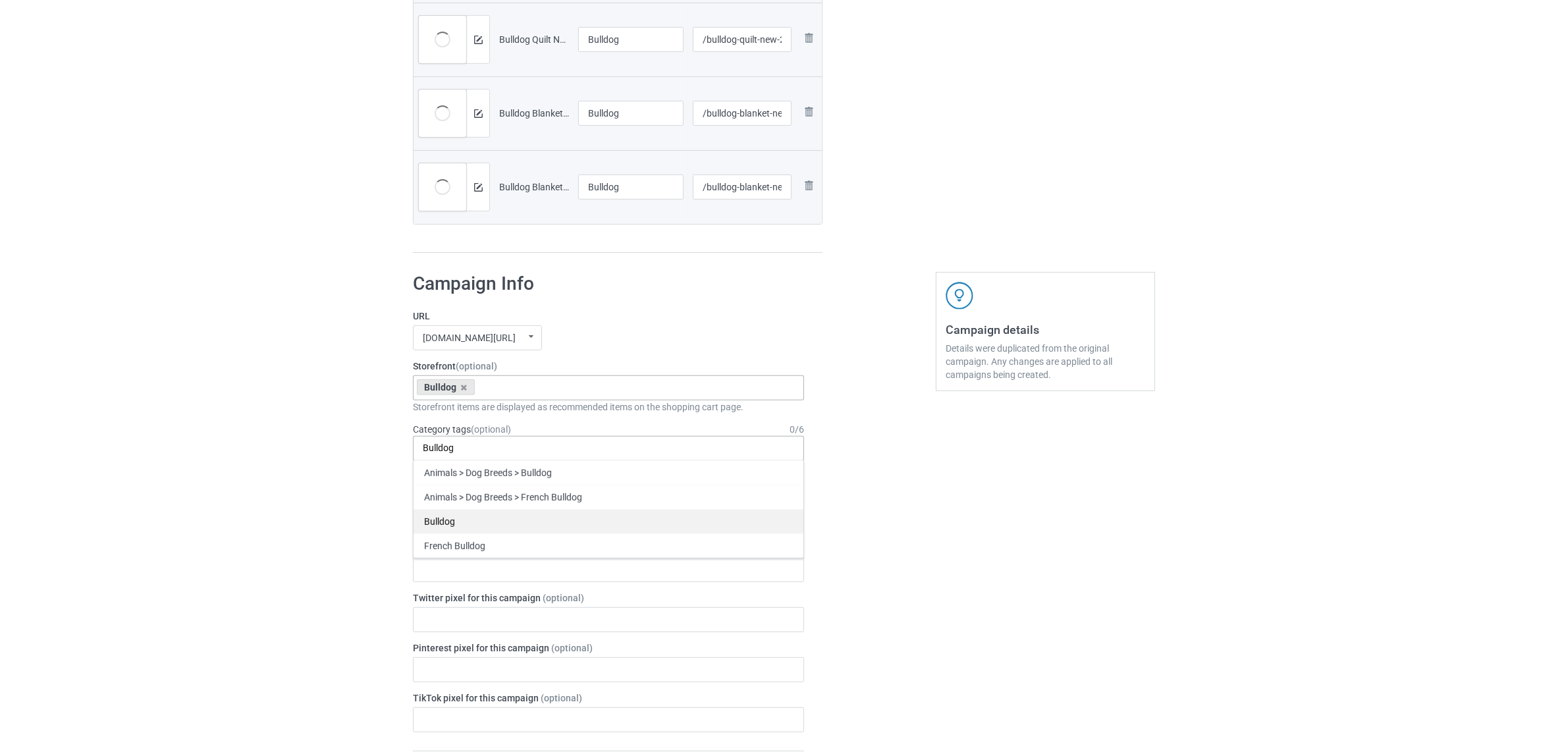
type input "Bulldog"
click at [447, 522] on div "Bulldog" at bounding box center [608, 521] width 390 height 25
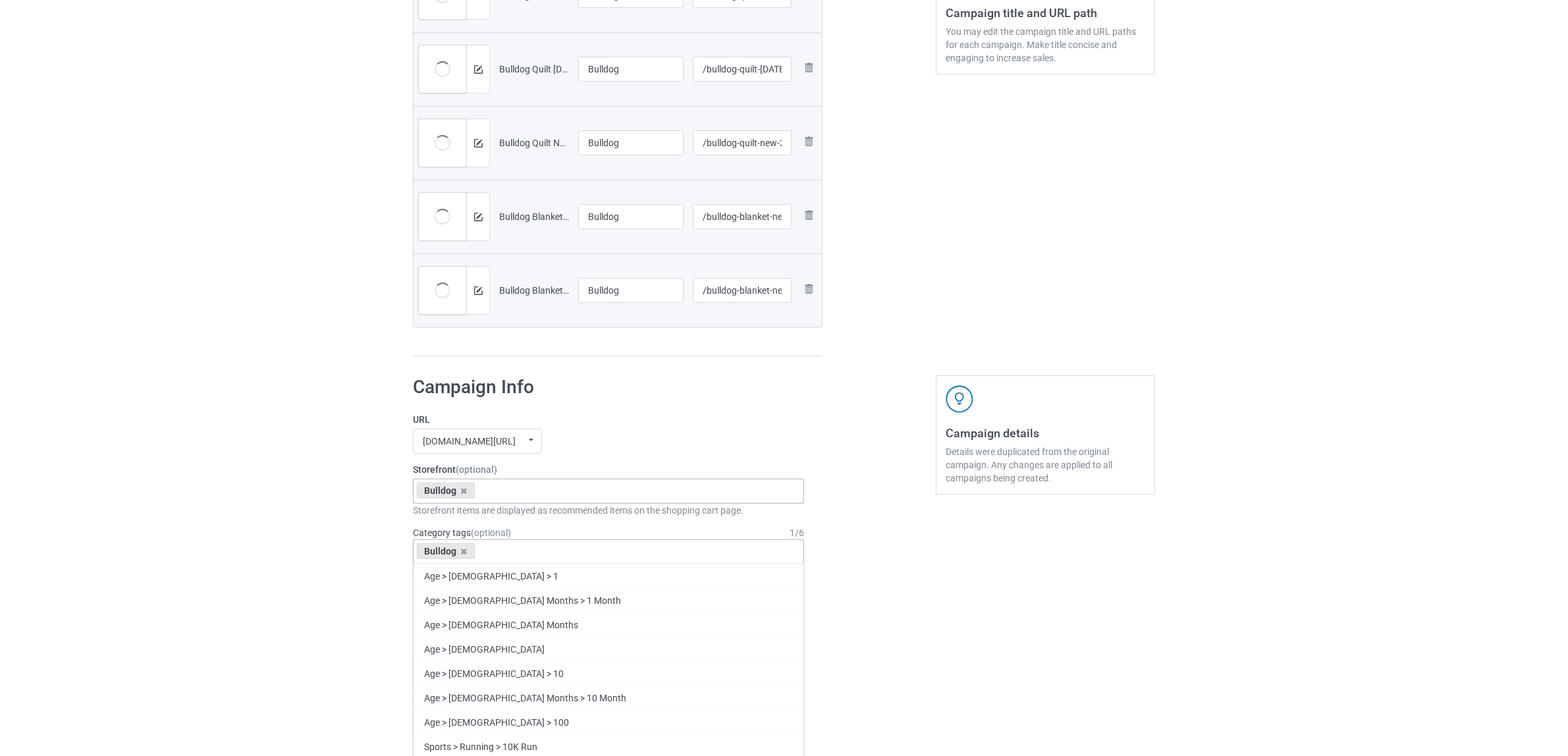
scroll to position [318, 0]
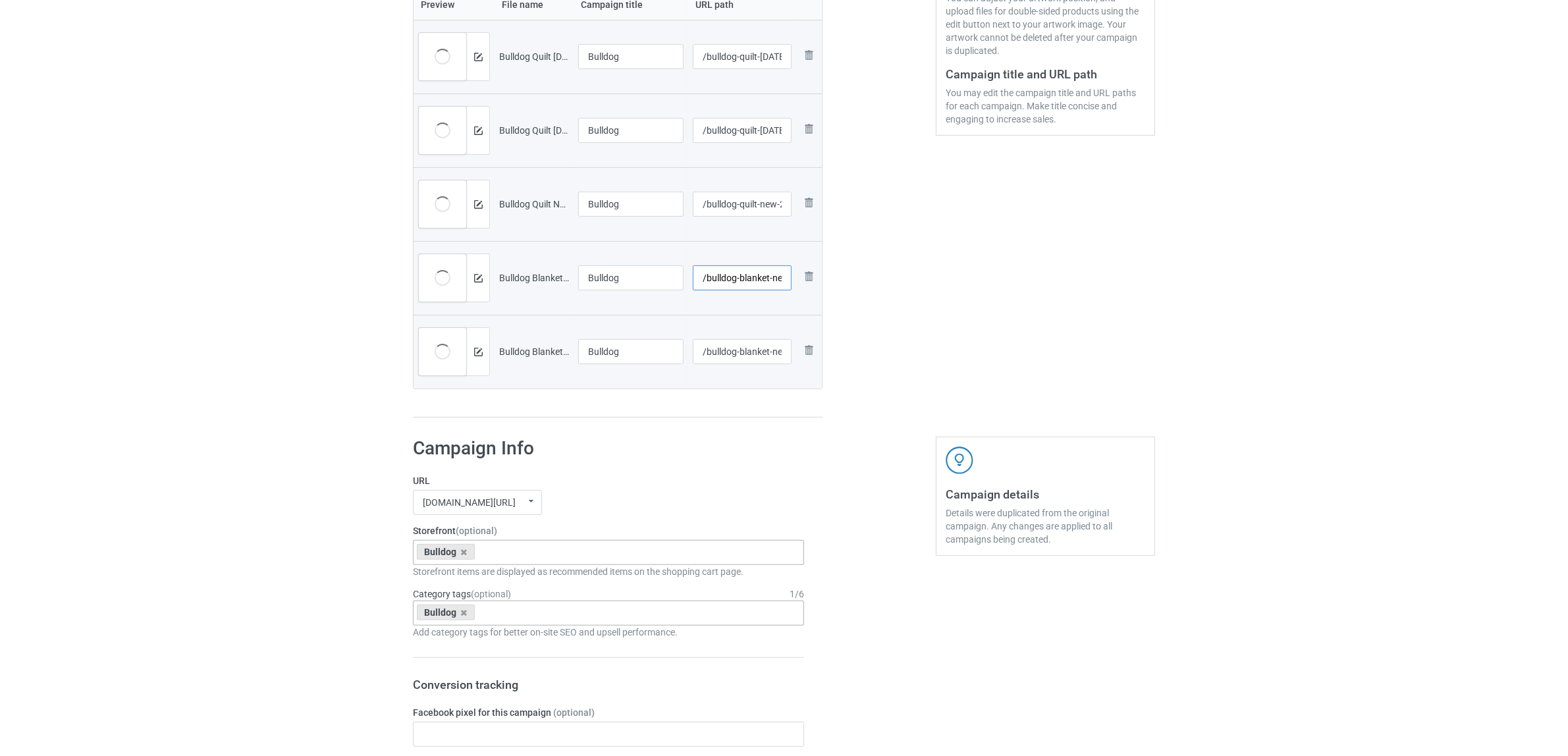
click at [759, 283] on input "/bulldog-blanket-new-2" at bounding box center [742, 278] width 100 height 25
click at [746, 203] on input "/bulldog-quilt-new-2" at bounding box center [742, 204] width 100 height 25
paste input "blanke"
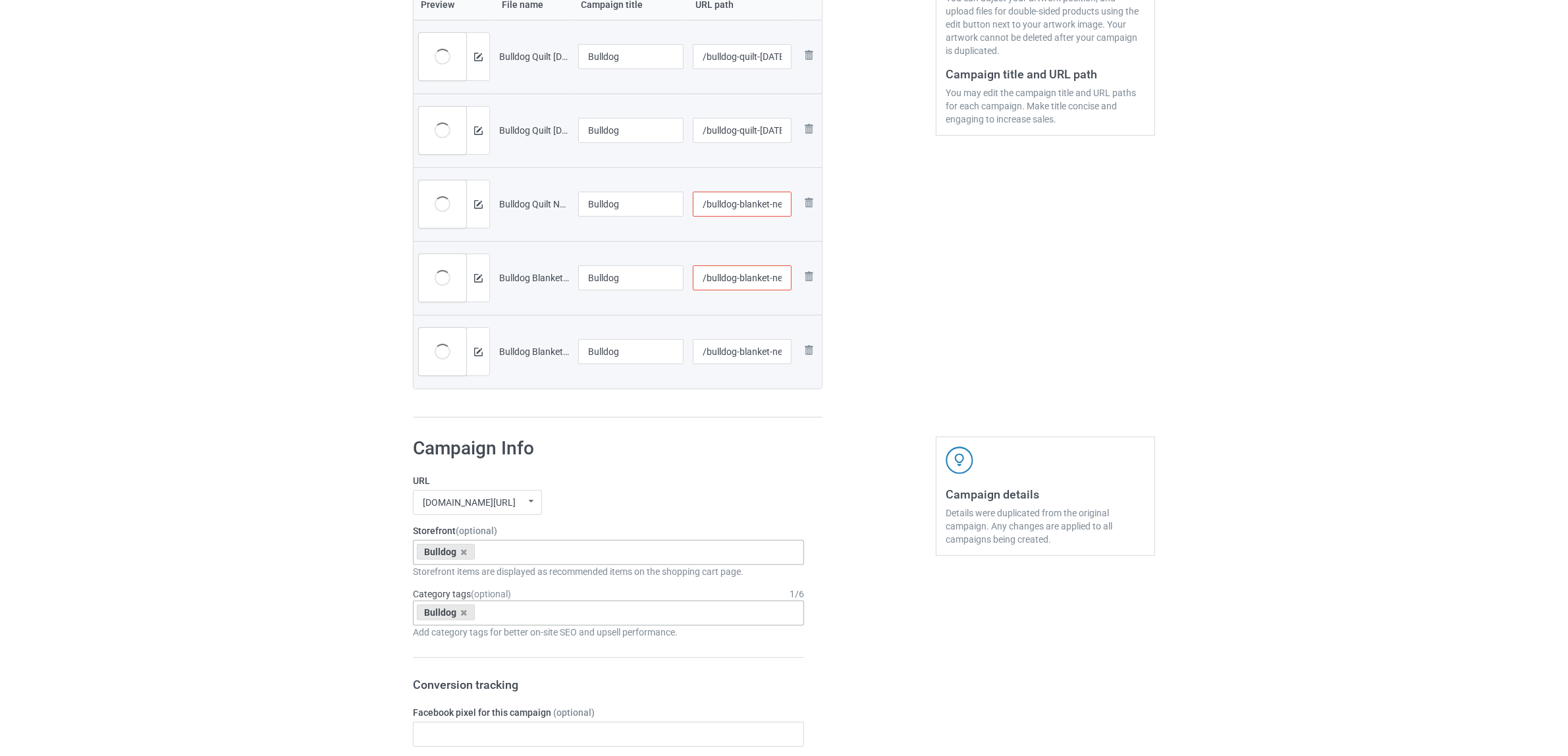
type input "/bulldog-blanket-new-2"
click at [750, 133] on input "/bulldog-quilt-halloween" at bounding box center [742, 130] width 100 height 25
click at [745, 130] on input "/bulldog-quilt-halloween" at bounding box center [742, 130] width 100 height 25
paste input "blanke"
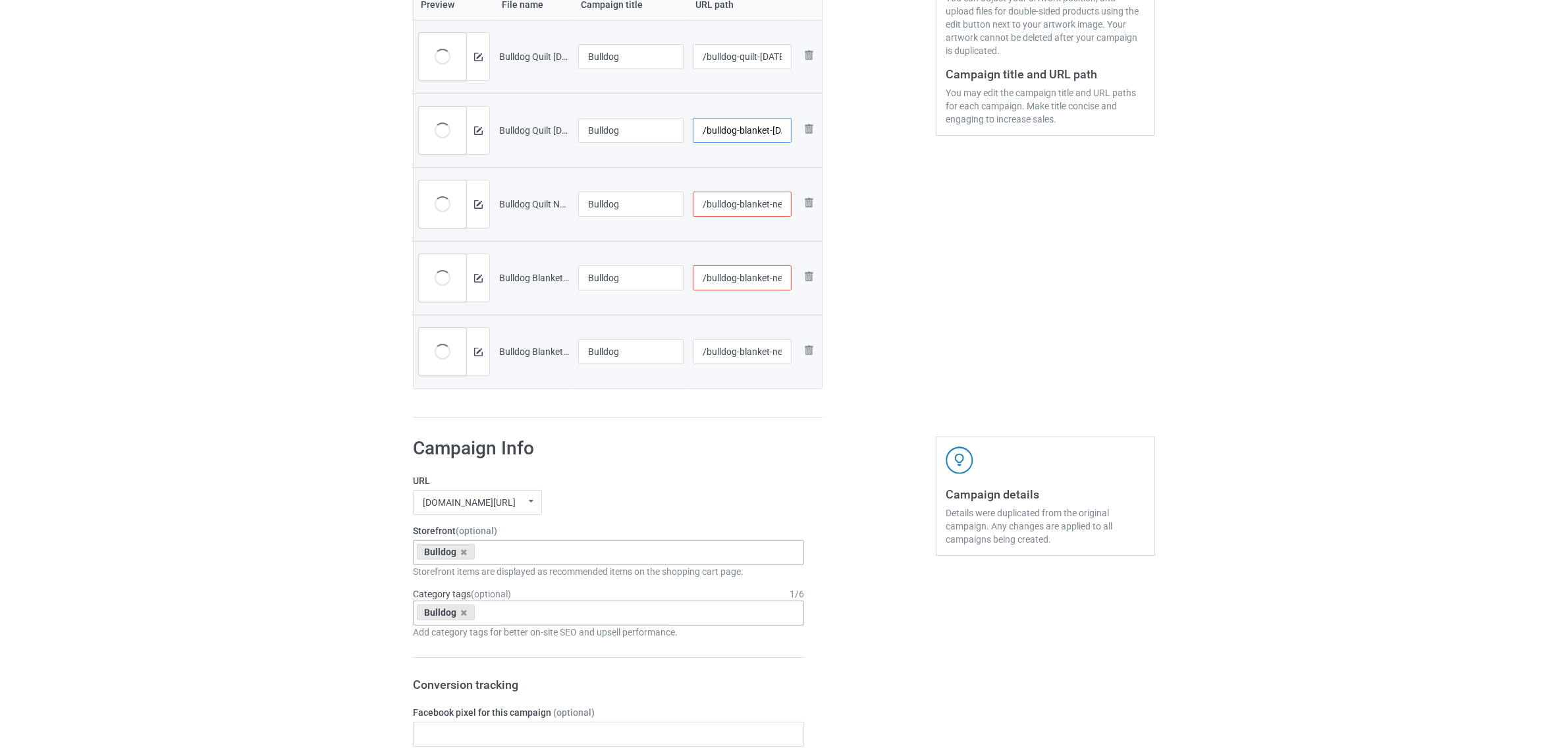
type input "/bulldog-blanket-halloween"
click at [748, 54] on input "/bulldog-quilt-halloween-4" at bounding box center [742, 57] width 100 height 25
paste input "blanke"
click at [775, 54] on input "/bulldog-blanket-halloween-4" at bounding box center [742, 57] width 100 height 25
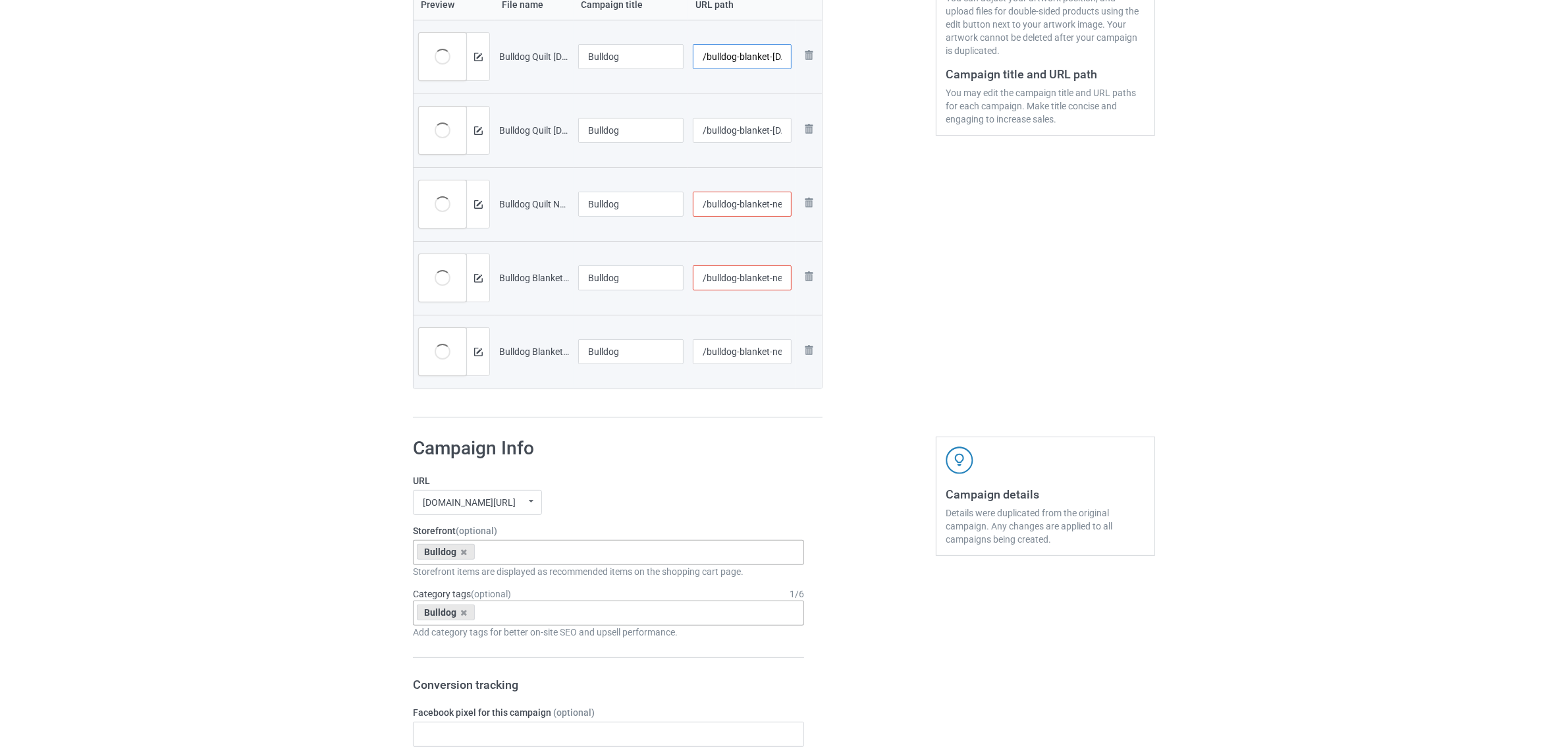
click at [772, 54] on input "/bulldog-blanket-halloween-4" at bounding box center [742, 57] width 100 height 25
type input "/bulldog-blanket-1-halloween-4"
click at [774, 197] on input "/bulldog-blanket-new-2" at bounding box center [742, 204] width 100 height 25
type input "/bulldog-blanket-2-new-2"
click at [969, 351] on div "Edit artwork You can adjust your artwork position, and upload files for double-…" at bounding box center [1045, 101] width 238 height 653
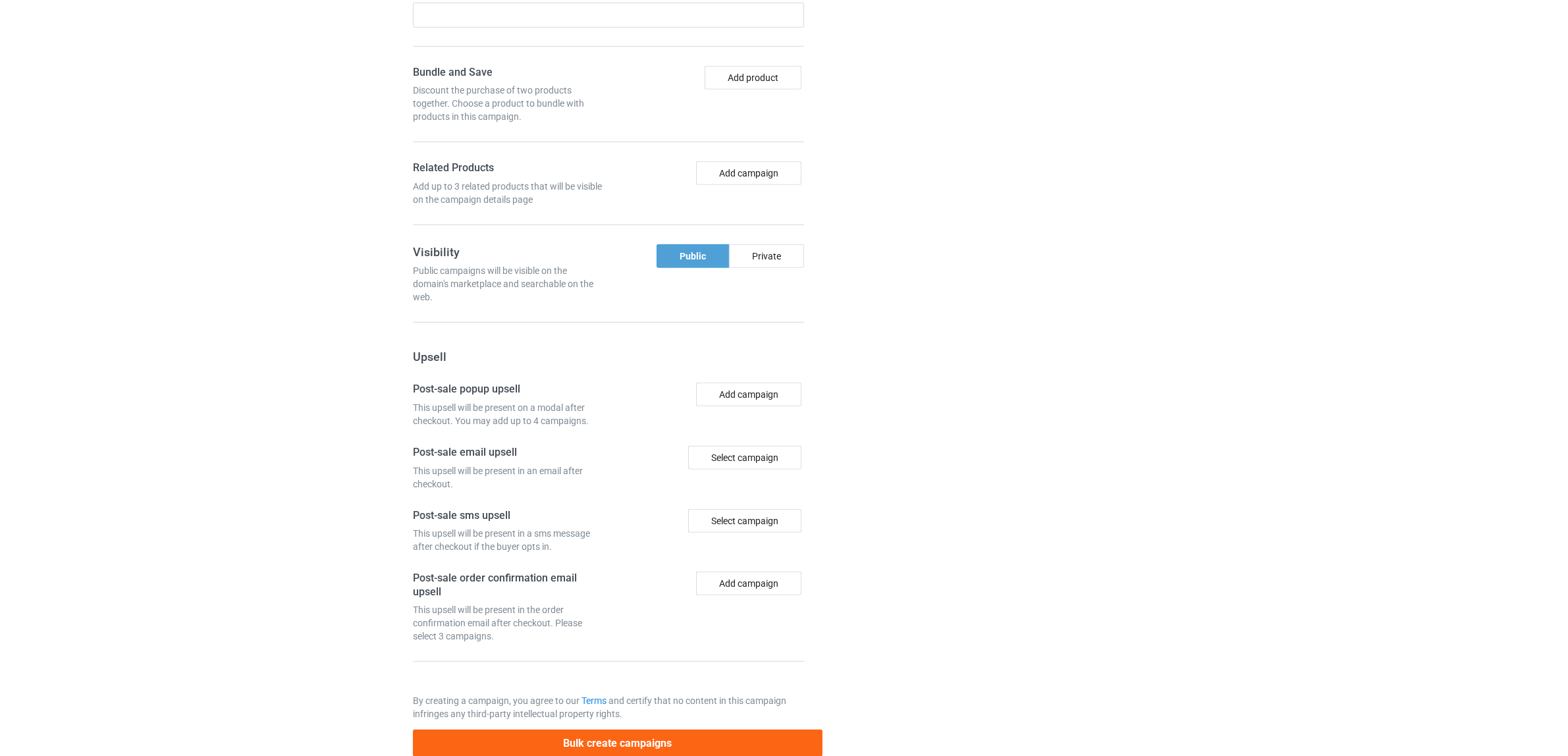
scroll to position [1221, 0]
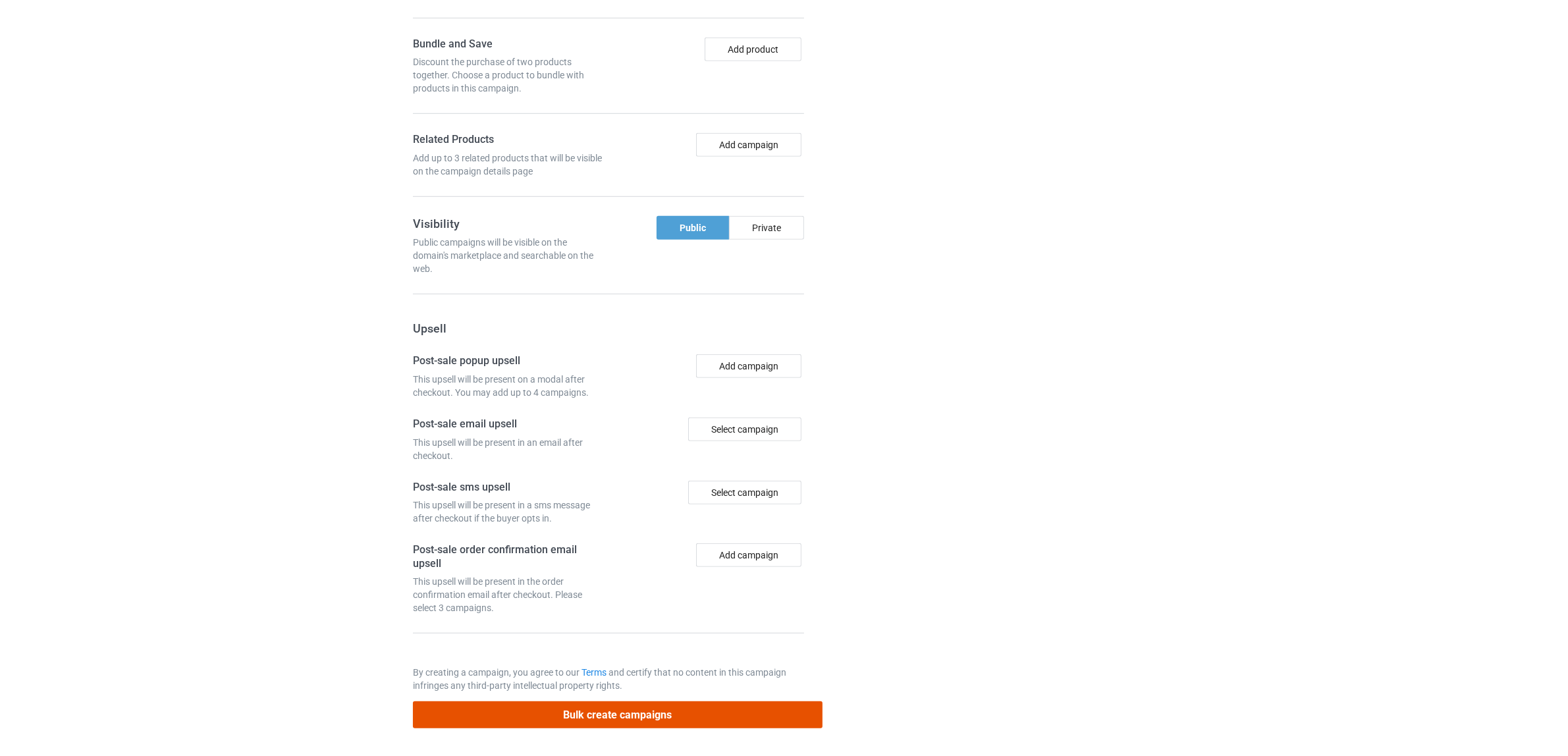
click at [683, 704] on button "Bulk create campaigns" at bounding box center [618, 715] width 409 height 27
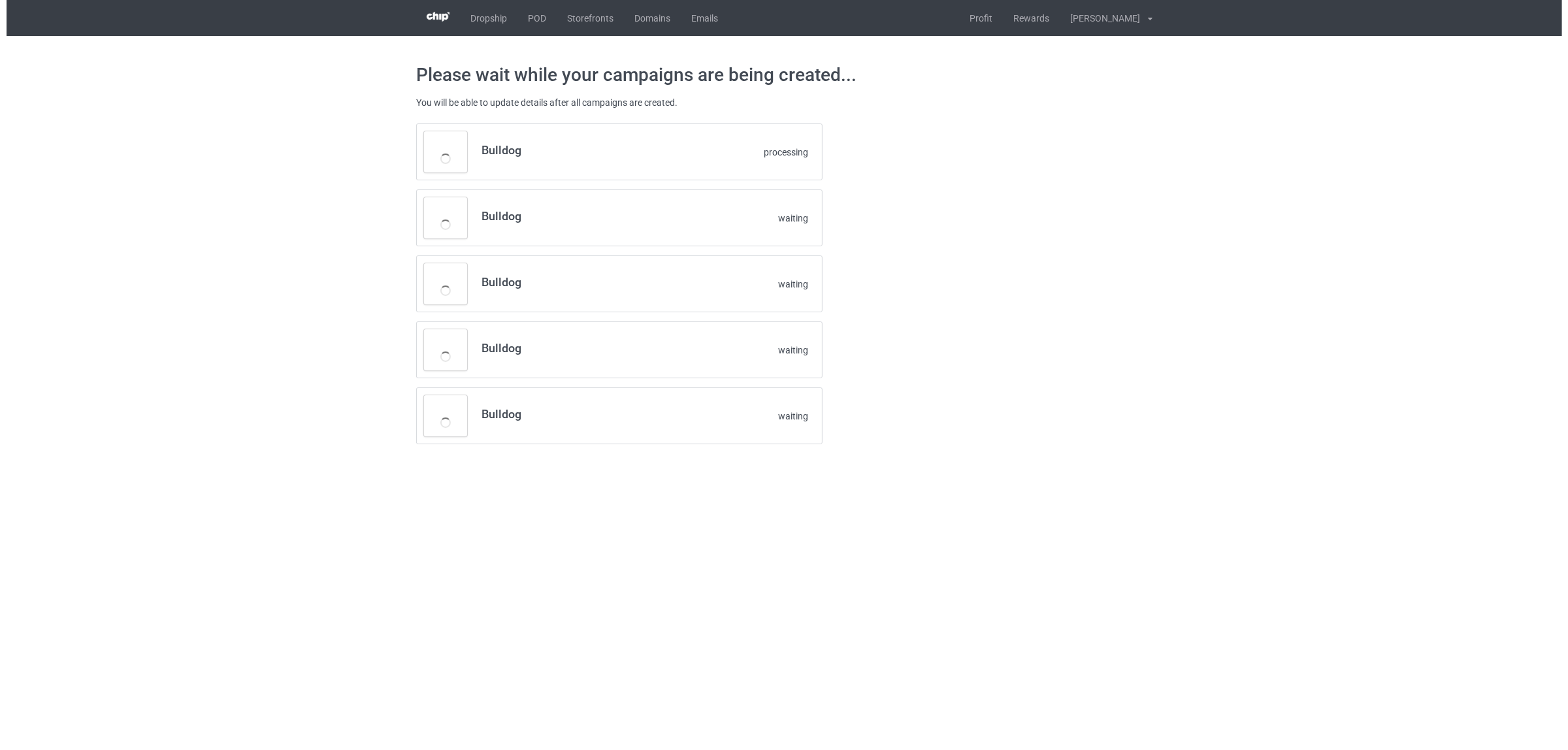
scroll to position [0, 0]
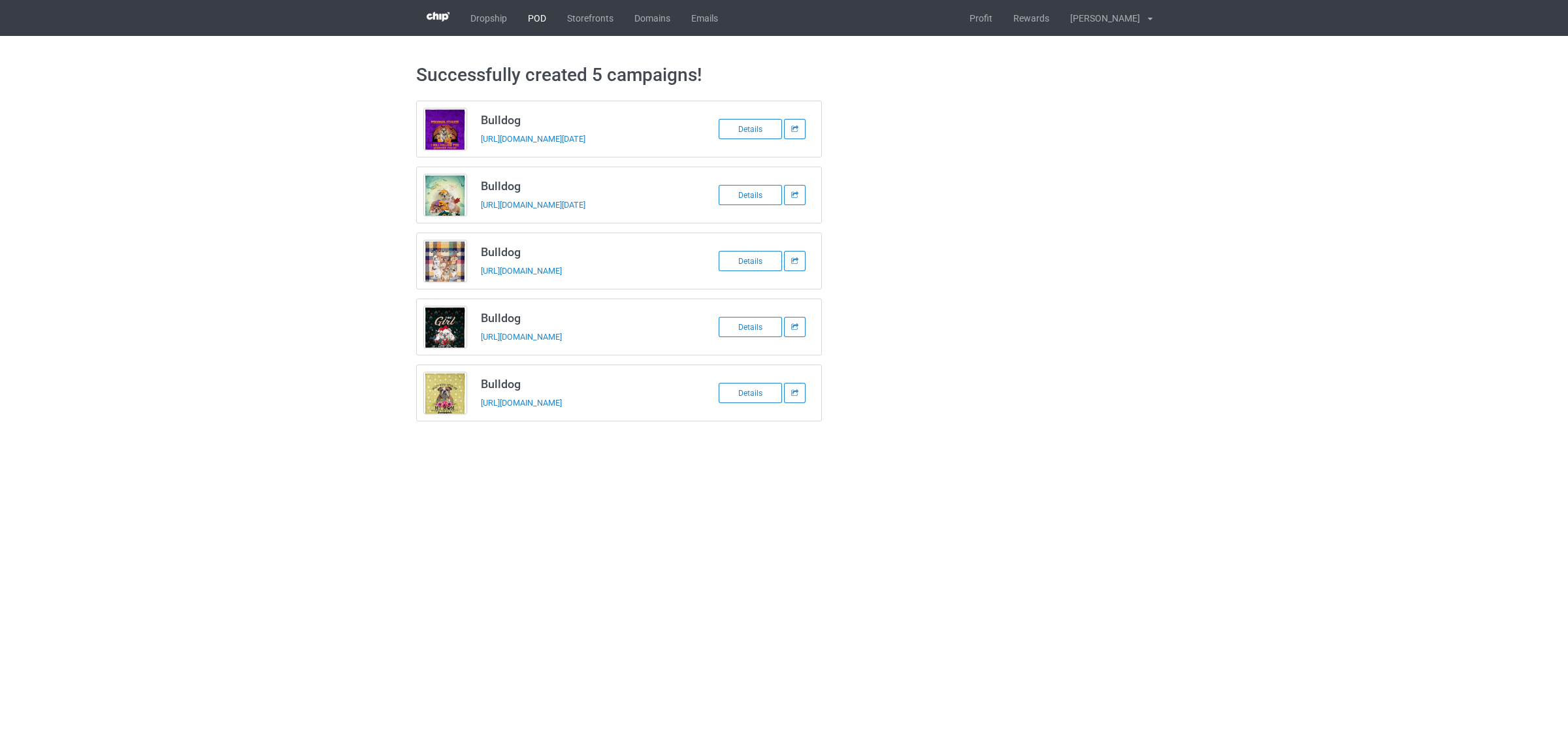
click at [535, 12] on link "POD" at bounding box center [536, 18] width 39 height 36
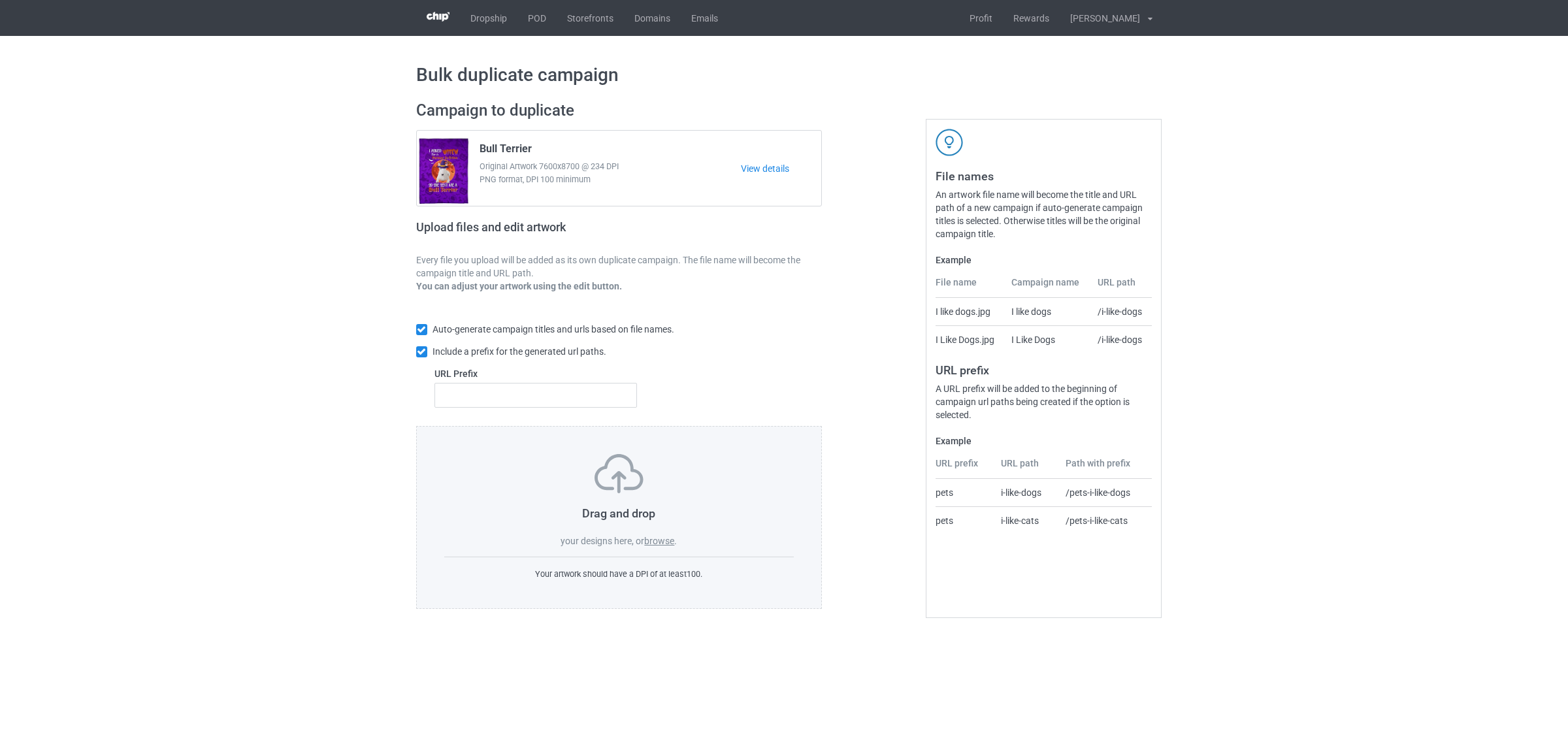
click at [659, 540] on label "browse" at bounding box center [659, 541] width 30 height 10
click at [0, 0] on input "browse" at bounding box center [0, 0] width 0 height 0
click at [653, 542] on label "browse" at bounding box center [659, 541] width 30 height 10
click at [0, 0] on input "browse" at bounding box center [0, 0] width 0 height 0
click at [662, 540] on label "browse" at bounding box center [659, 541] width 30 height 10
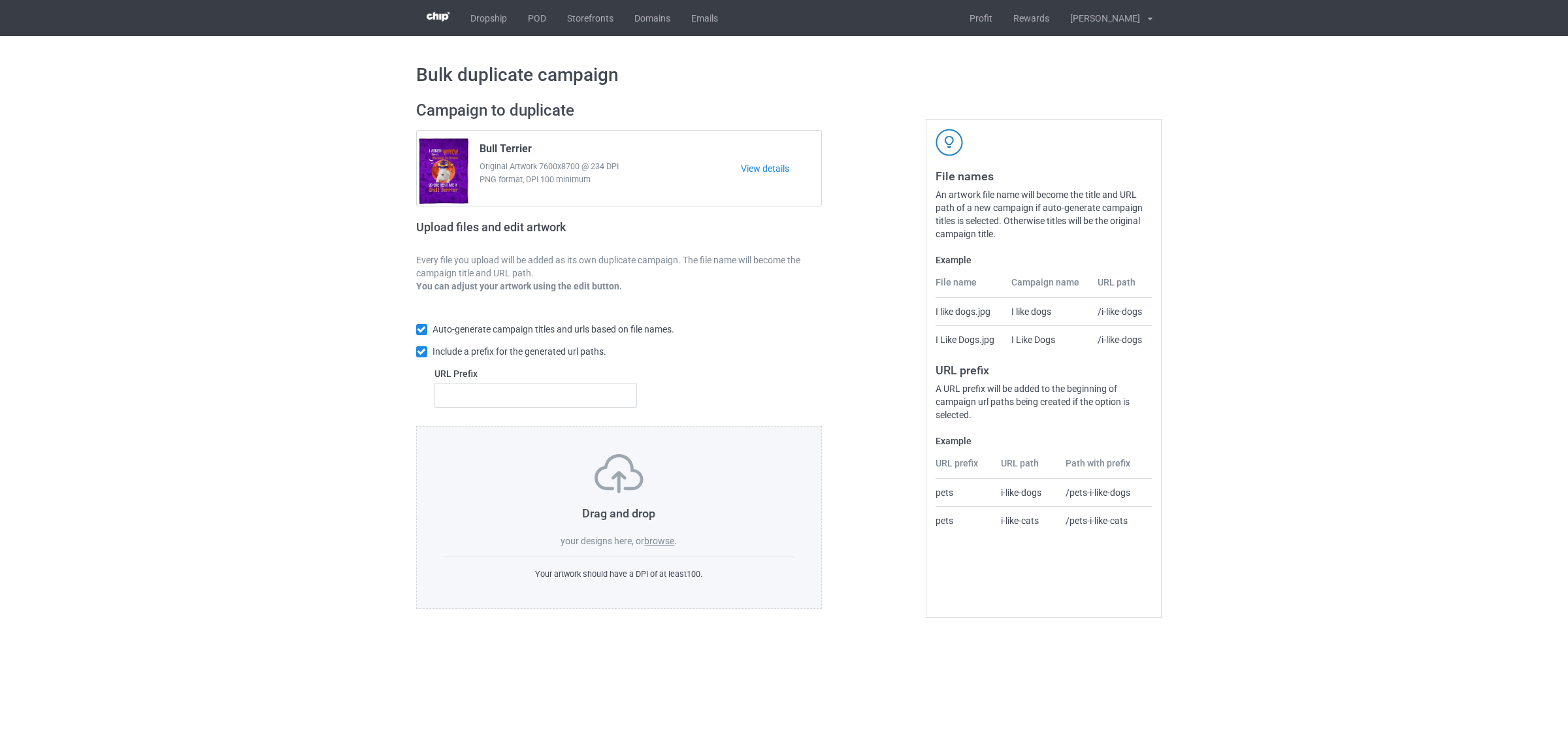
click at [0, 0] on input "browse" at bounding box center [0, 0] width 0 height 0
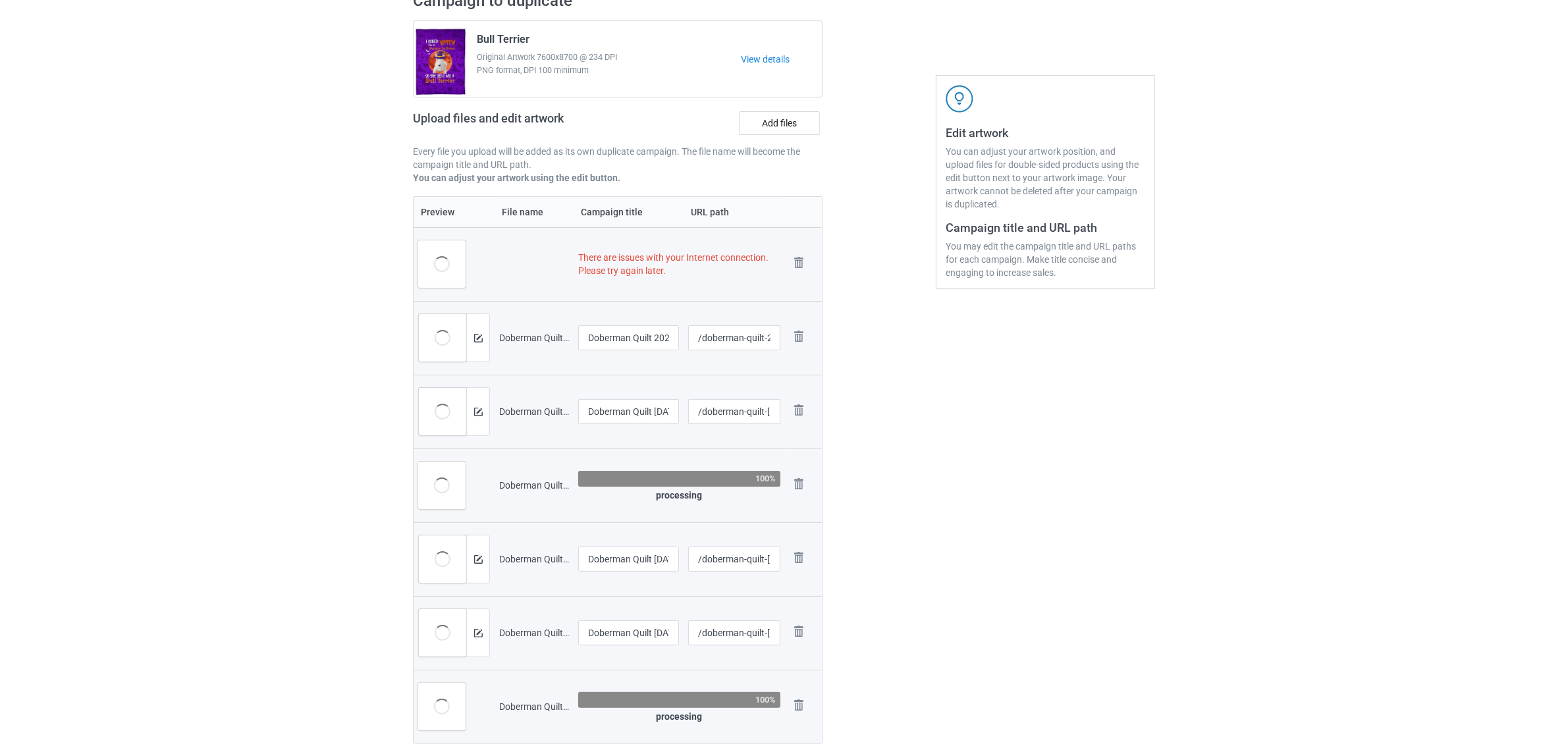
scroll to position [218, 0]
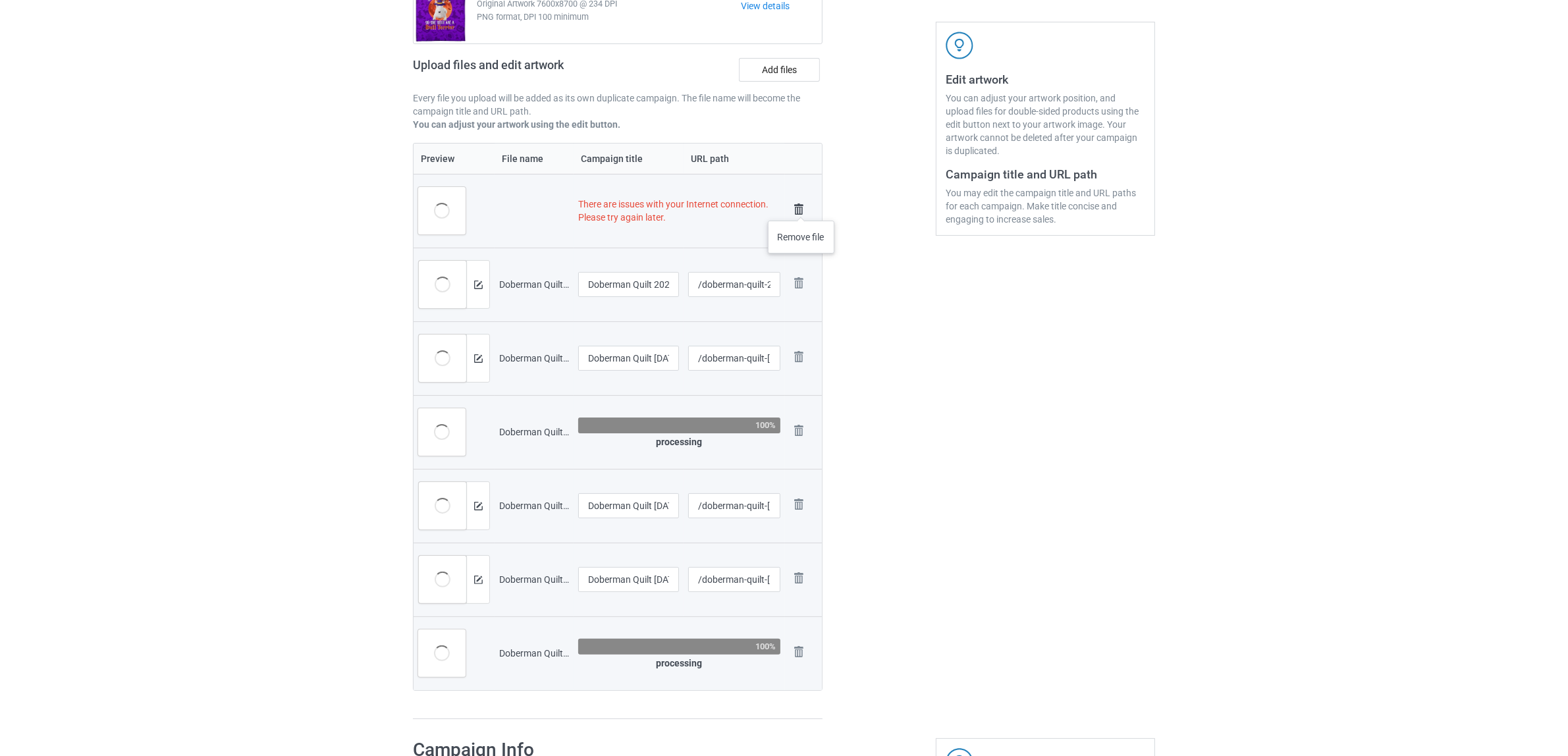
click at [801, 208] on img at bounding box center [798, 209] width 19 height 19
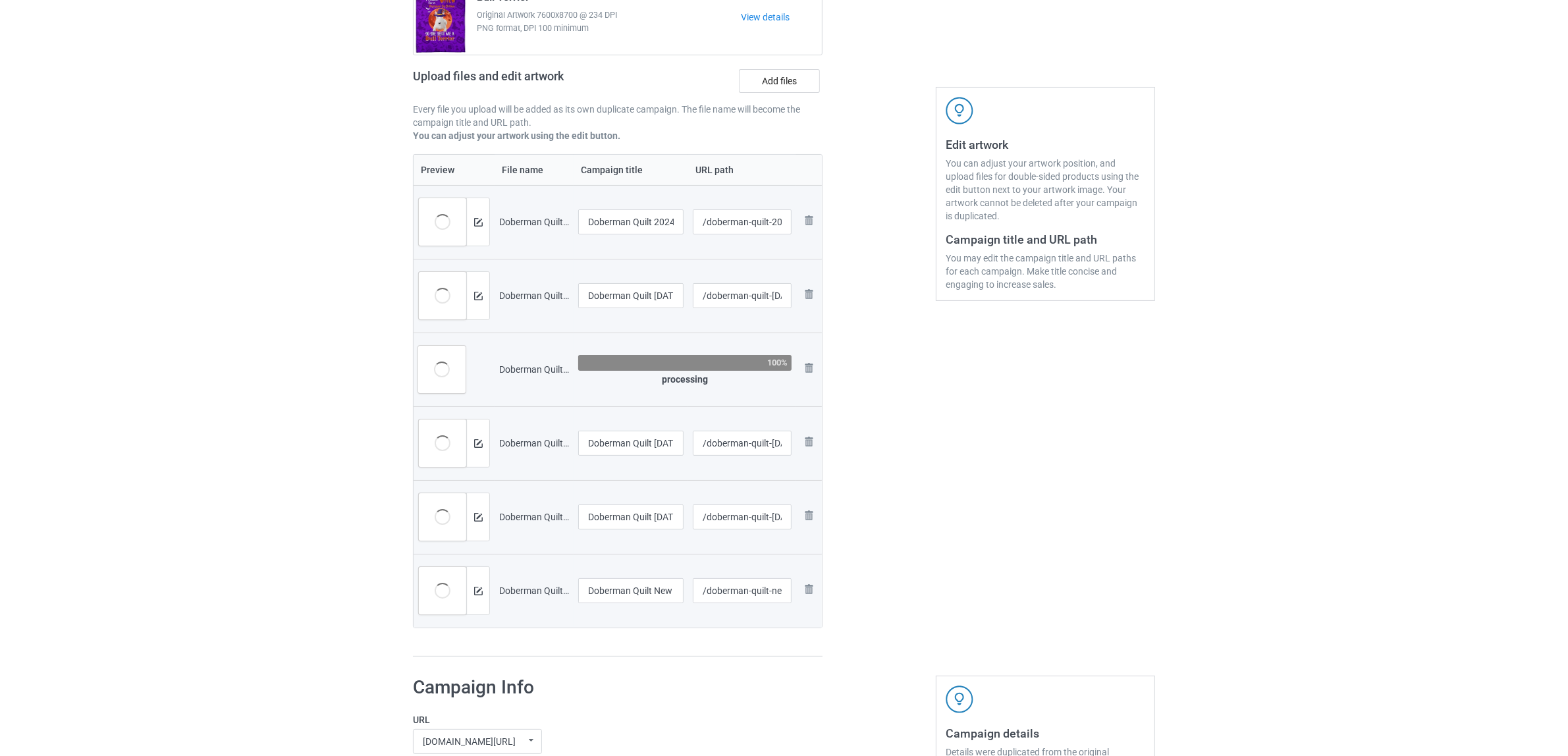
scroll to position [0, 0]
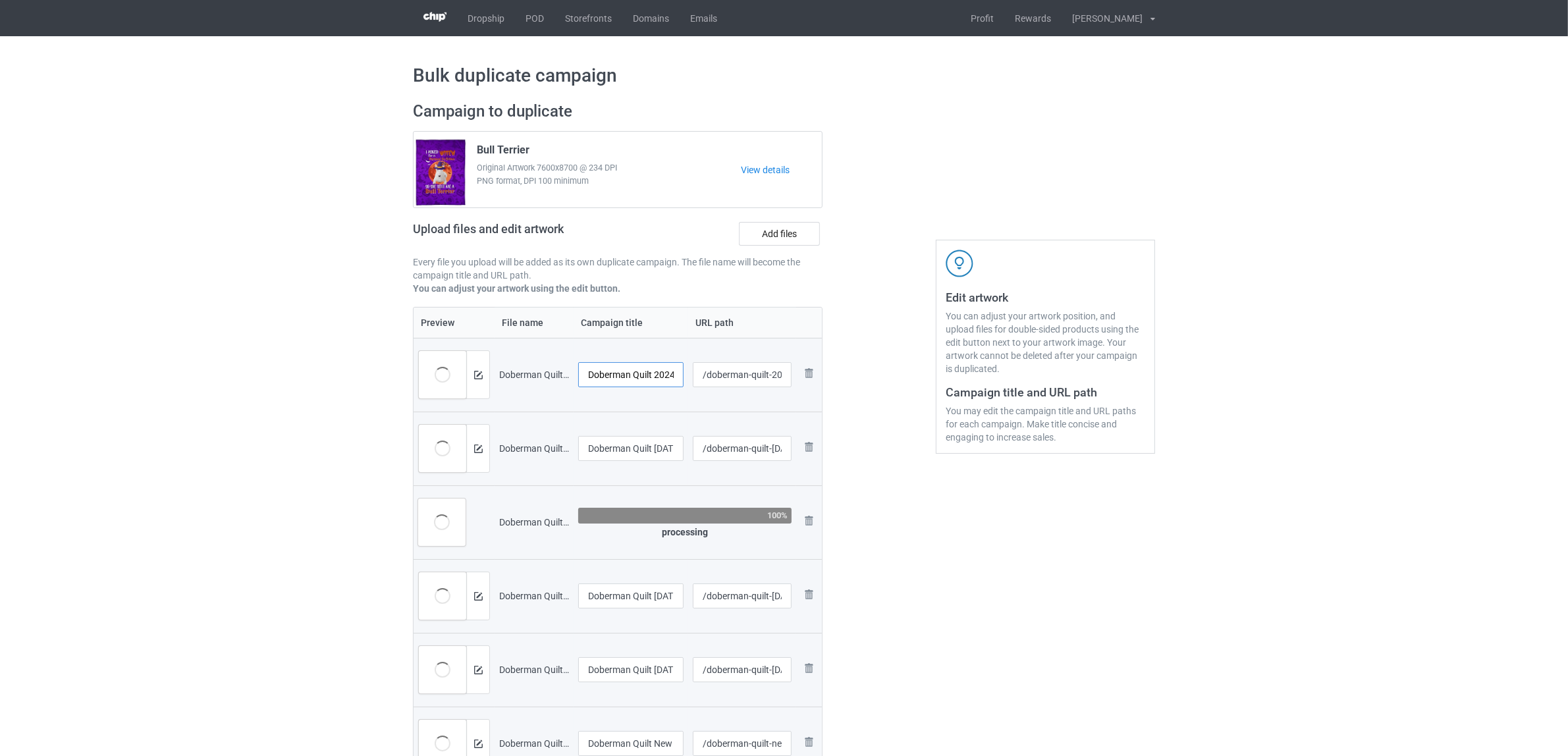
drag, startPoint x: 630, startPoint y: 373, endPoint x: 577, endPoint y: 369, distance: 53.2
click at [577, 369] on td "Doberman Quilt 2024B.jpg" at bounding box center [631, 375] width 115 height 74
click at [1006, 577] on div "Edit artwork You can adjust your artwork position, and upload files for double-…" at bounding box center [1045, 456] width 238 height 727
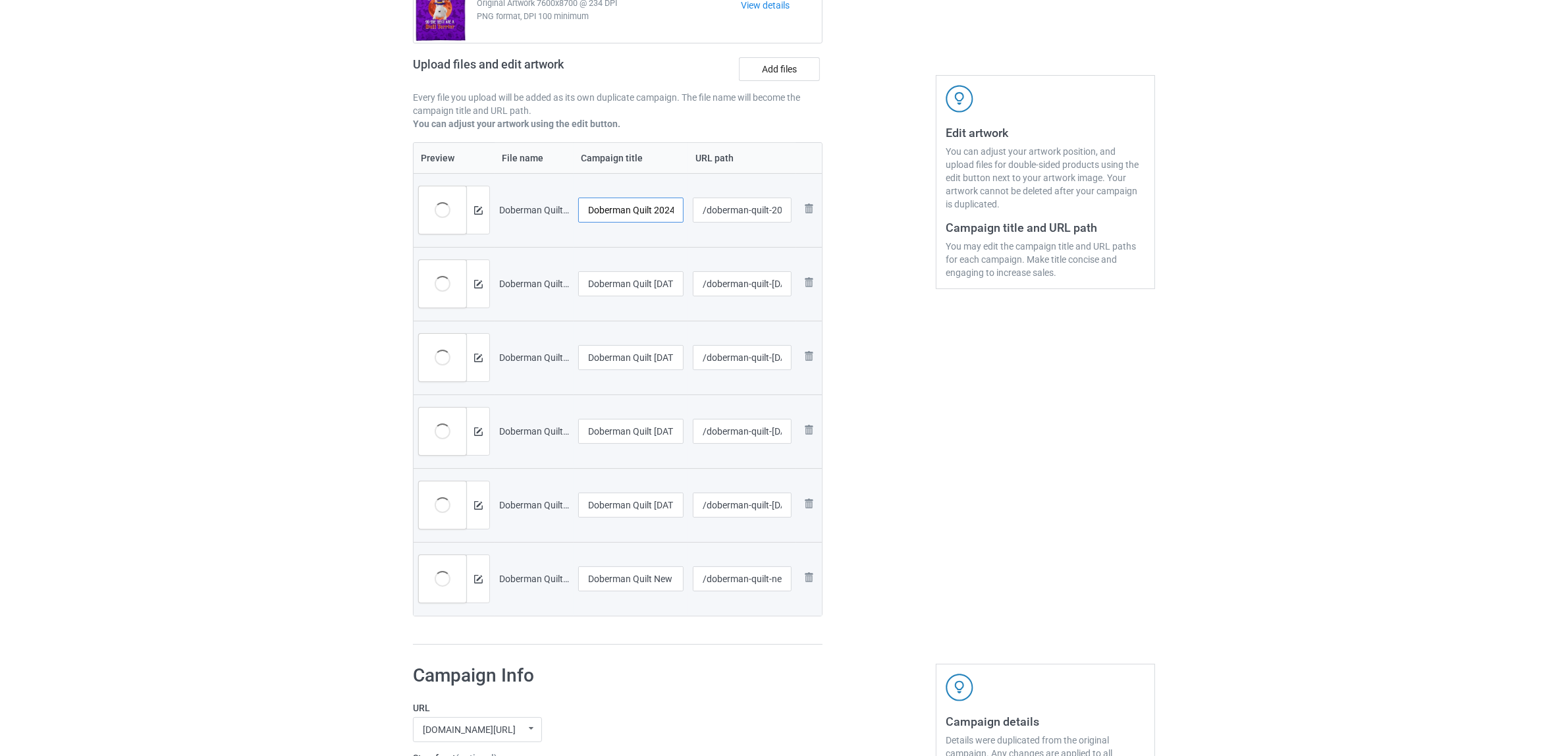
click at [635, 201] on input "Doberman Quilt 2024B.jpg" at bounding box center [631, 210] width 106 height 25
paste input "text"
type input "Doberman"
click at [634, 281] on input "Doberman Quilt Halloween 2.jpg" at bounding box center [631, 284] width 106 height 25
paste input "text"
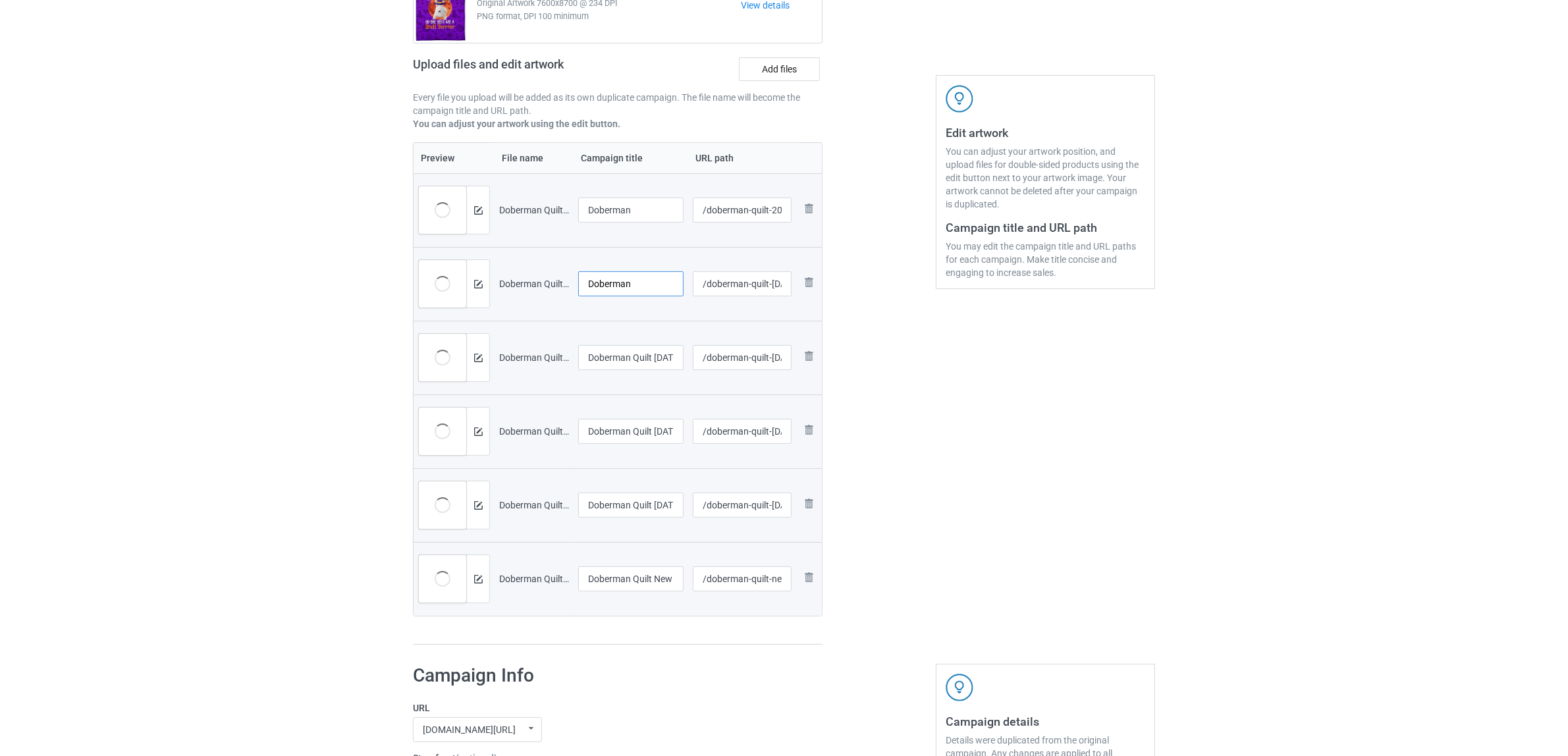
type input "Doberman"
click at [619, 358] on input "Doberman Quilt Halloween 3.jpg" at bounding box center [631, 358] width 106 height 25
paste input "text"
type input "Doberman"
click at [633, 448] on div at bounding box center [631, 448] width 106 height 8
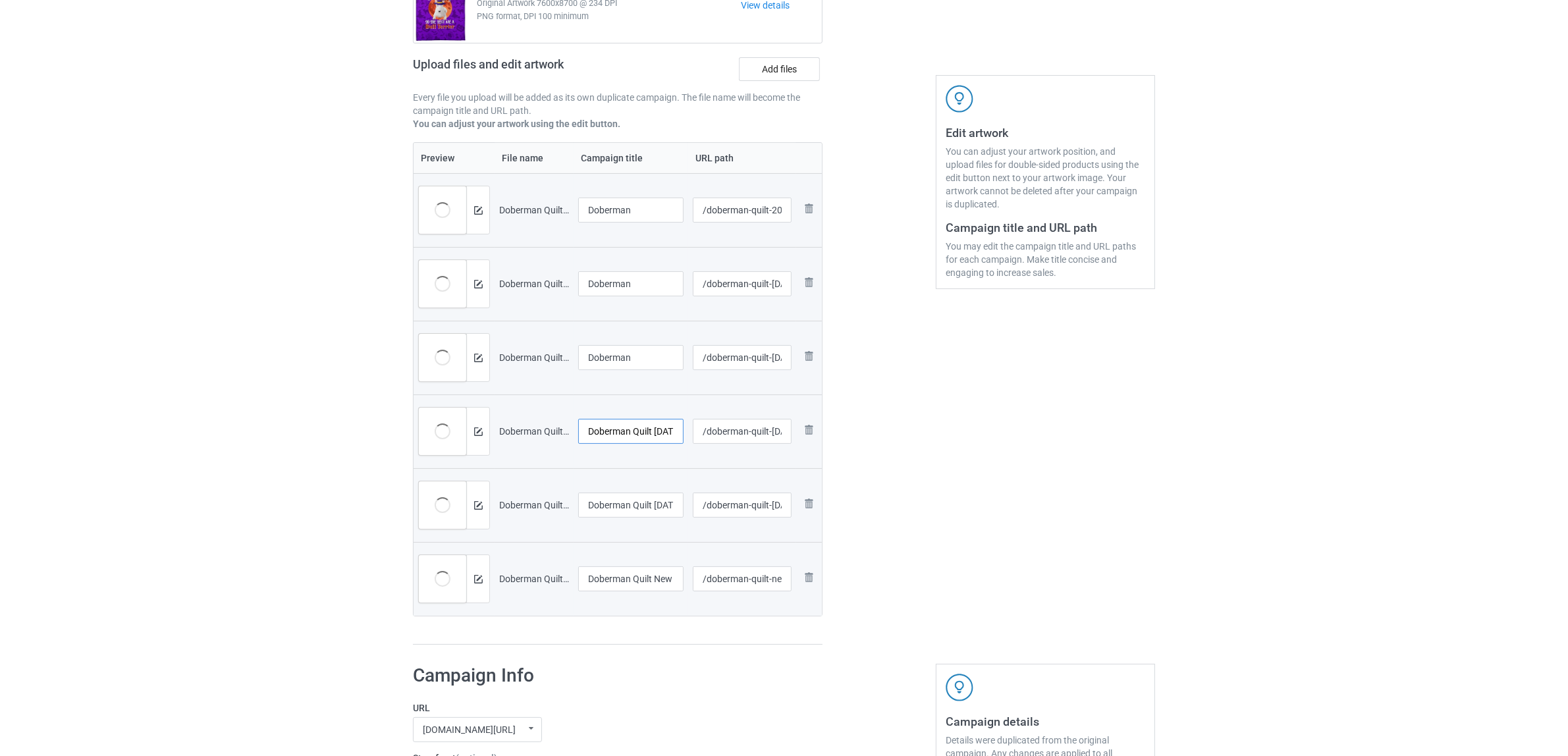
click at [633, 433] on input "Doberman Quilt Halloween 4.jpg" at bounding box center [631, 432] width 106 height 25
paste input "text"
type input "Doberman"
click at [618, 511] on input "Doberman Quilt Halloween.jpg" at bounding box center [631, 506] width 106 height 25
paste input "text"
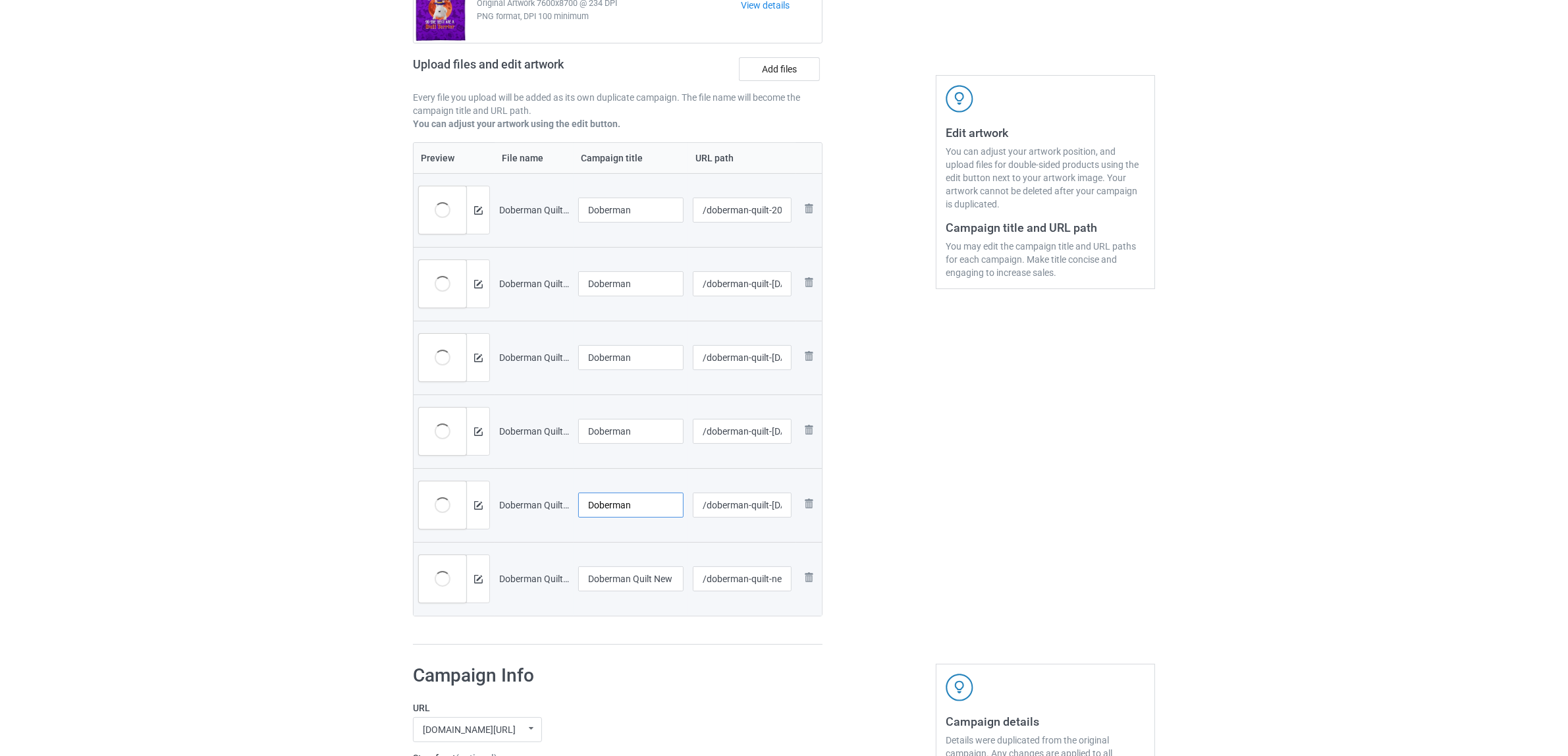
type input "Doberman"
click at [624, 571] on input "Doberman Quilt New 2.jpg" at bounding box center [631, 579] width 106 height 25
paste input "text"
type input "Doberman"
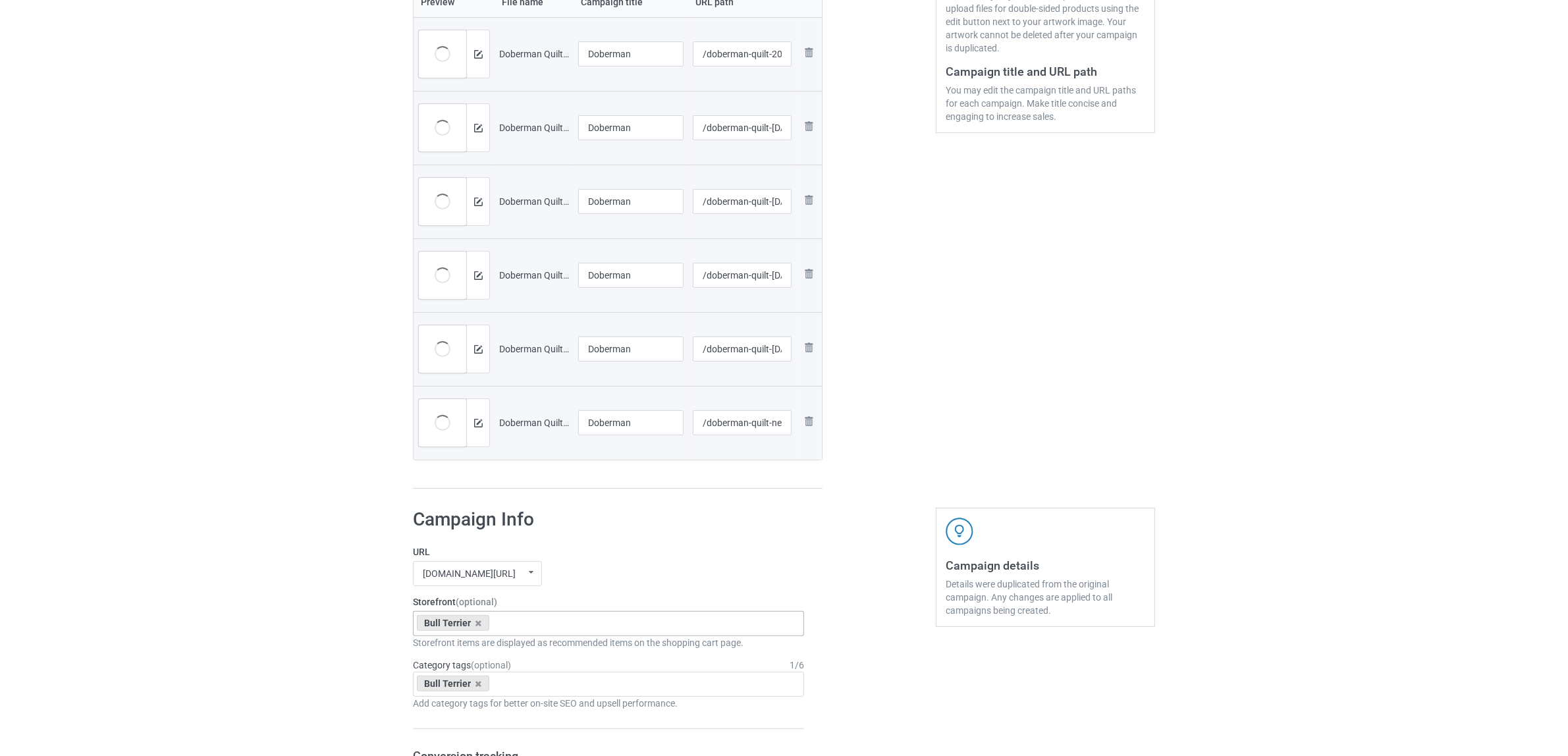
scroll to position [412, 0]
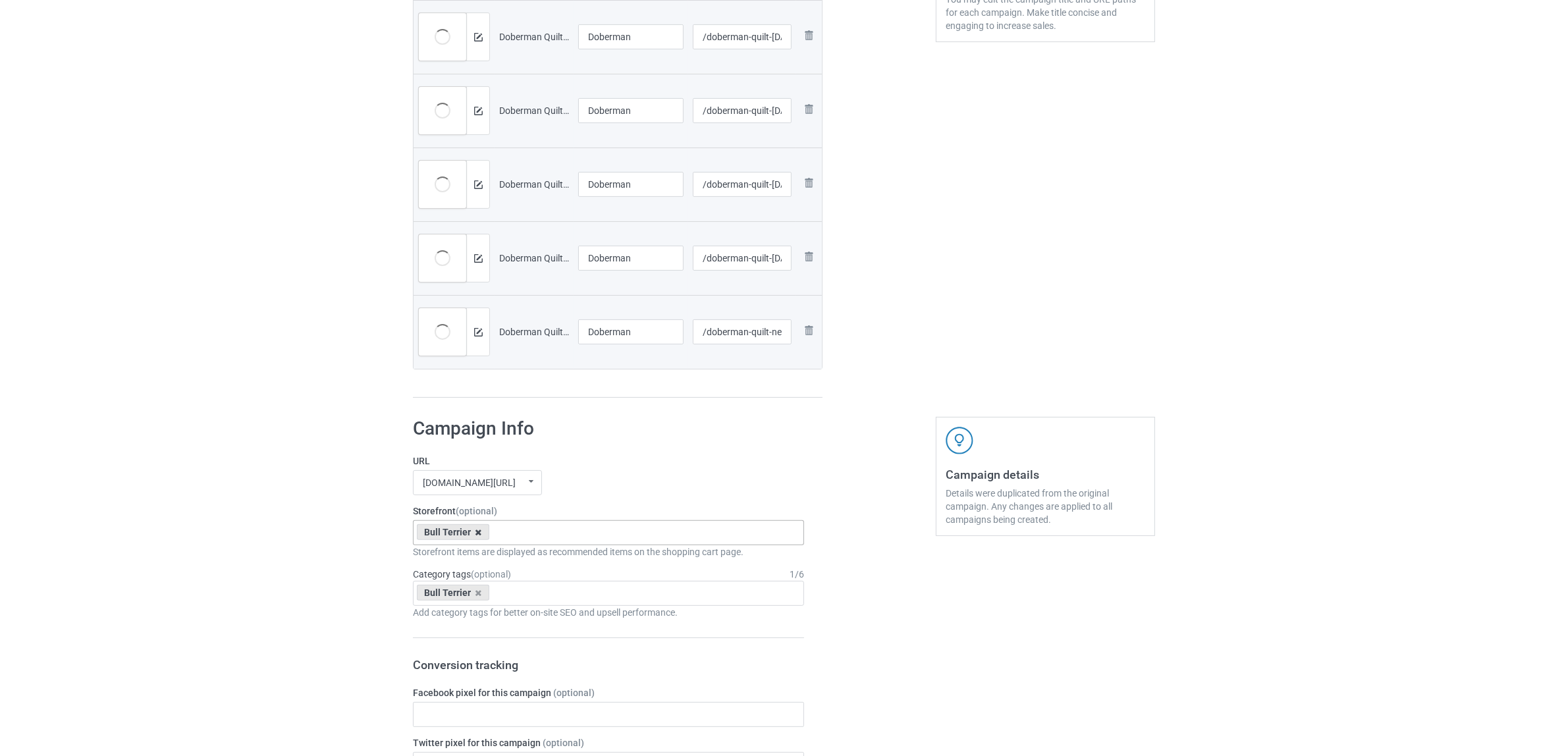
click at [478, 534] on icon at bounding box center [479, 532] width 7 height 8
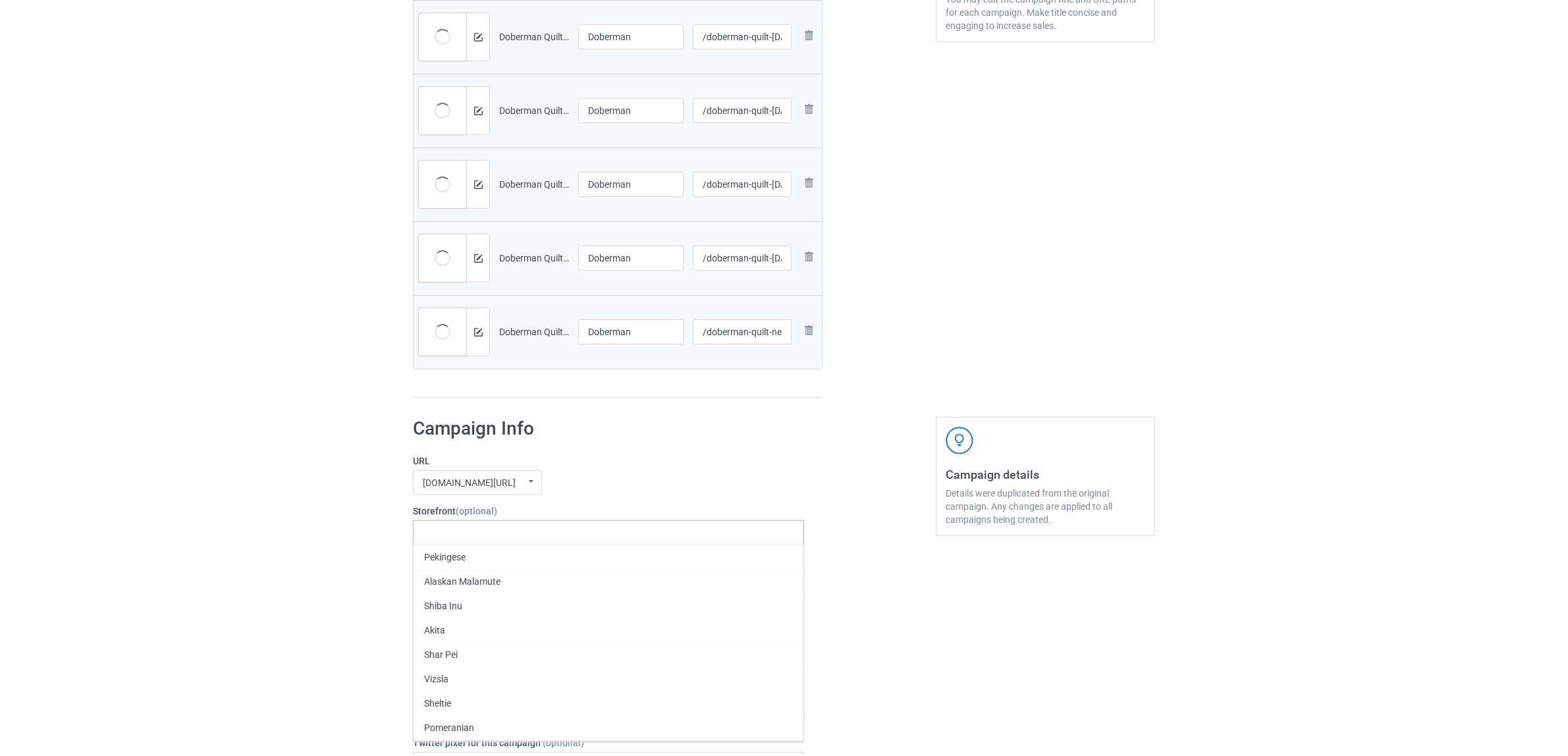
paste input "Doberman"
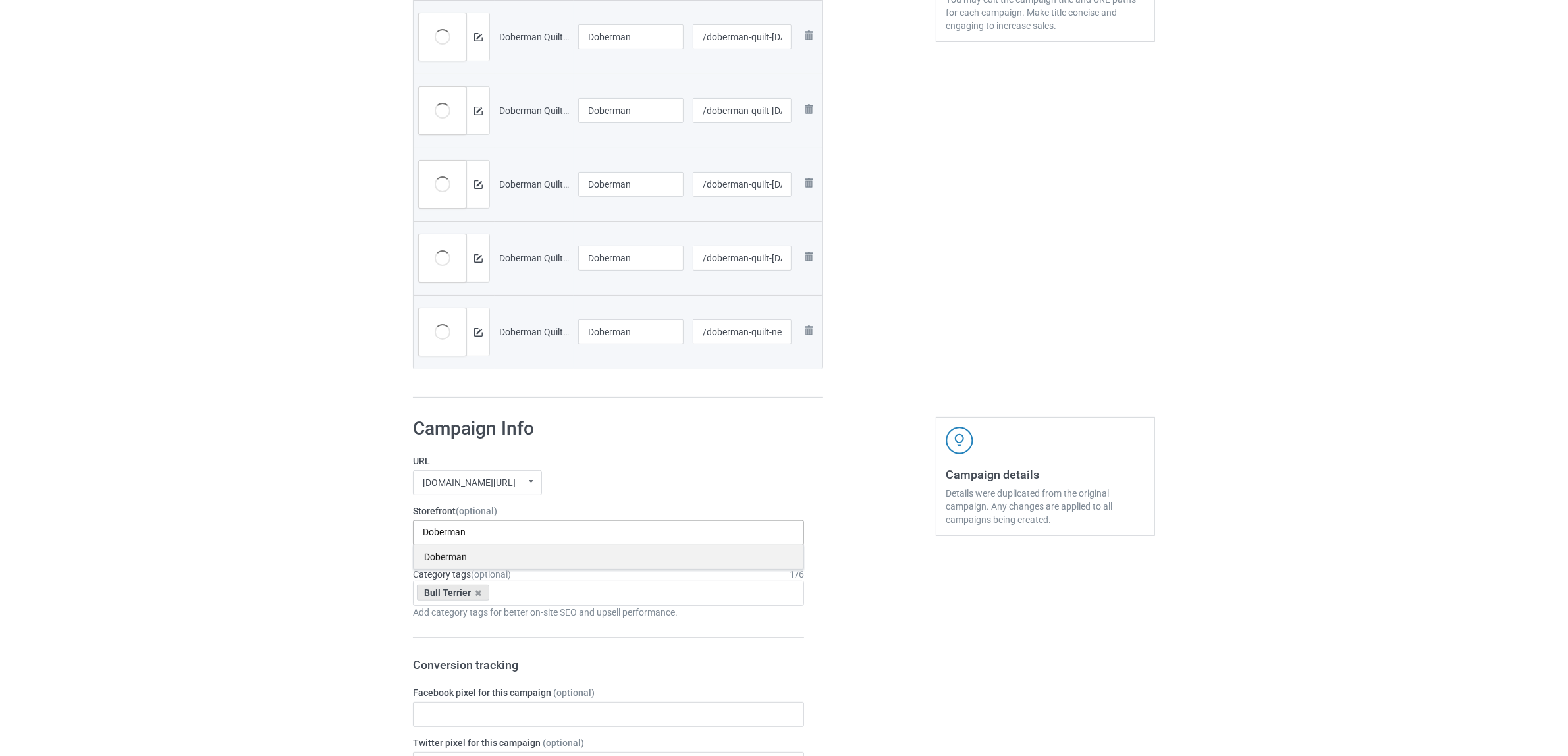
type input "Doberman"
click at [446, 559] on div "Doberman" at bounding box center [608, 556] width 390 height 25
click at [476, 597] on icon at bounding box center [479, 593] width 7 height 8
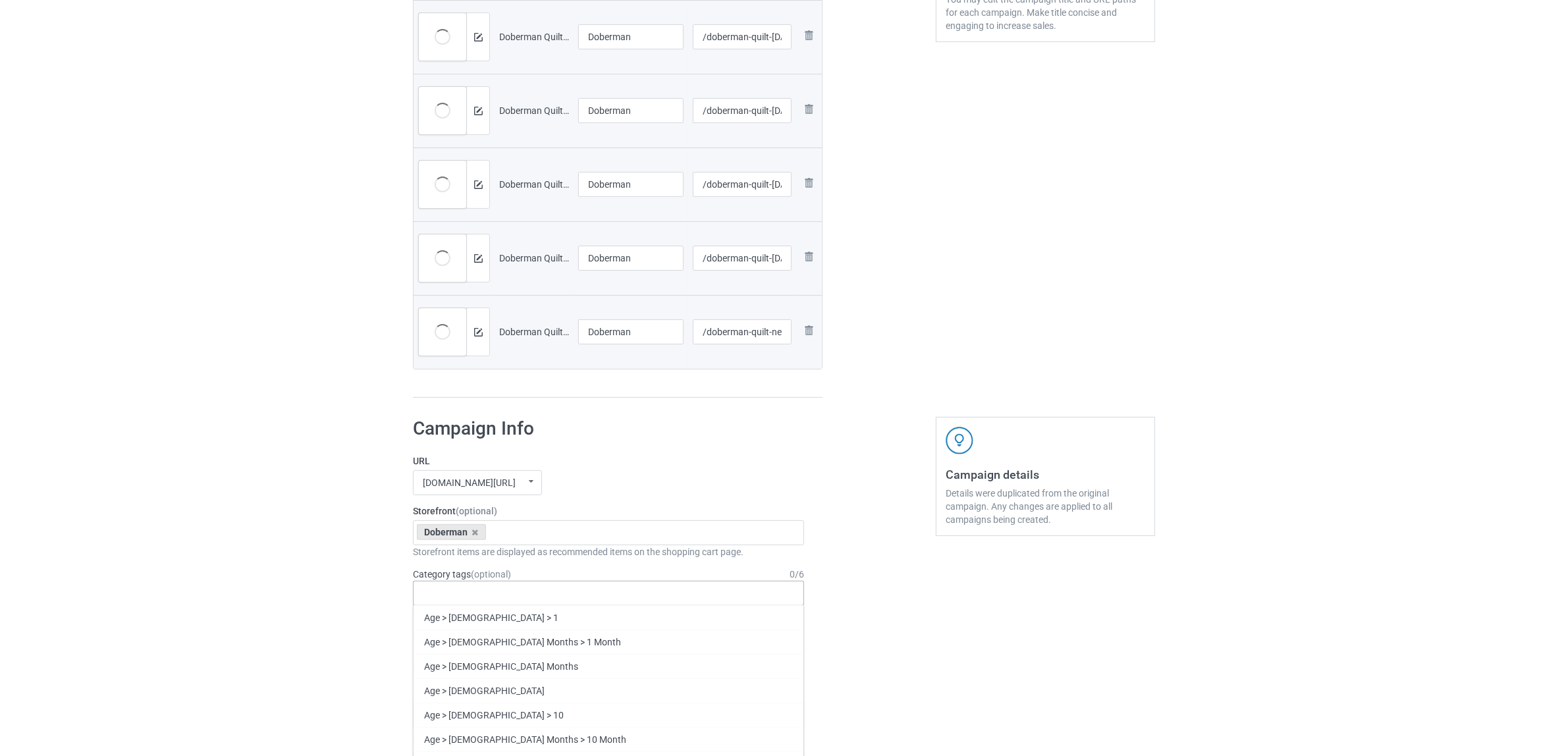
paste input "Doberman"
type input "Doberman"
click at [439, 639] on div "Doberman" at bounding box center [608, 642] width 390 height 25
click at [755, 331] on input "/doberman-quilt-new-2" at bounding box center [742, 332] width 100 height 25
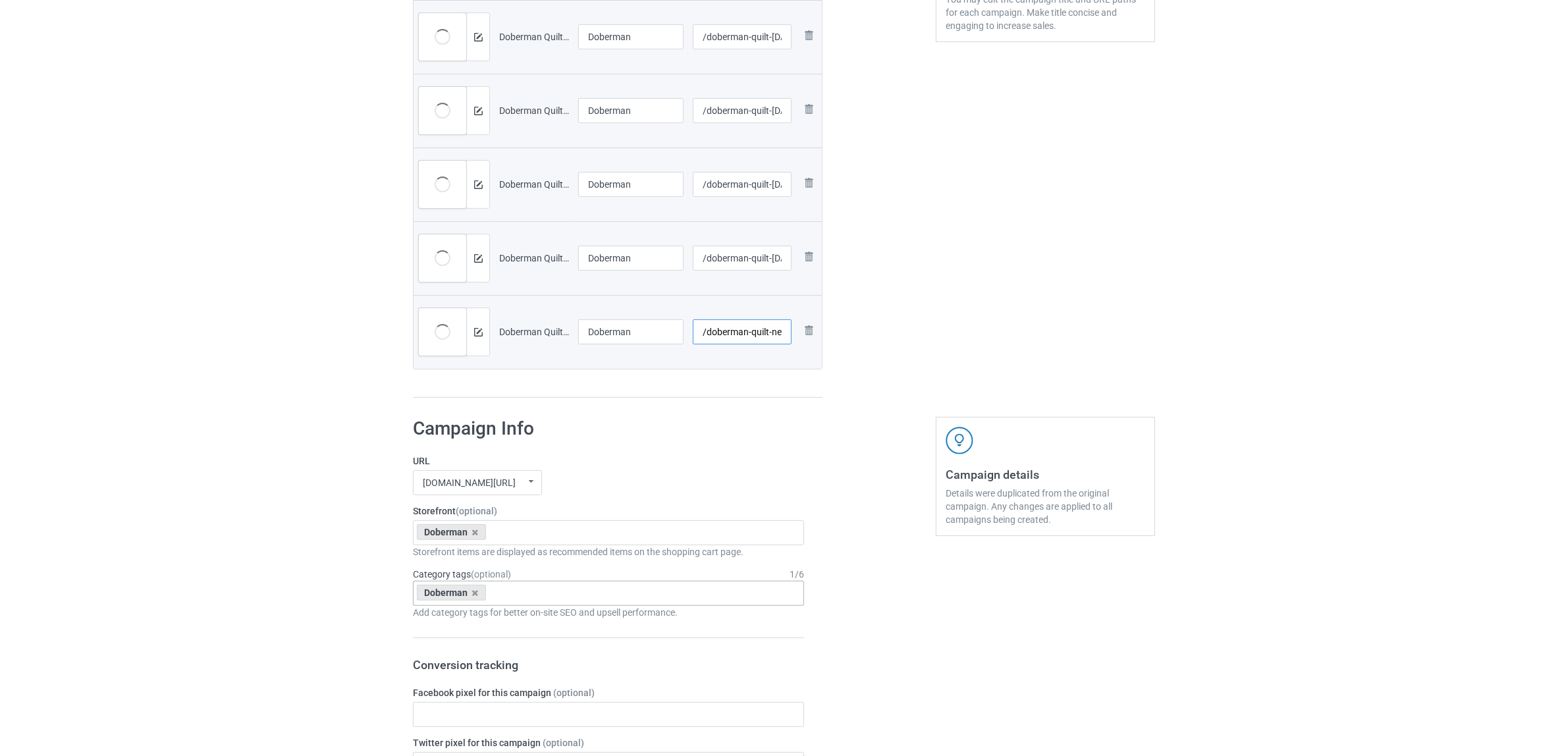
click at [755, 331] on input "/doberman-quilt-new-2" at bounding box center [742, 332] width 100 height 25
type input "/doberman-bl-new-2"
click at [917, 290] on div at bounding box center [879, 44] width 95 height 727
click at [759, 258] on input "/doberman-quilt-halloween" at bounding box center [742, 258] width 100 height 25
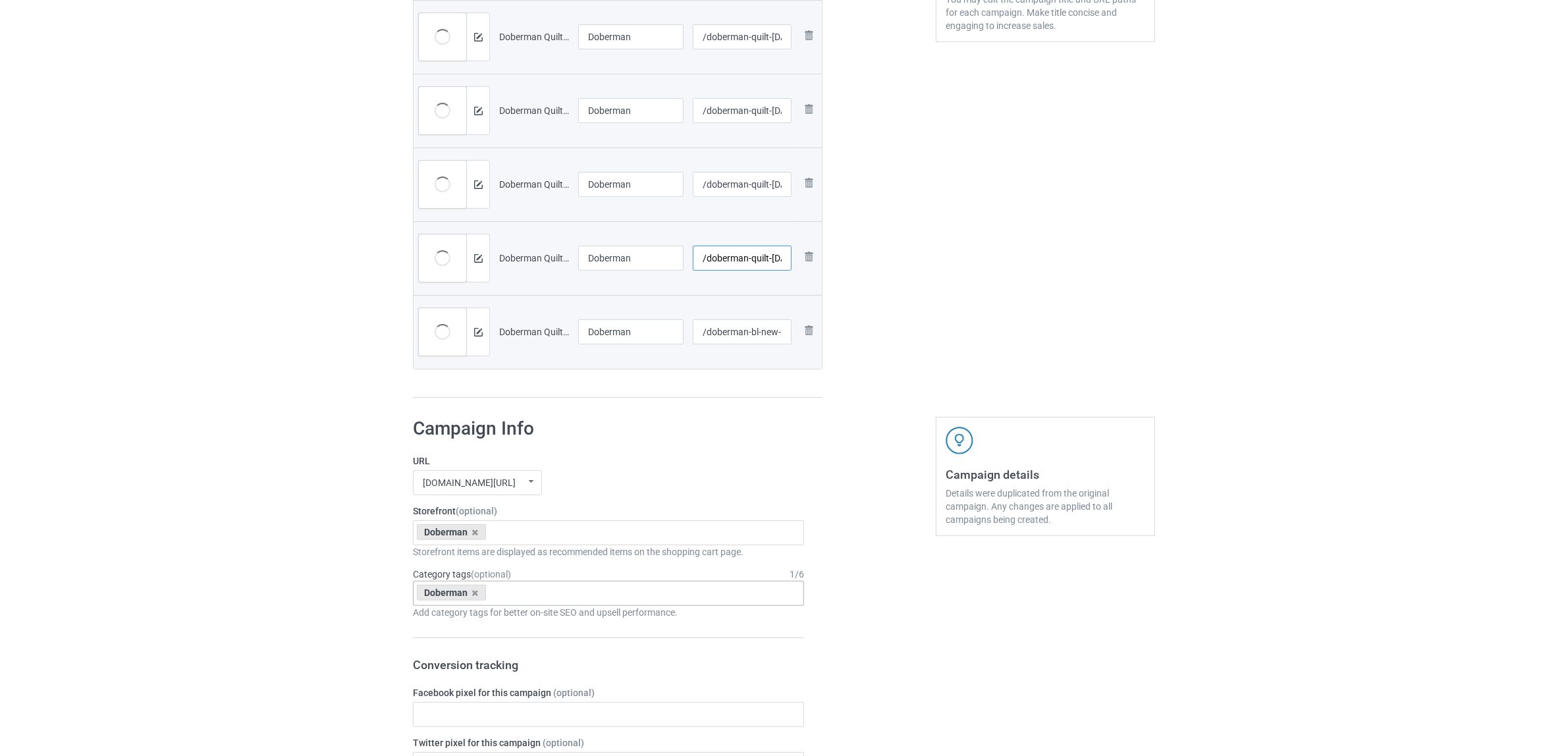
click at [759, 258] on input "/doberman-quilt-halloween" at bounding box center [742, 258] width 100 height 25
type input "/doberman-b1-halloween"
click at [759, 186] on input "/doberman-quilt-halloween-4" at bounding box center [742, 185] width 100 height 25
type input "/doberman-b12-halloween-4"
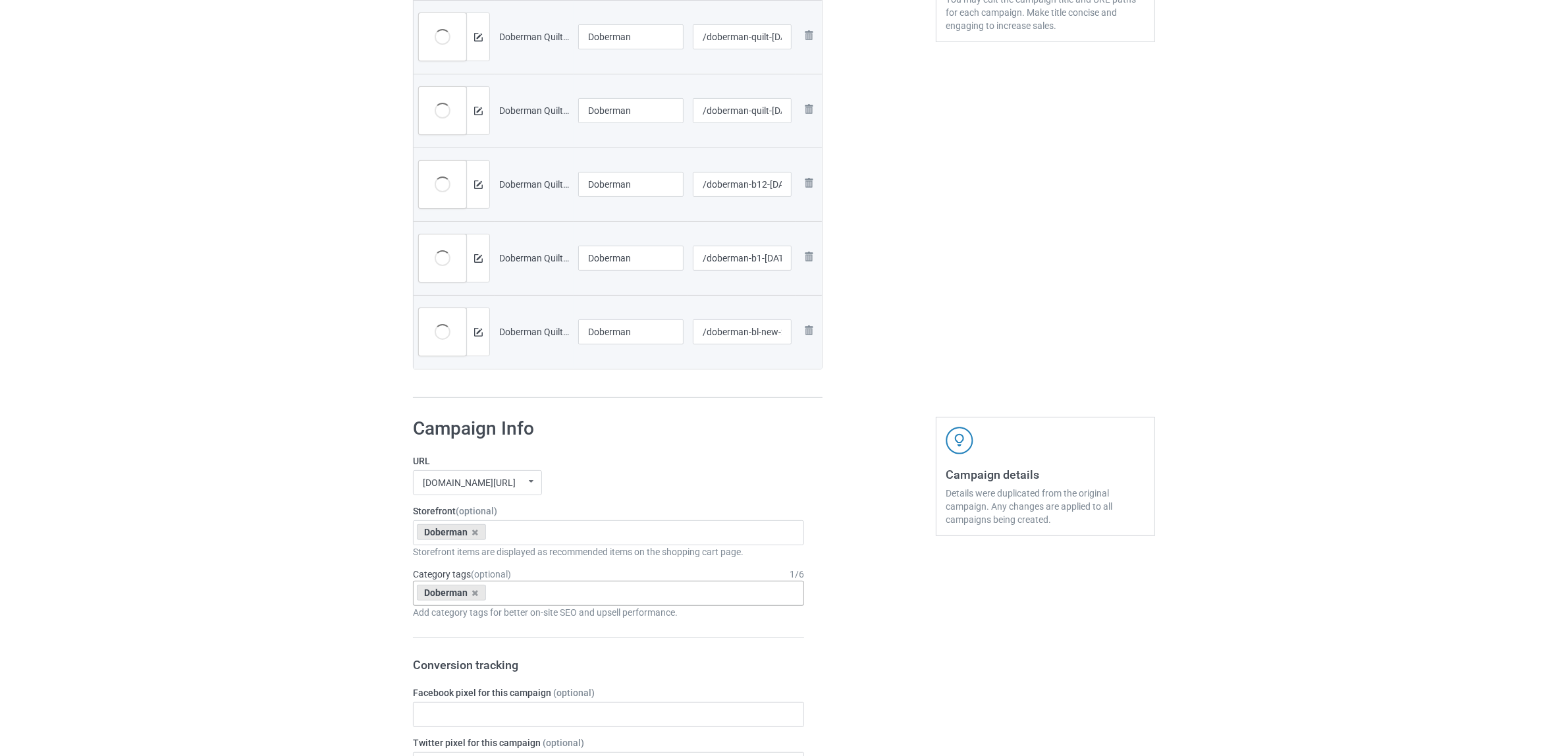
click at [940, 227] on div "Edit artwork You can adjust your artwork position, and upload files for double-…" at bounding box center [1045, 44] width 238 height 727
click at [764, 109] on input "/doberman-quilt-halloween-3" at bounding box center [742, 111] width 100 height 25
type input "/doberman-b13-halloween-3"
click at [1101, 199] on div "Edit artwork You can adjust your artwork position, and upload files for double-…" at bounding box center [1045, 44] width 238 height 727
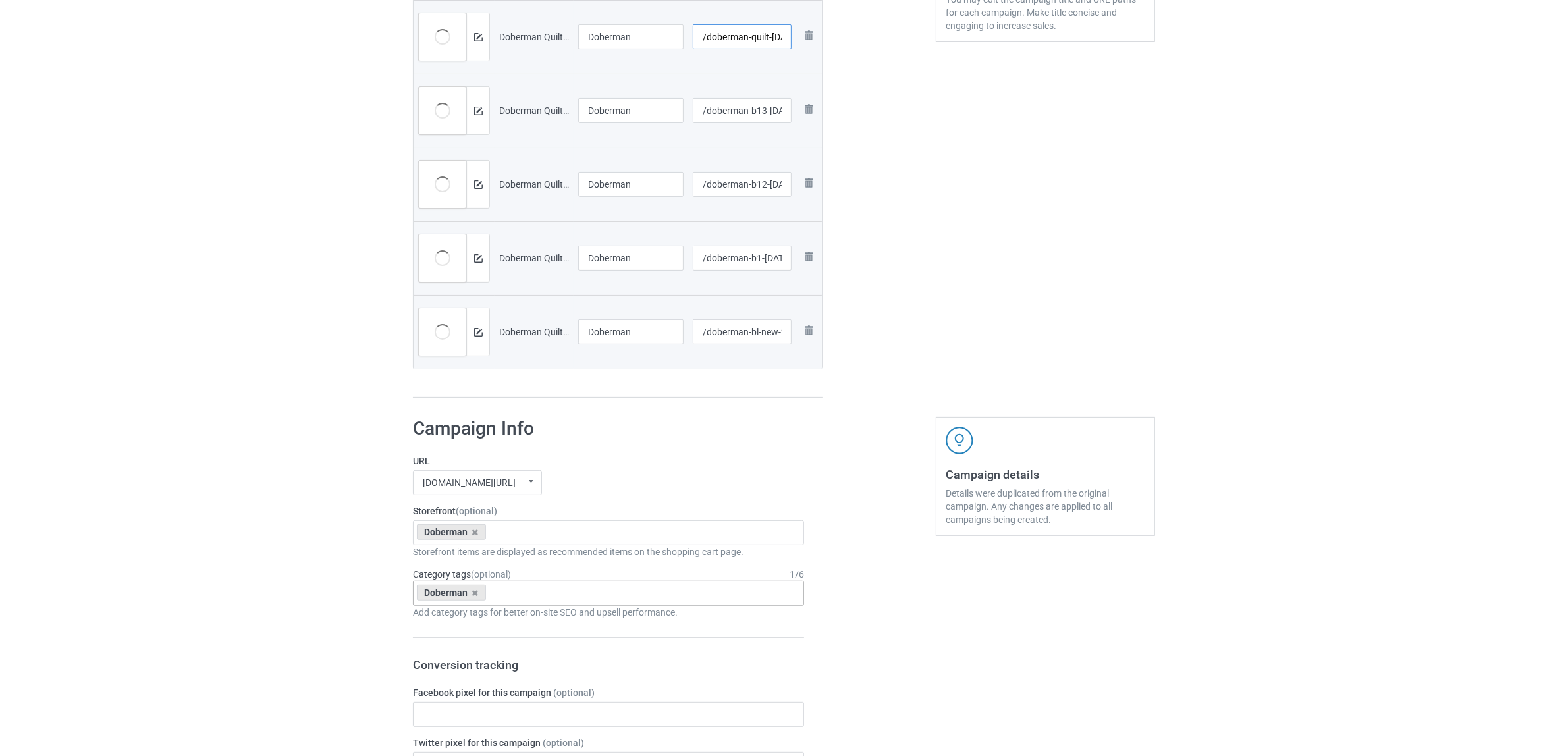
click at [766, 34] on input "/doberman-quilt-halloween-2" at bounding box center [742, 37] width 100 height 25
type input "/doberman-b11-halloween-2"
click at [1074, 267] on div "Edit artwork You can adjust your artwork position, and upload files for double-…" at bounding box center [1045, 44] width 238 height 727
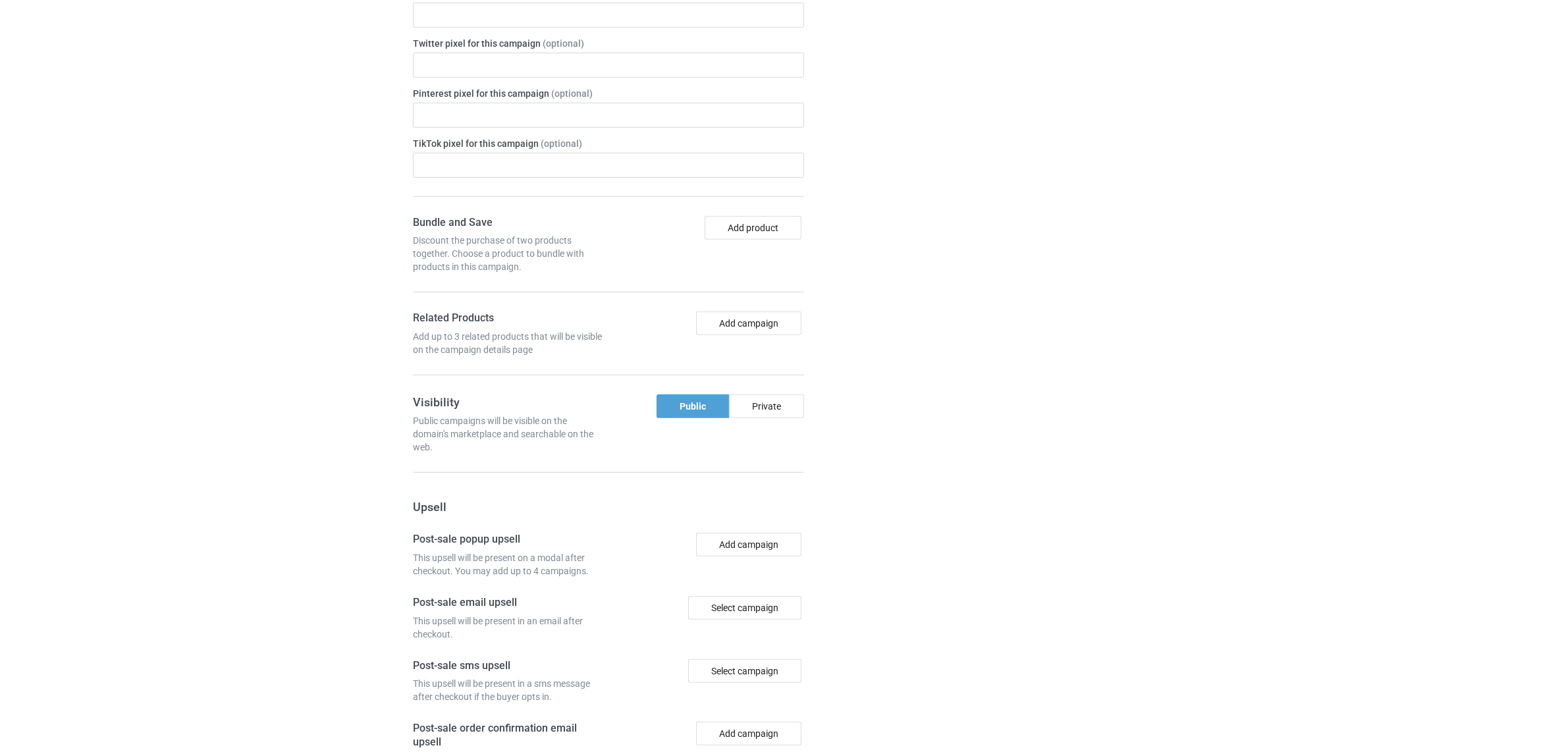
scroll to position [1295, 0]
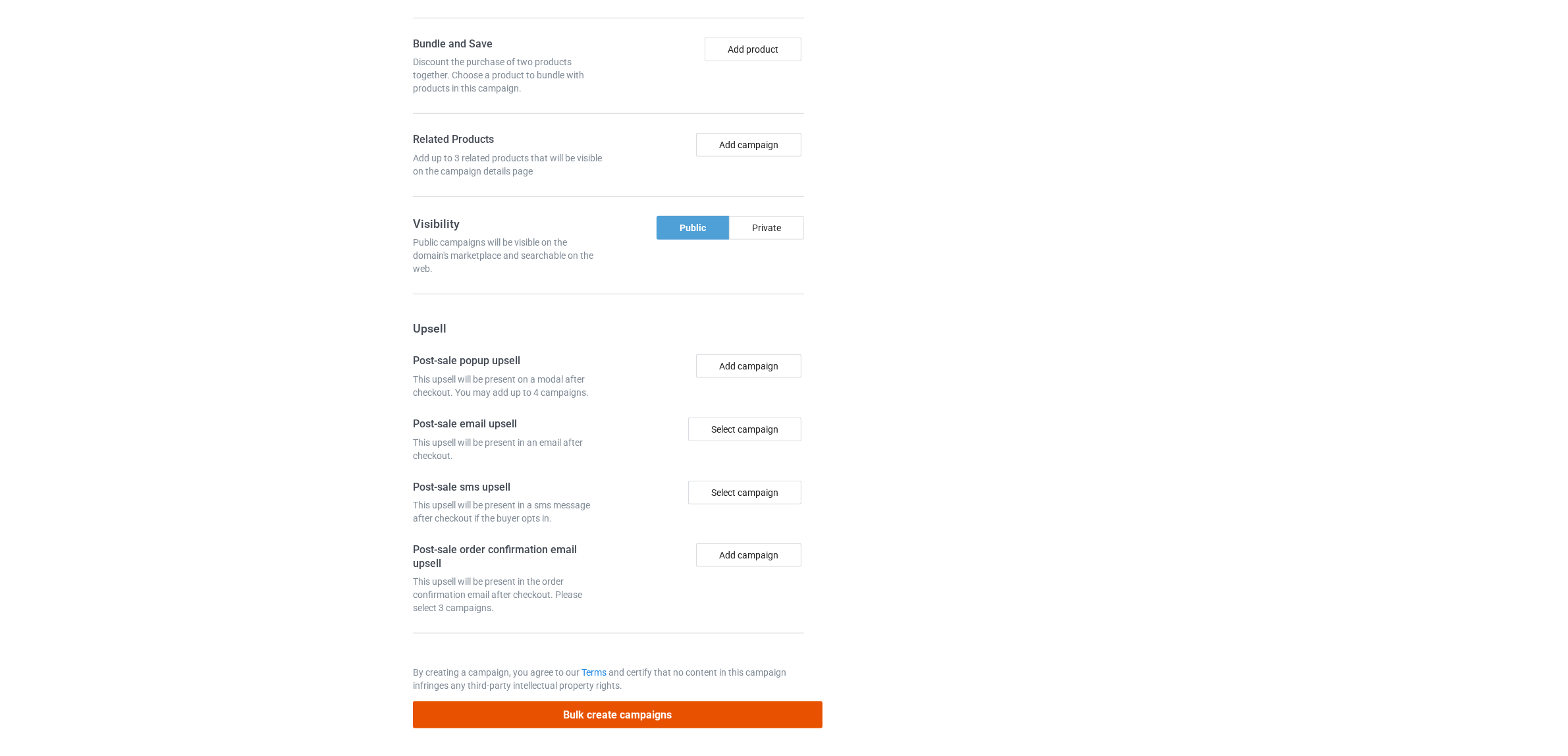
click at [594, 705] on button "Bulk create campaigns" at bounding box center [618, 715] width 409 height 27
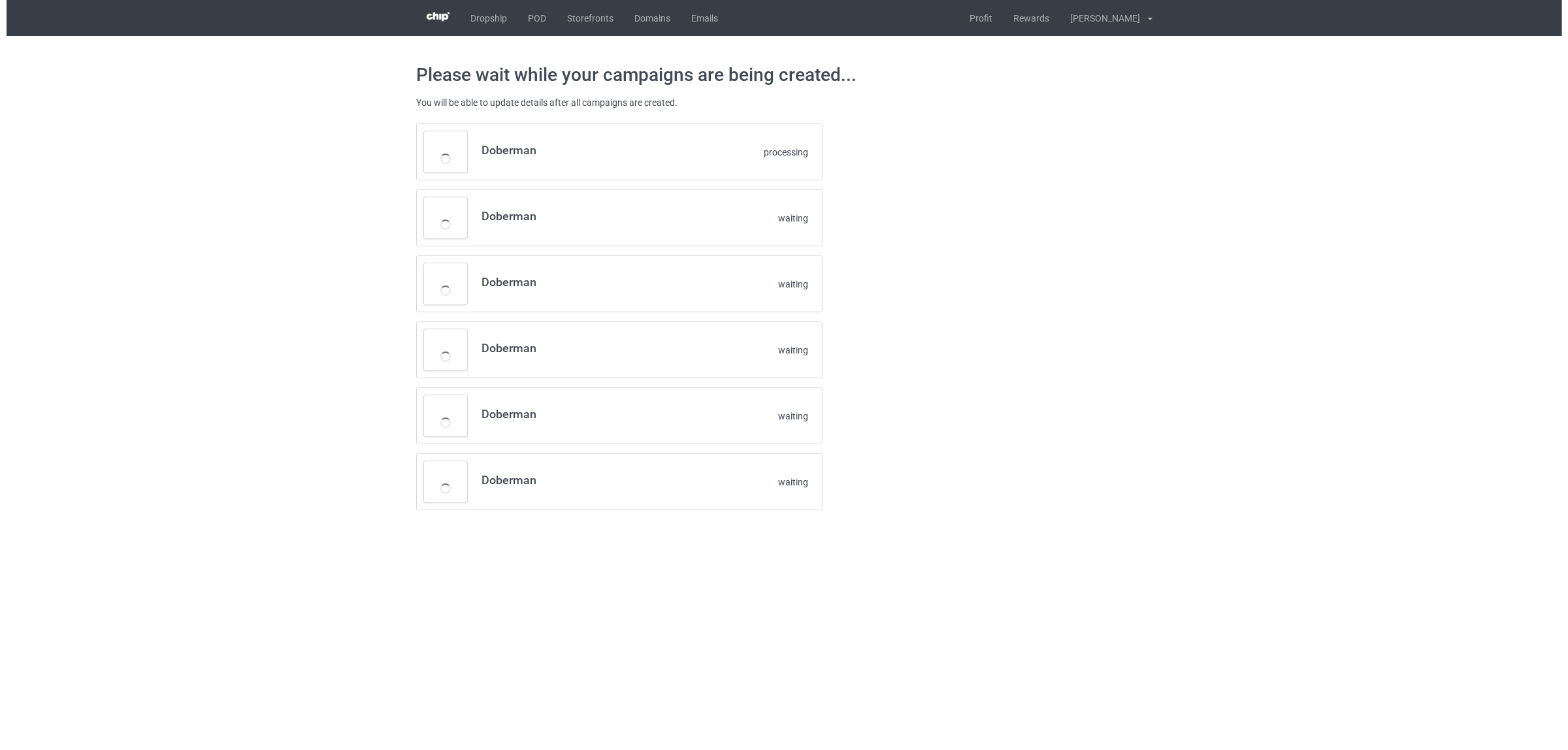
scroll to position [0, 0]
